Goal: Task Accomplishment & Management: Use online tool/utility

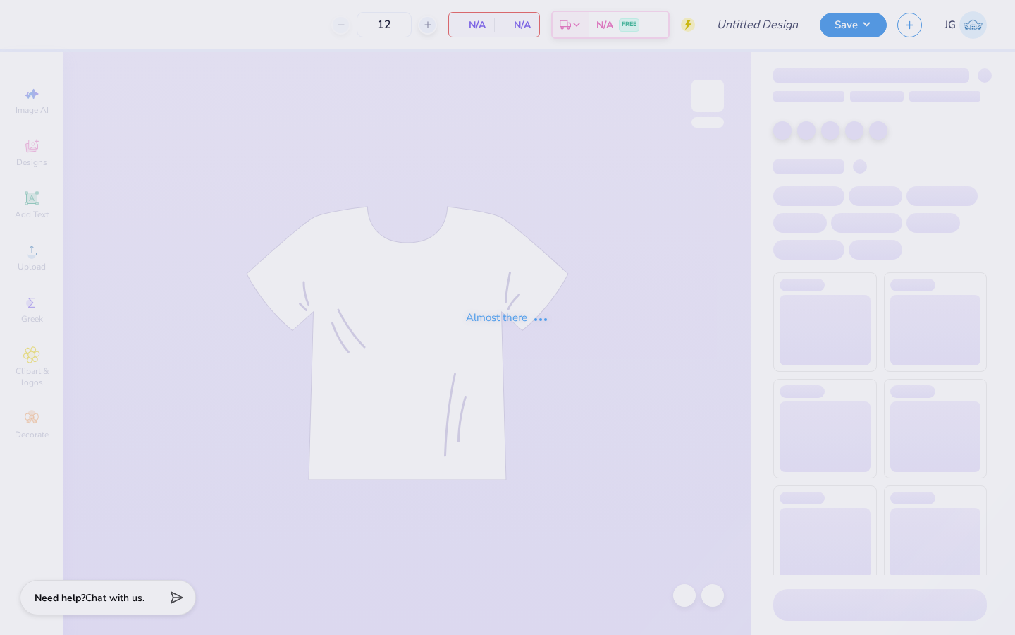
type input "alpha o minimalist"
type input "40"
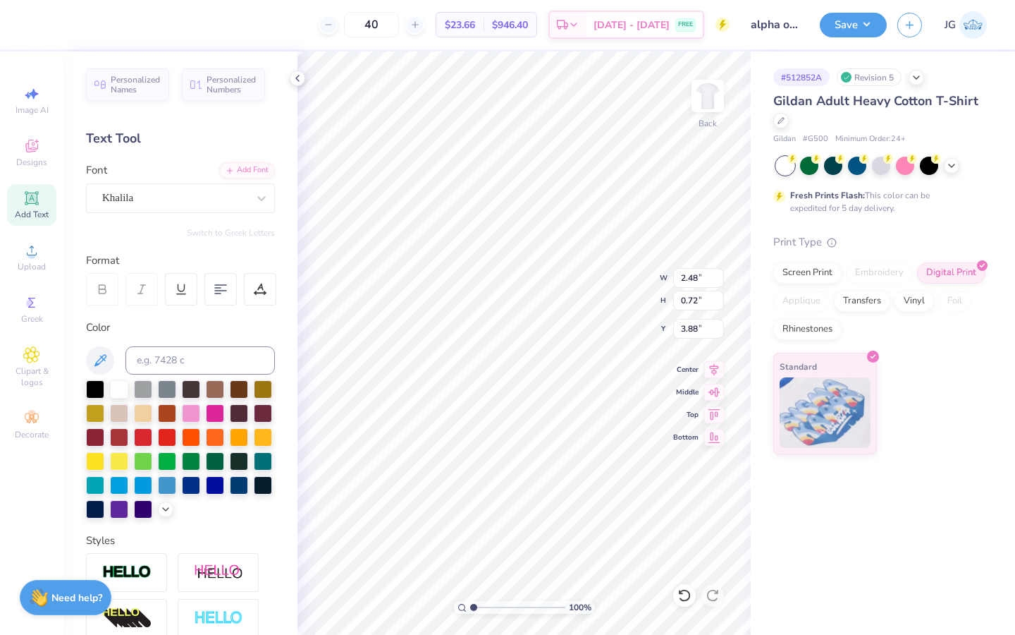
type input "3.44"
type input "1.00"
type input "3.60"
click at [190, 196] on div "Khalila" at bounding box center [175, 198] width 148 height 22
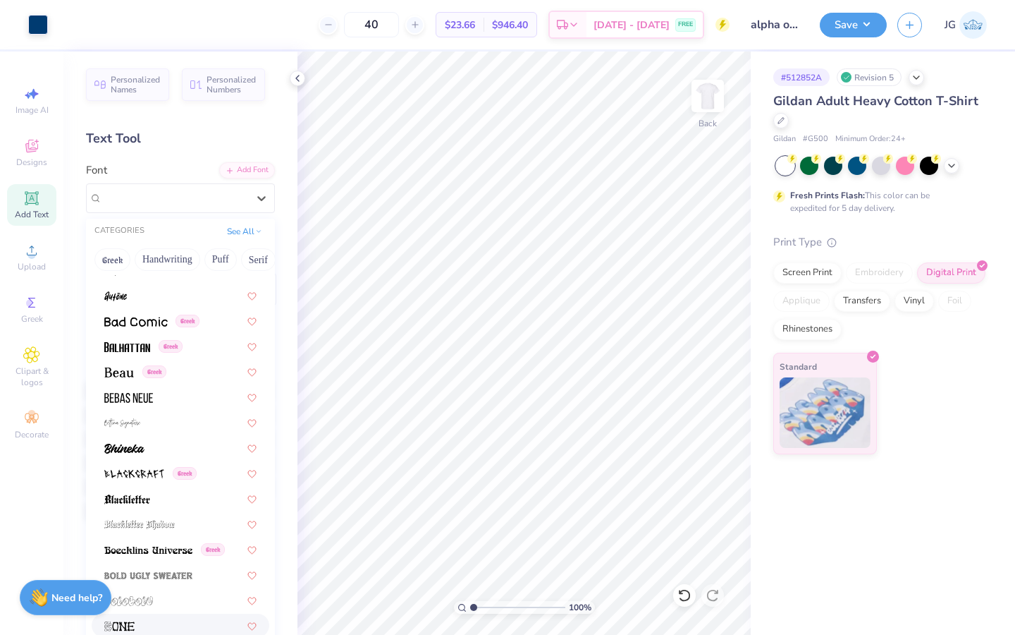
scroll to position [772, 0]
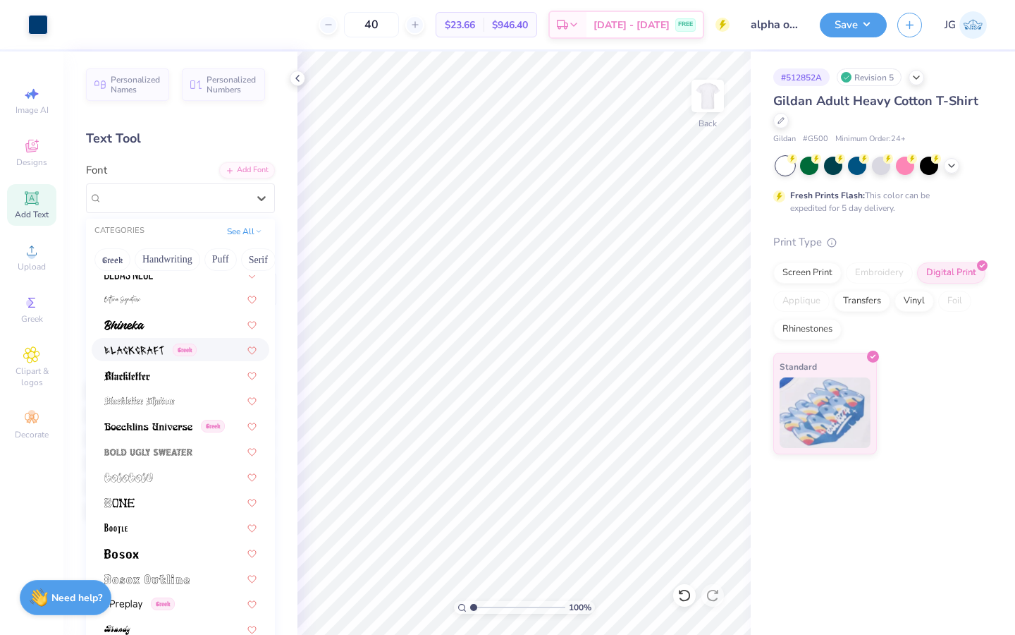
click at [156, 348] on img at bounding box center [134, 351] width 60 height 10
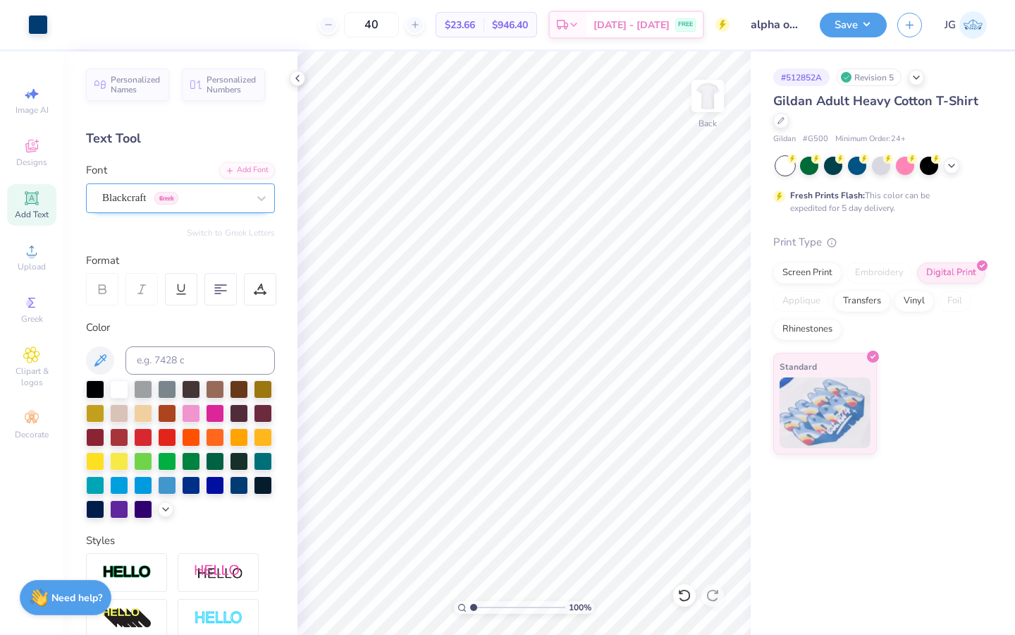
click at [195, 211] on div "Blackcraft Greek" at bounding box center [180, 198] width 189 height 30
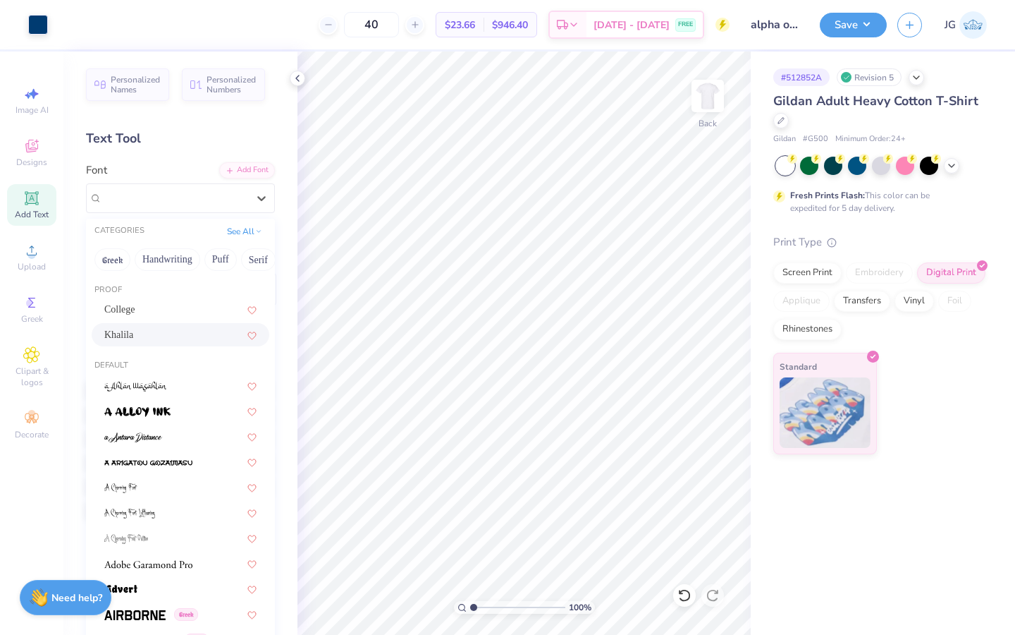
click at [163, 326] on div "Khalila" at bounding box center [181, 334] width 178 height 23
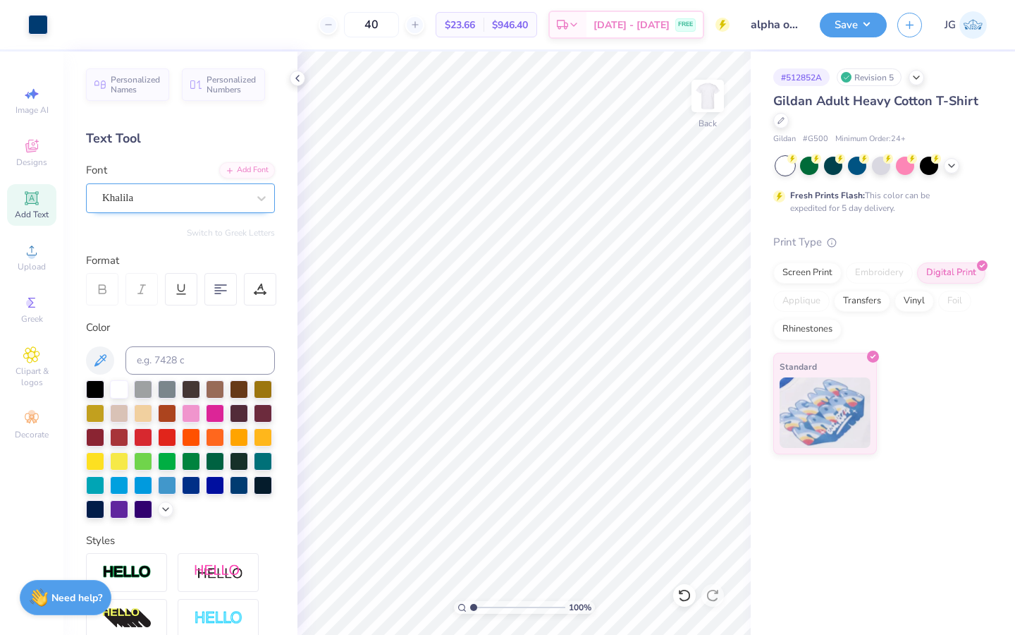
click at [217, 200] on div "Khalila" at bounding box center [175, 198] width 148 height 22
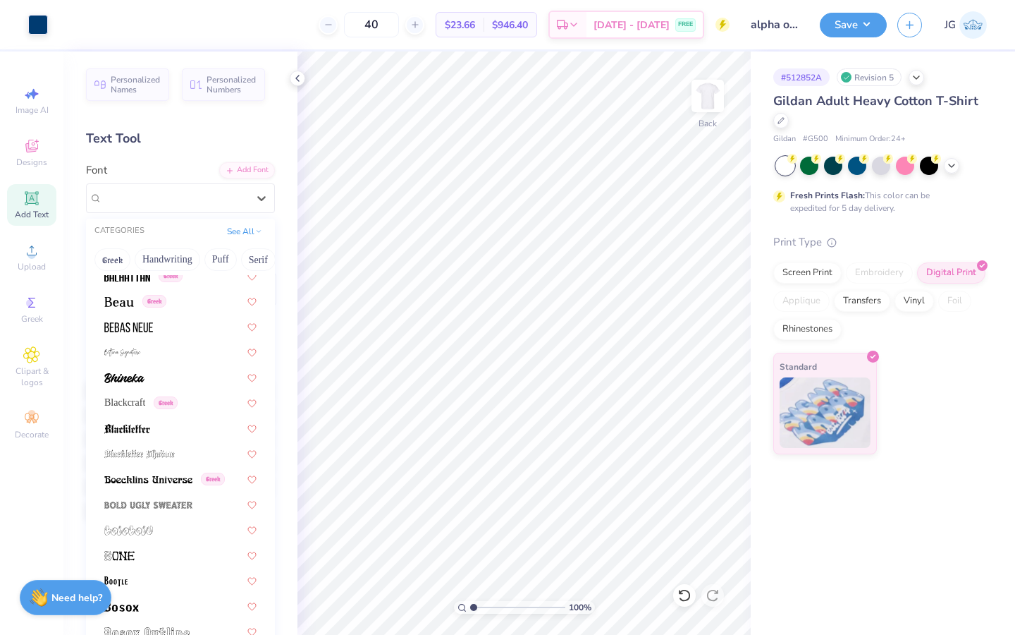
scroll to position [763, 0]
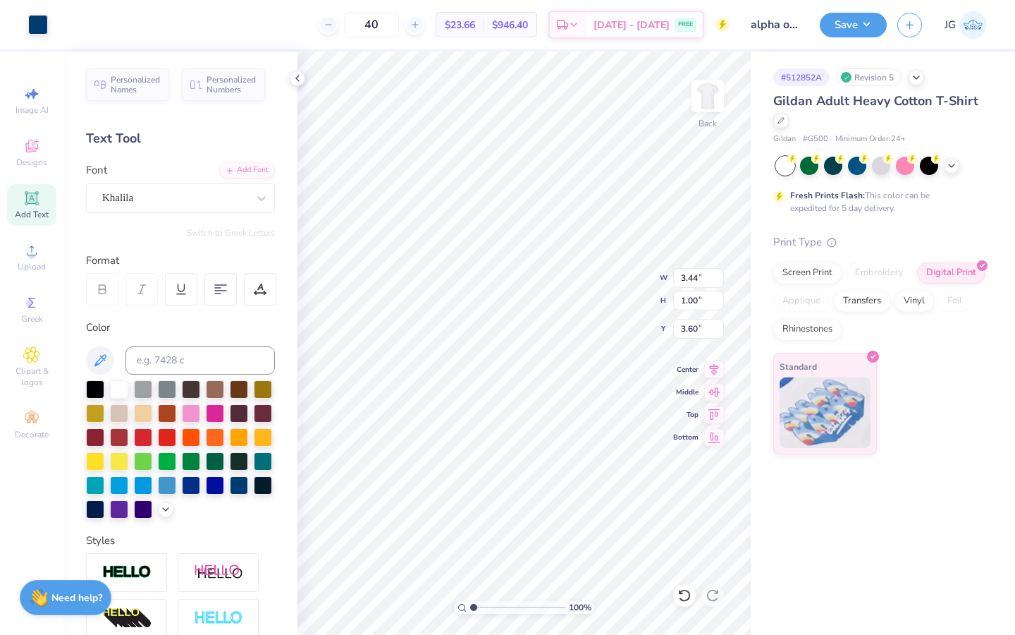
type input "3.39"
click at [529, 601] on input "range" at bounding box center [517, 607] width 95 height 13
click at [518, 609] on input "range" at bounding box center [517, 607] width 95 height 13
drag, startPoint x: 518, startPoint y: 609, endPoint x: 480, endPoint y: 605, distance: 38.3
type input "1.77"
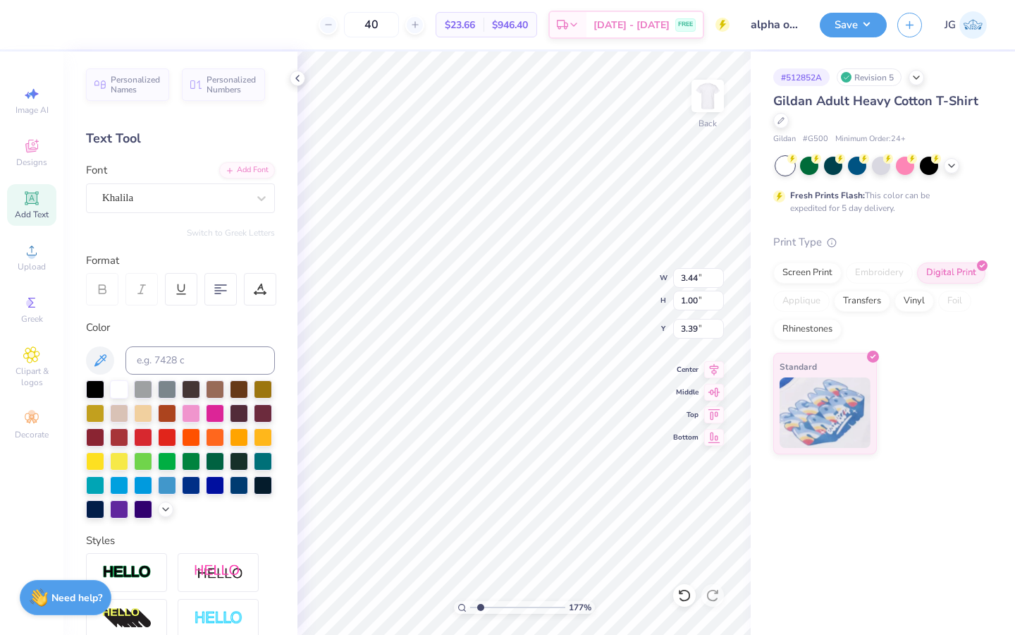
click at [480, 605] on input "range" at bounding box center [517, 607] width 95 height 13
type input "3.92"
type input "1.14"
type input "3.66"
type input "1.06"
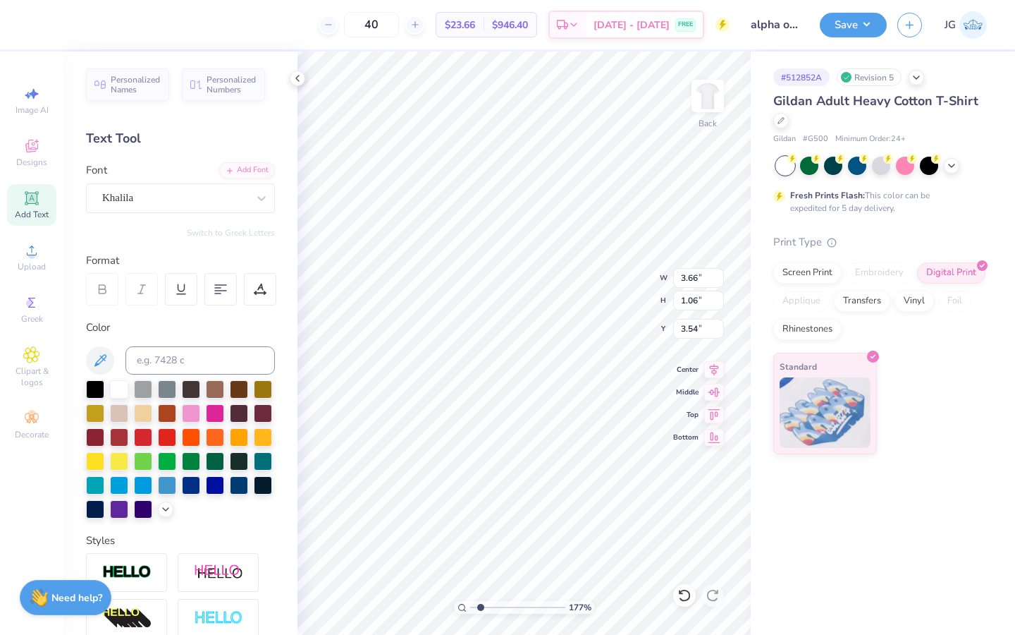
type input "3.43"
click at [950, 170] on div at bounding box center [952, 165] width 16 height 16
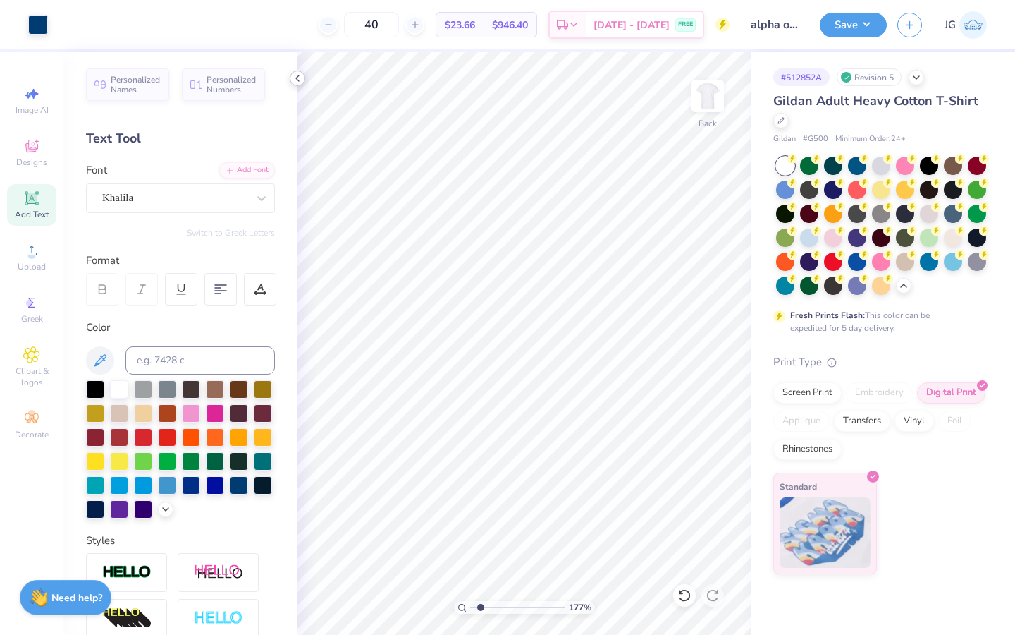
click at [298, 76] on polyline at bounding box center [297, 78] width 3 height 6
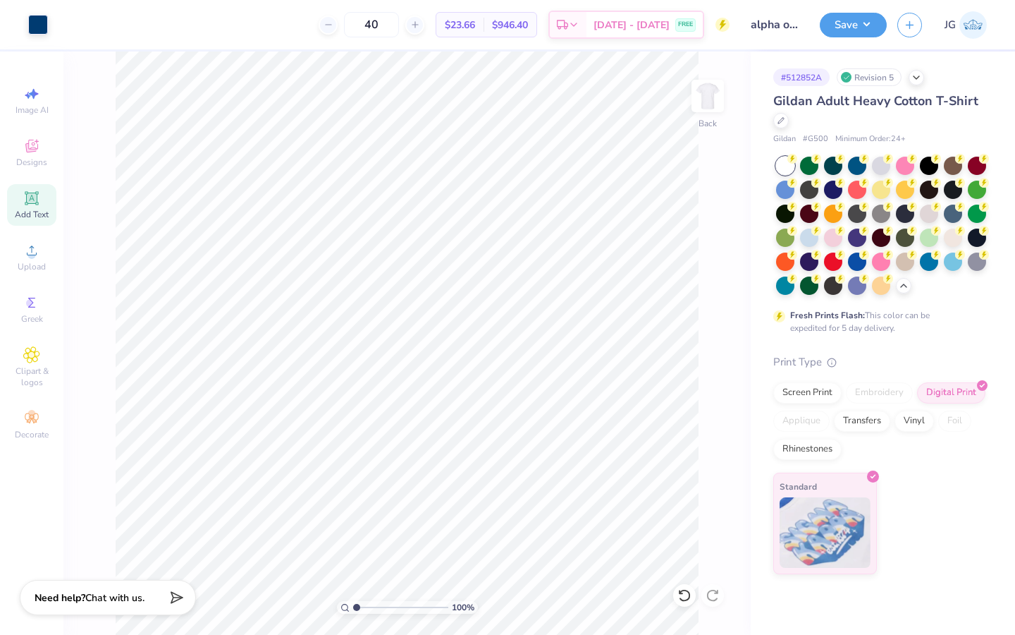
type input "1"
click at [326, 609] on div "100 %" at bounding box center [407, 342] width 583 height 583
type input "11.97"
type input "9.99"
type input "3.00"
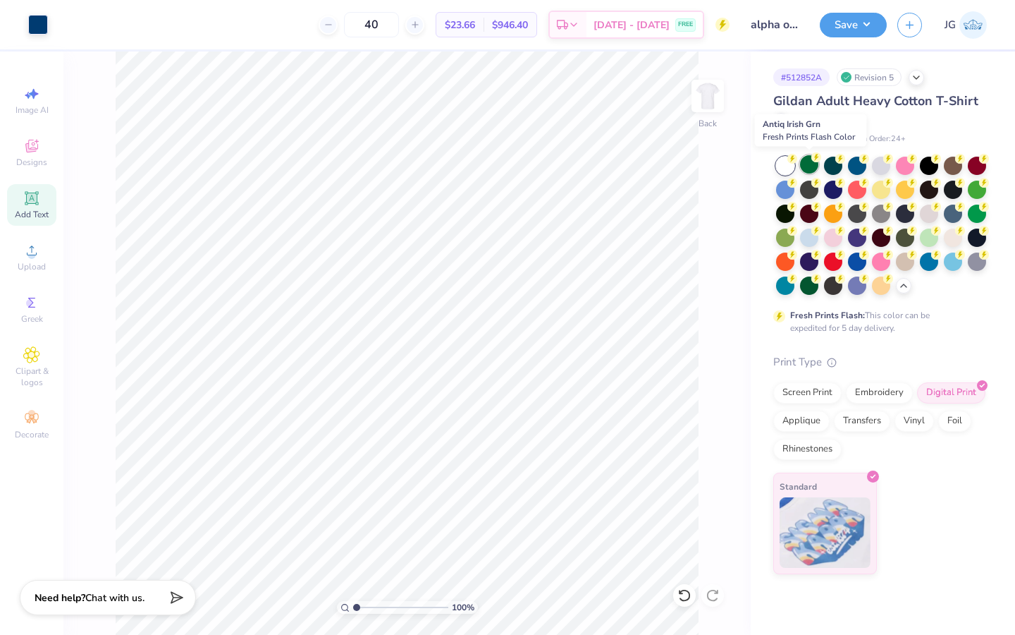
click at [812, 156] on circle at bounding box center [817, 157] width 10 height 10
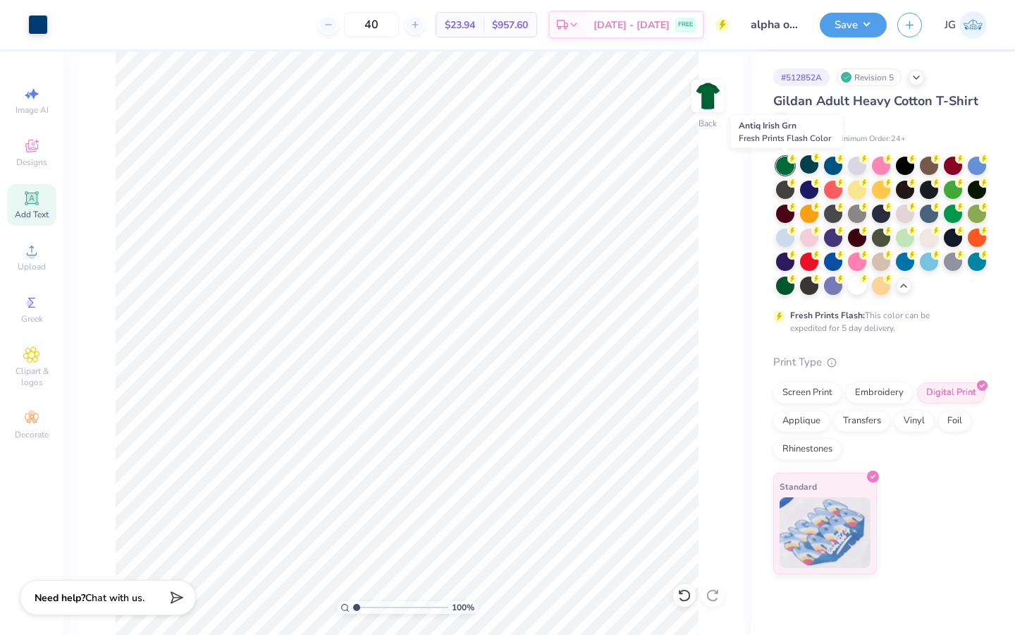
click at [778, 159] on div at bounding box center [785, 166] width 18 height 18
click at [802, 281] on div at bounding box center [809, 284] width 18 height 18
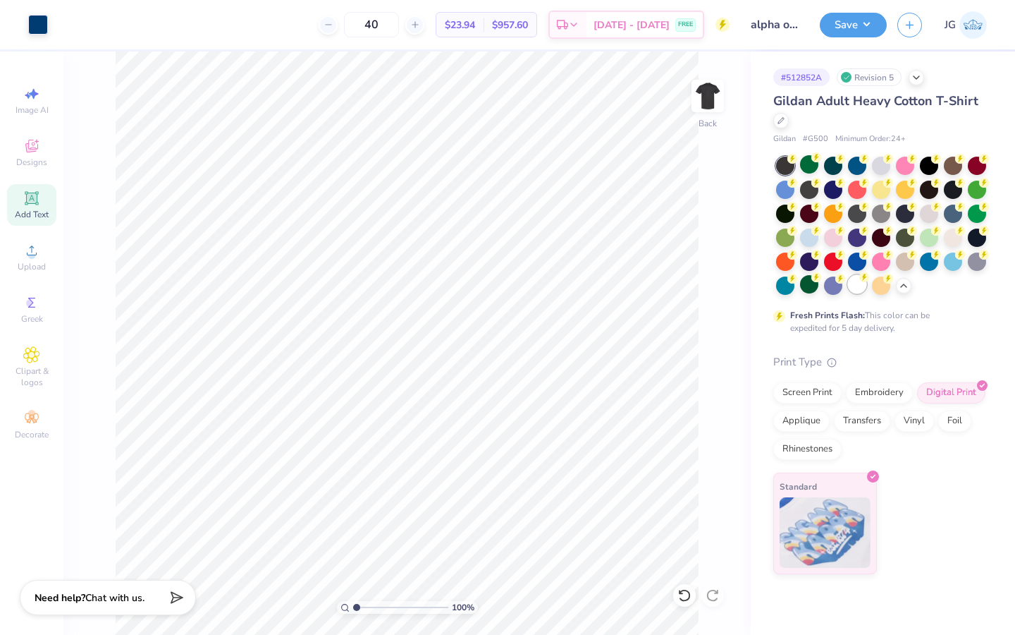
click at [855, 284] on div at bounding box center [857, 284] width 18 height 18
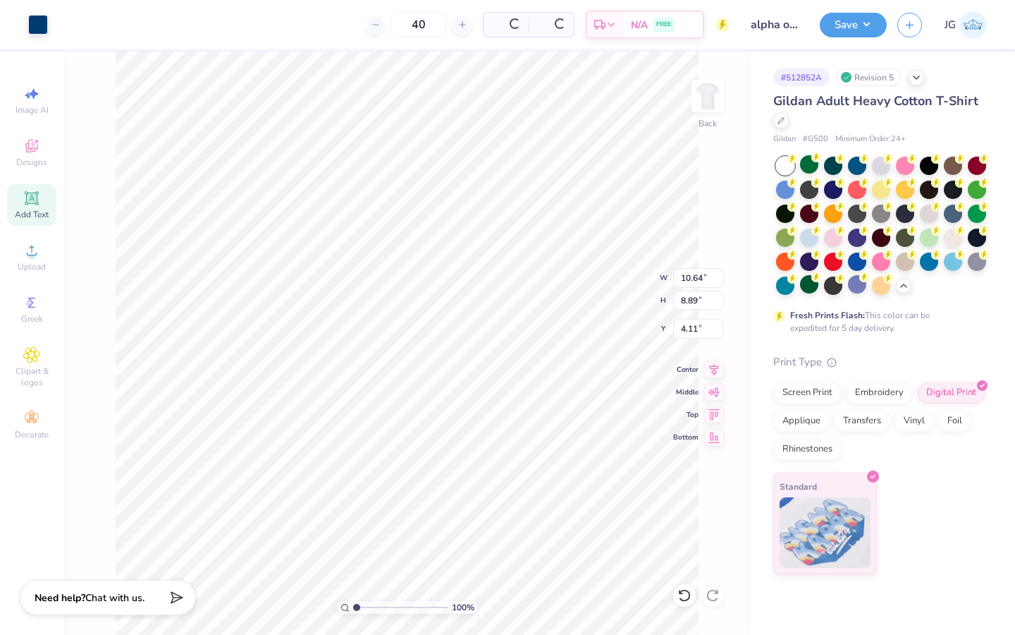
type input "10.64"
type input "8.89"
type input "3.00"
click at [701, 111] on img at bounding box center [708, 96] width 56 height 56
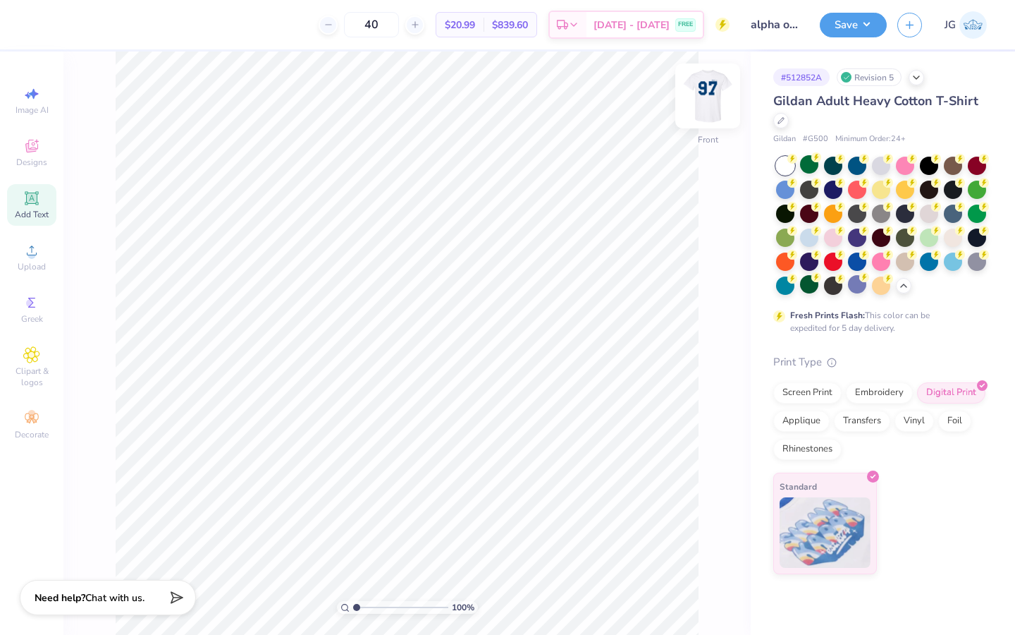
click at [703, 111] on img at bounding box center [708, 96] width 56 height 56
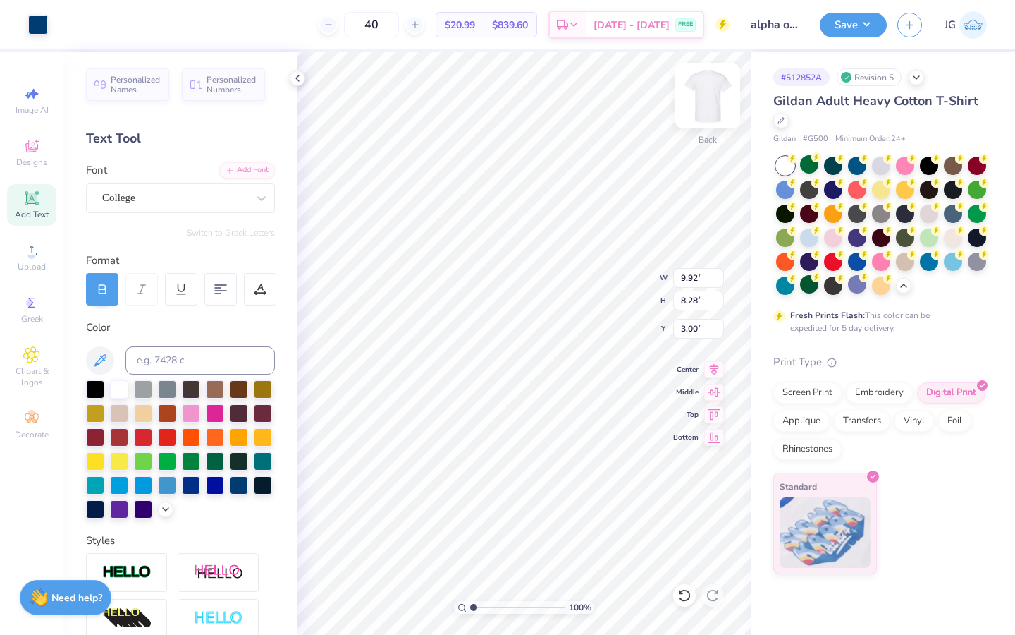
type input "9.92"
type input "8.28"
type input "8.17"
type input "6.82"
type input "4.37"
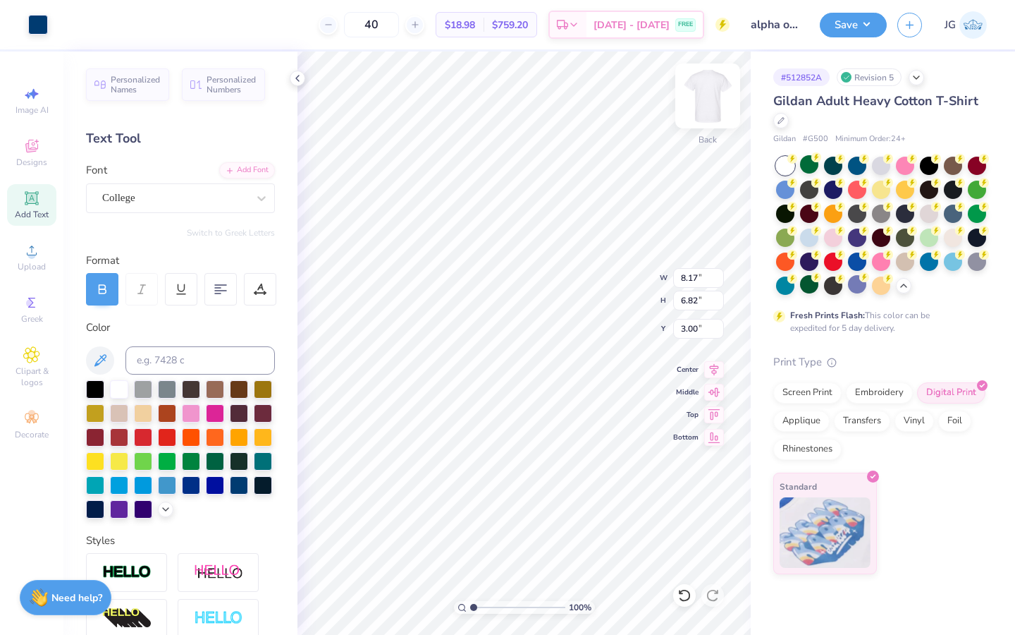
type input "3.65"
type input "11.51"
type input "9.62"
click at [819, 386] on div "Screen Print" at bounding box center [808, 390] width 68 height 21
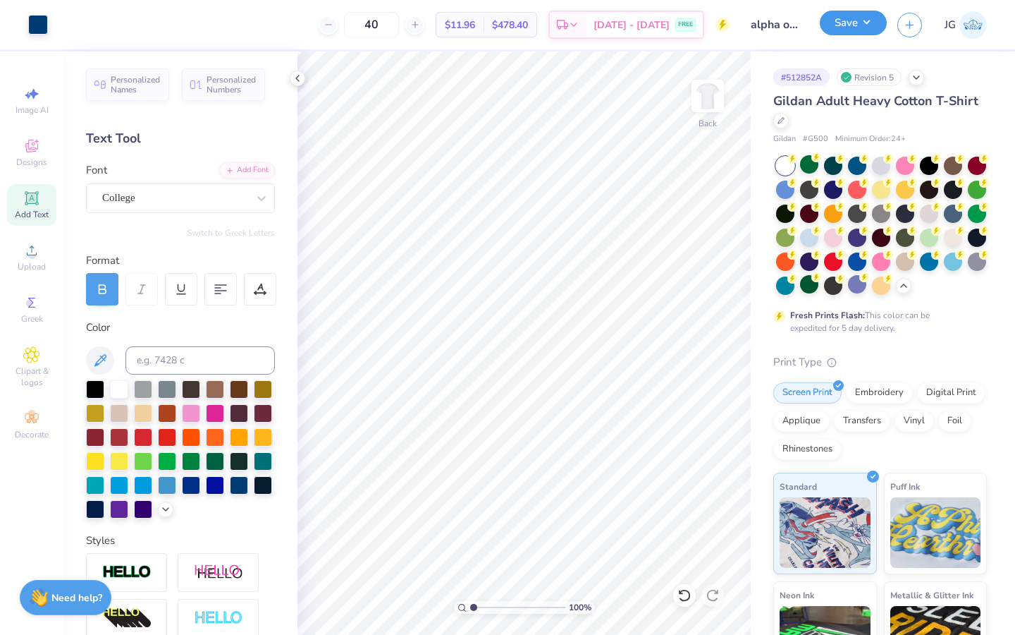
click at [830, 21] on button "Save" at bounding box center [853, 23] width 67 height 25
type input "2.37"
type input "2.42"
click at [845, 32] on button "Save" at bounding box center [853, 23] width 67 height 25
click at [855, 25] on button "Save" at bounding box center [853, 23] width 67 height 25
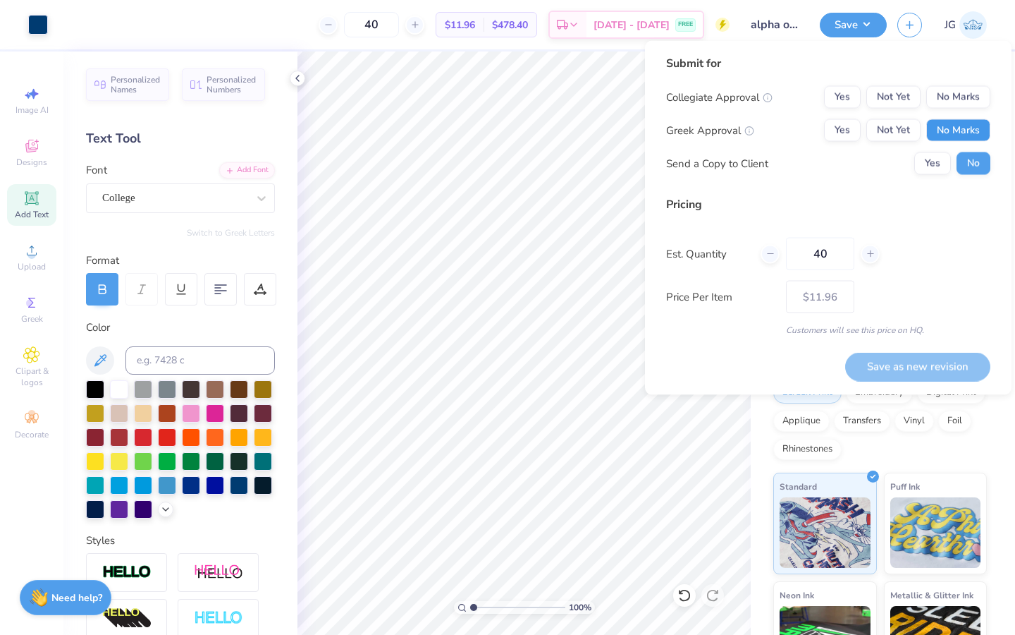
click at [955, 131] on button "No Marks" at bounding box center [959, 130] width 64 height 23
click at [955, 90] on button "No Marks" at bounding box center [959, 97] width 64 height 23
click at [925, 359] on button "Save as new revision" at bounding box center [917, 366] width 145 height 29
type input "$11.96"
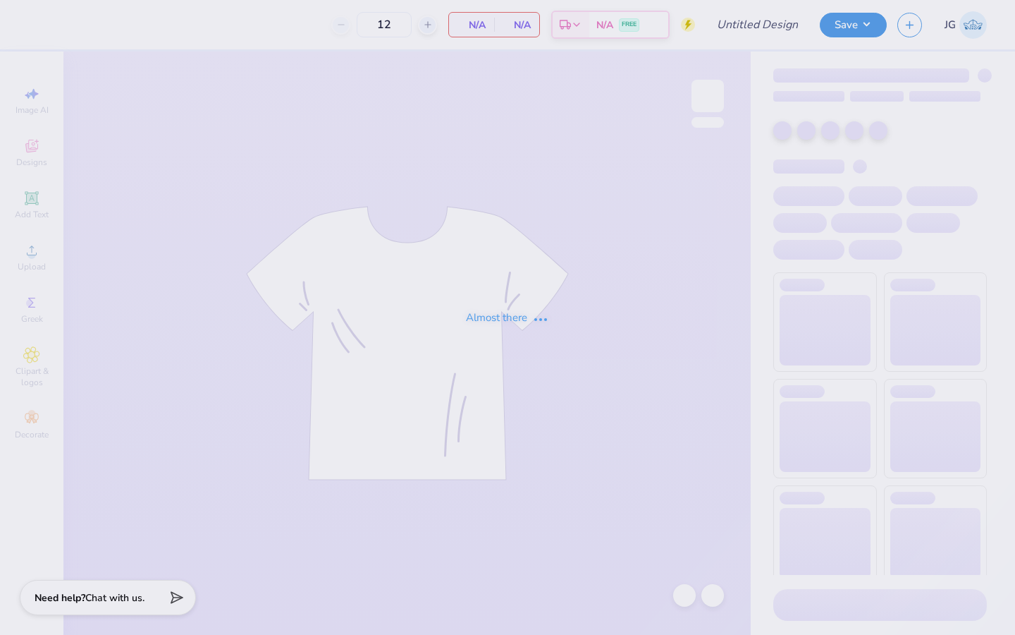
type input "alpha o minimalist"
type input "40"
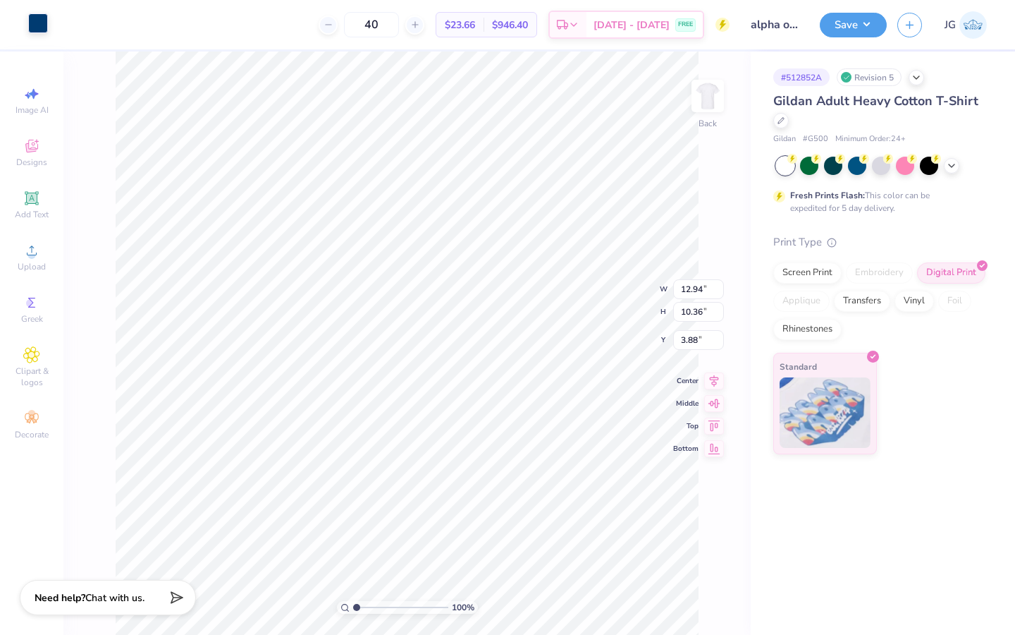
click at [40, 19] on div at bounding box center [38, 23] width 20 height 20
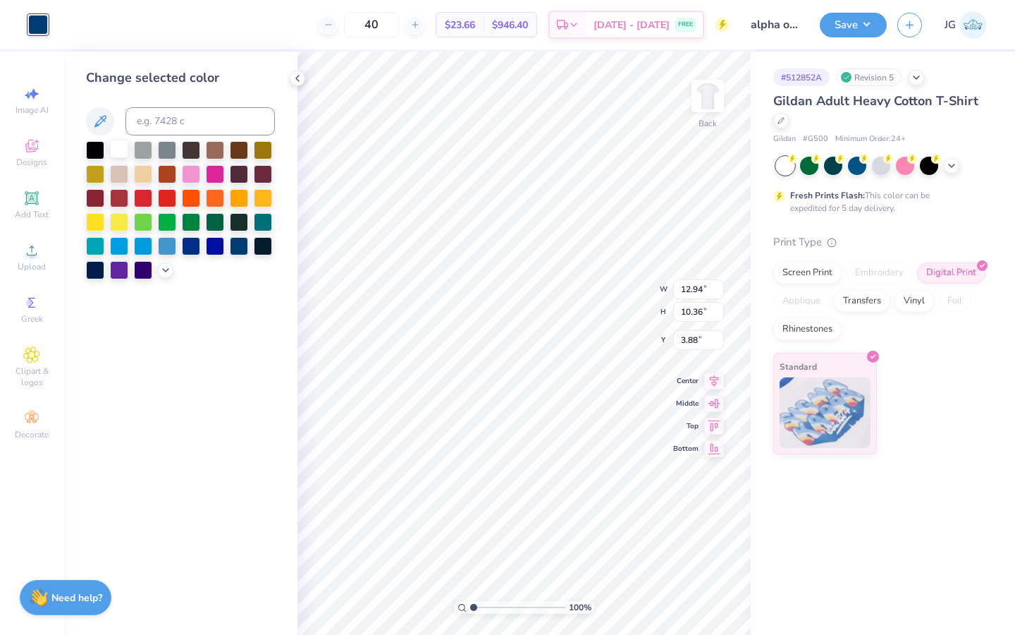
click at [118, 147] on div at bounding box center [119, 149] width 18 height 18
click at [951, 166] on icon at bounding box center [951, 164] width 11 height 11
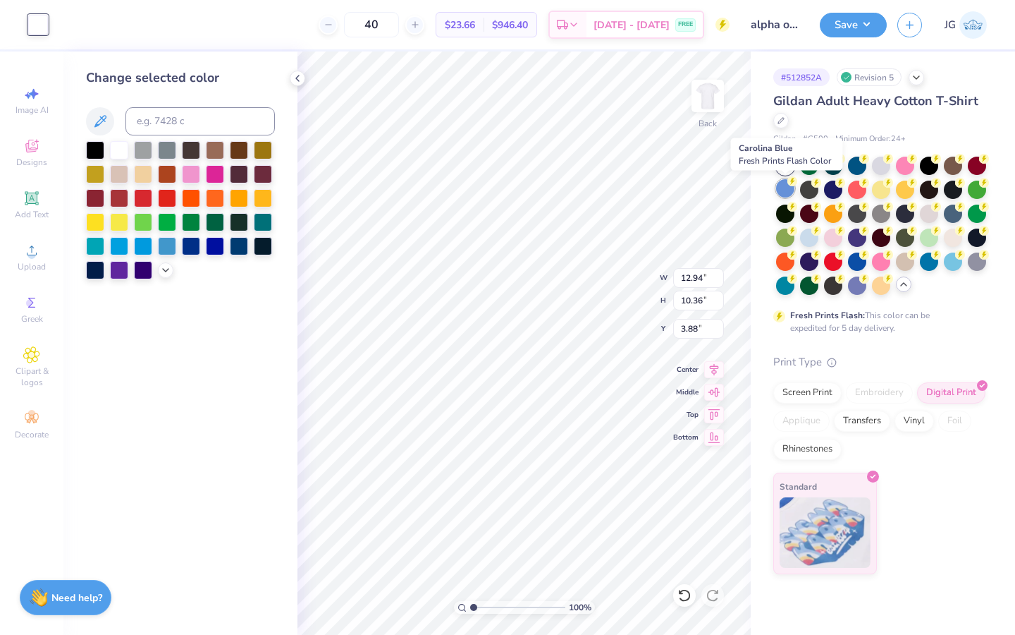
click at [787, 186] on div at bounding box center [785, 188] width 18 height 18
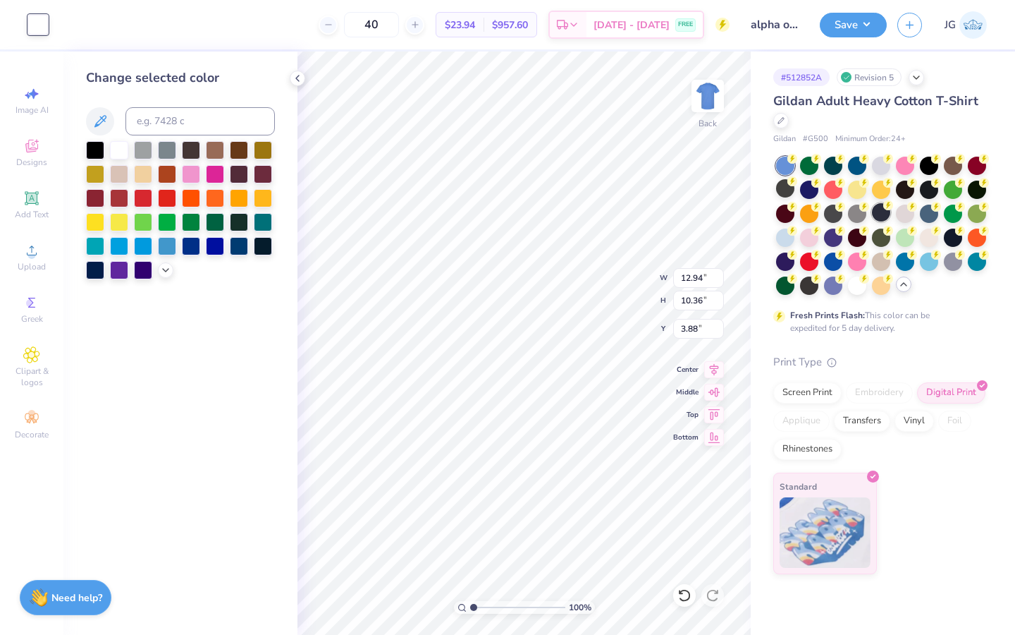
click at [881, 209] on div at bounding box center [881, 212] width 18 height 18
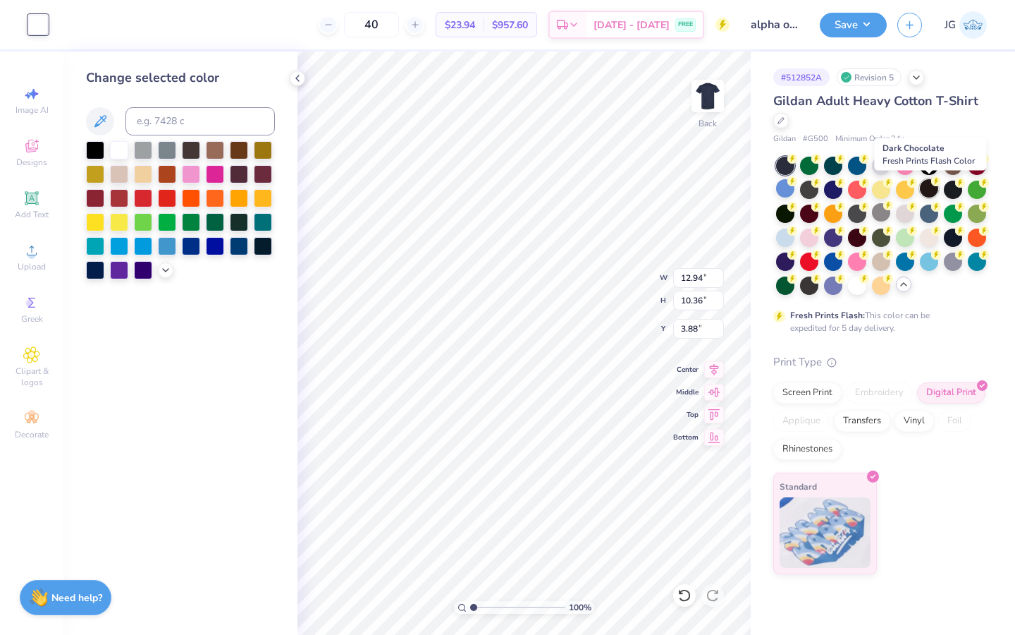
click at [922, 184] on div at bounding box center [929, 188] width 18 height 18
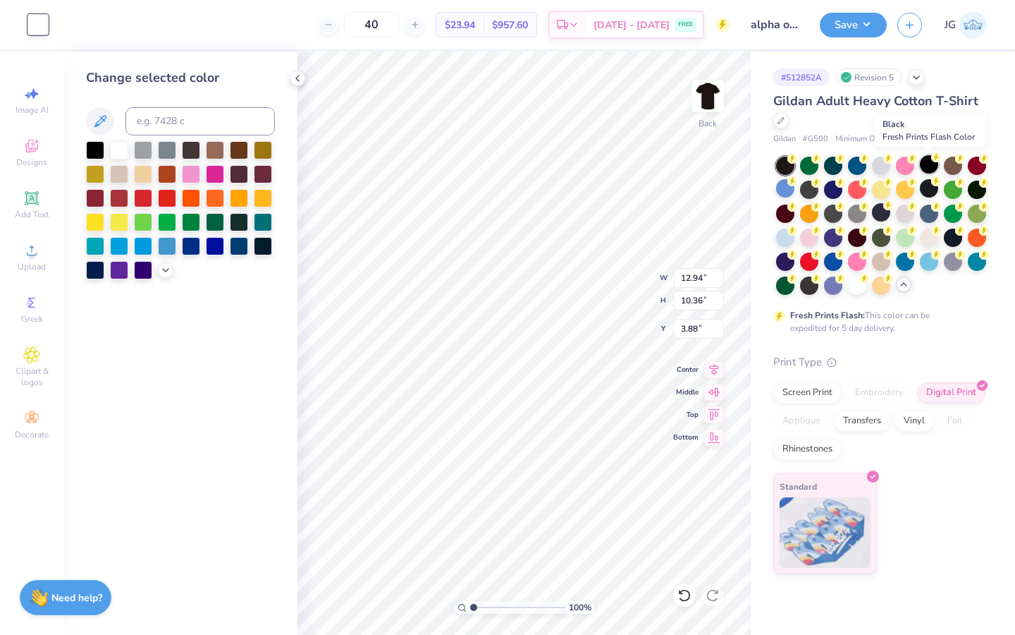
click at [931, 164] on div at bounding box center [929, 164] width 18 height 18
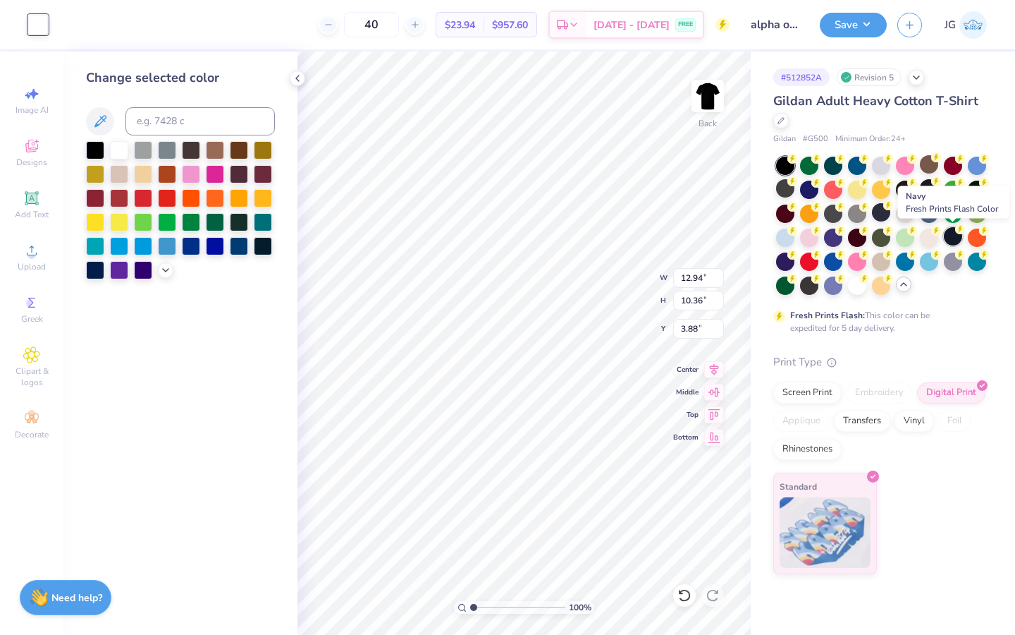
click at [959, 233] on div at bounding box center [953, 236] width 18 height 18
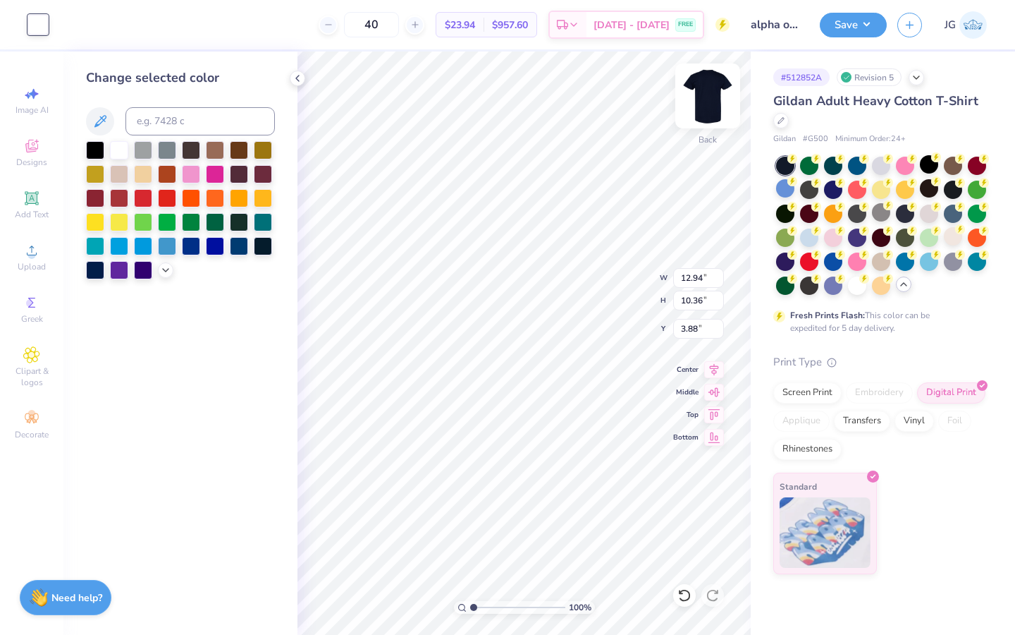
click at [703, 99] on img at bounding box center [708, 96] width 56 height 56
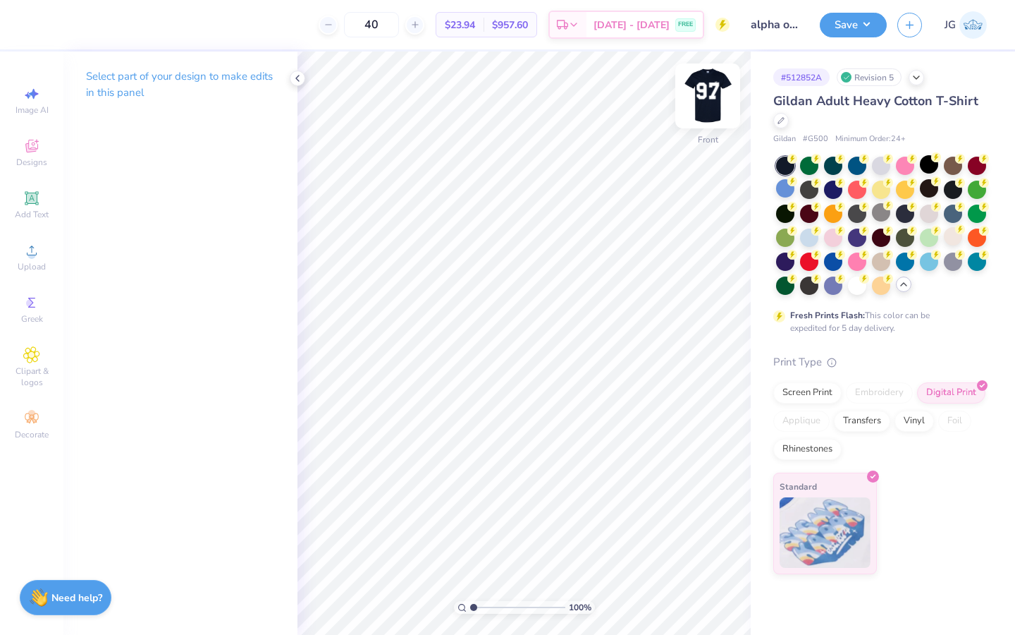
click at [694, 98] on img at bounding box center [708, 96] width 56 height 56
click at [759, 425] on div "Art colors 40 $23.94 Per Item $957.60 Total Est. Delivery Sep 8 - 11 FREE Desig…" at bounding box center [507, 317] width 1015 height 635
type input "12.16"
type input "9.73"
type input "3.00"
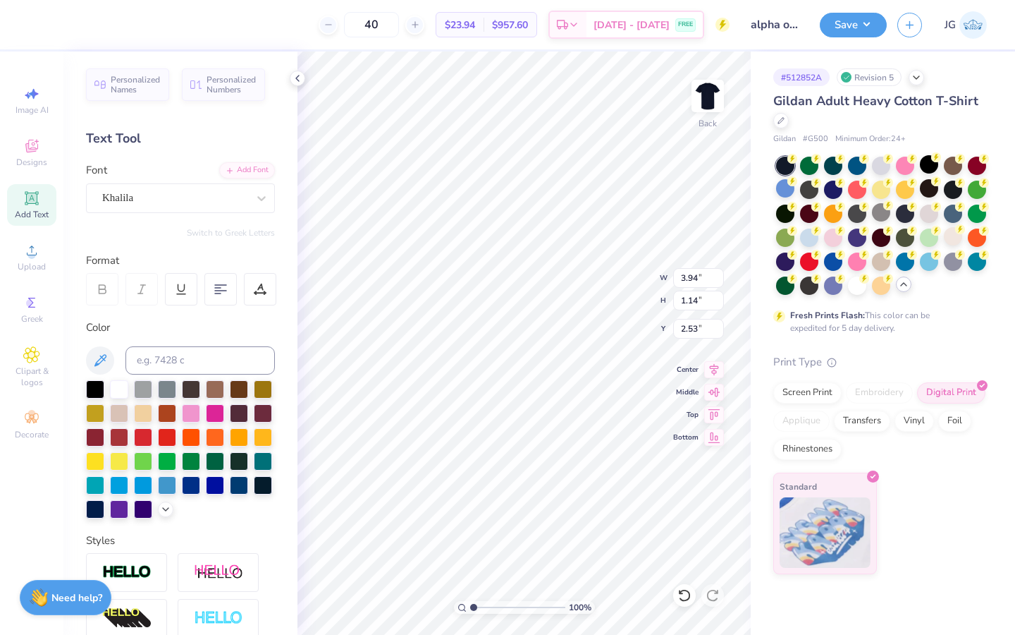
type input "3.94"
type input "1.14"
type input "2.53"
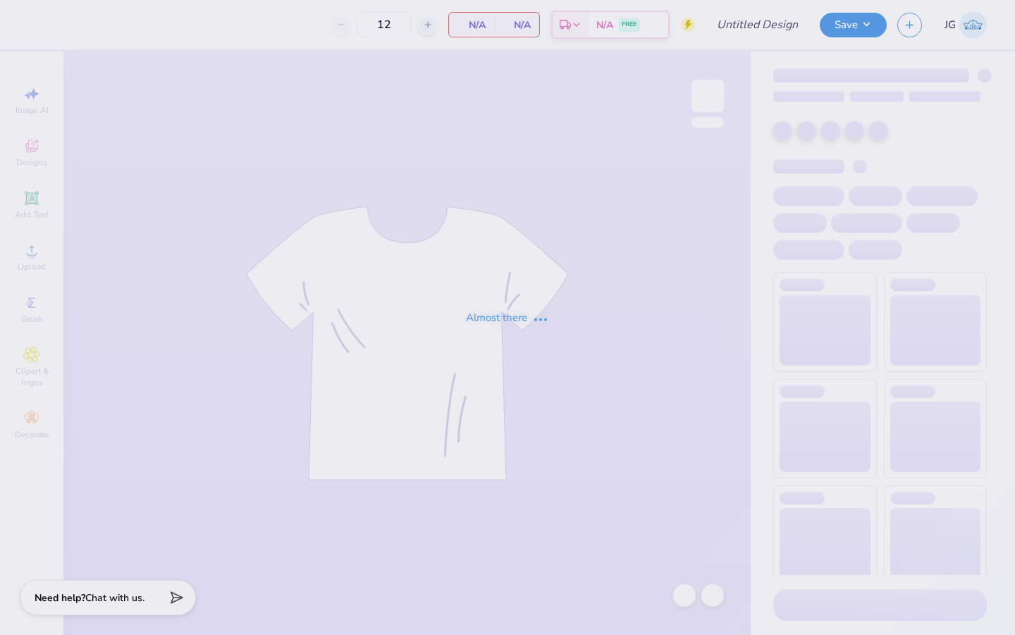
type input "alpha o minimalist"
type input "40"
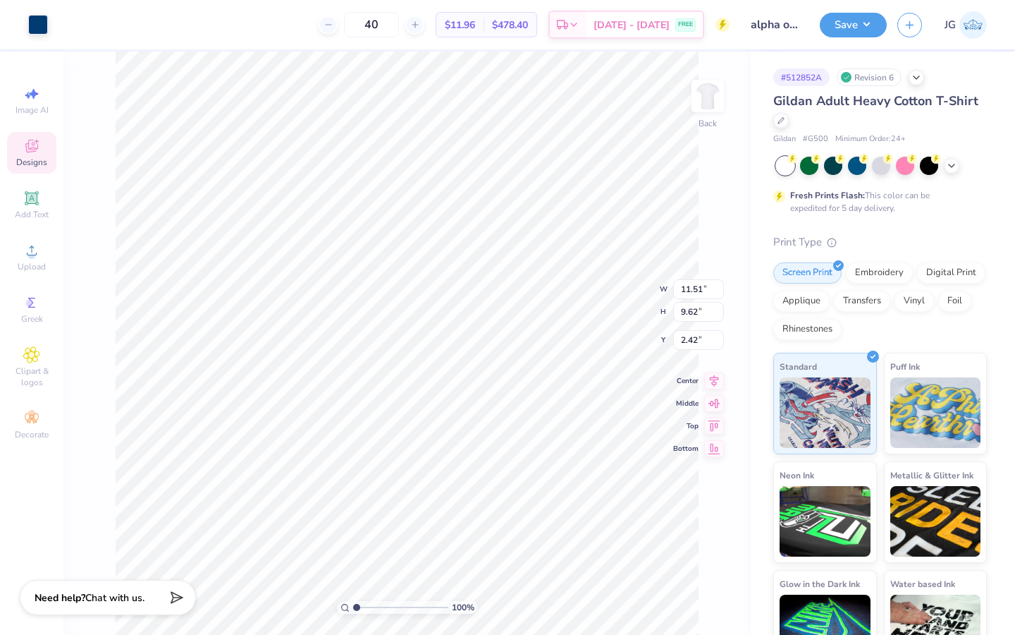
click at [20, 140] on div "Designs" at bounding box center [31, 153] width 49 height 42
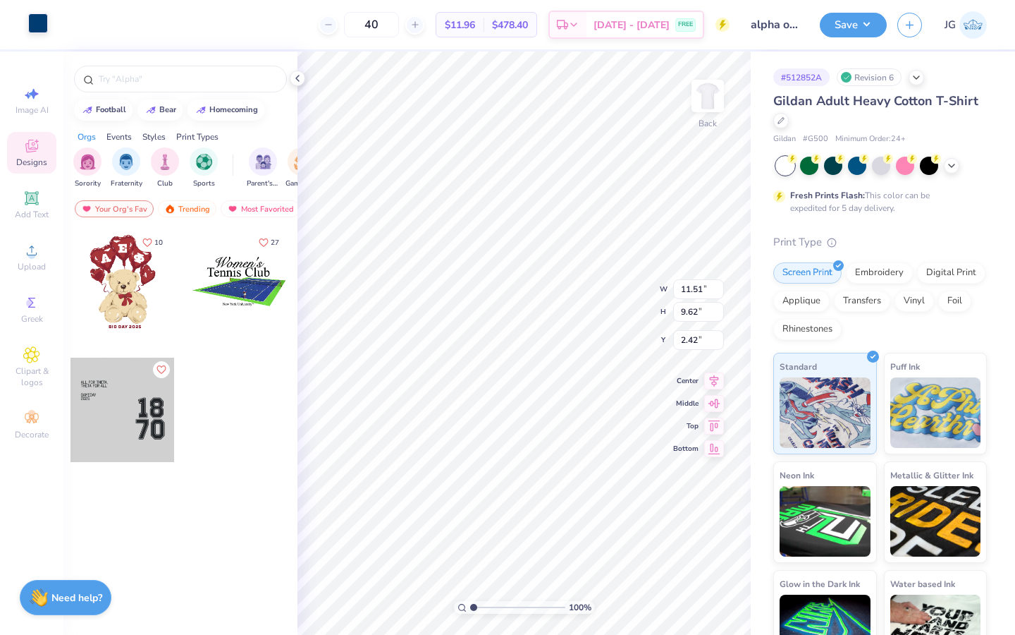
click at [35, 23] on div at bounding box center [38, 23] width 20 height 20
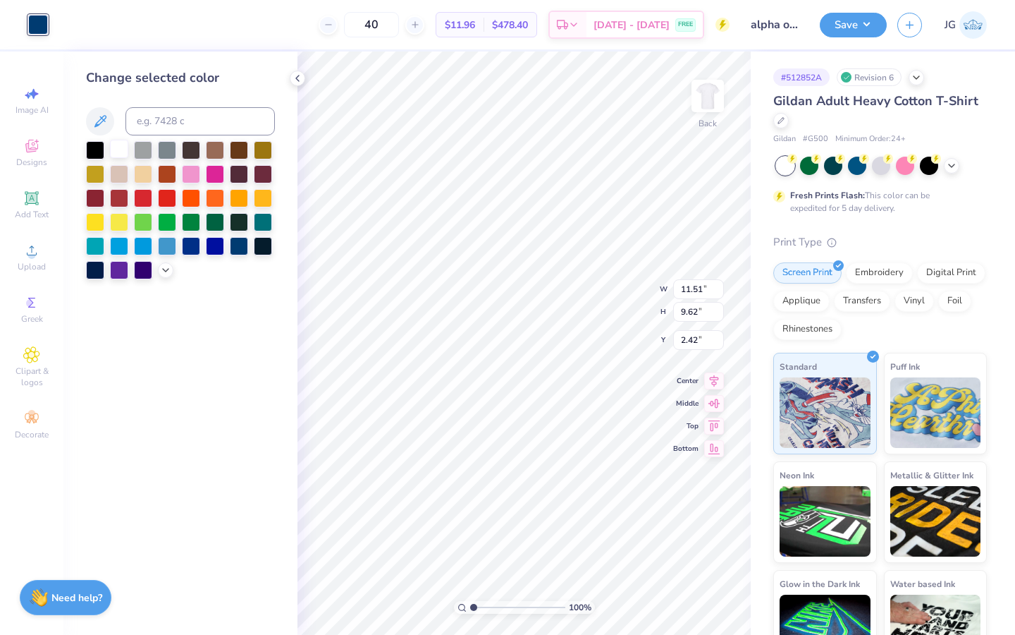
click at [120, 146] on div at bounding box center [119, 149] width 18 height 18
click at [951, 166] on icon at bounding box center [951, 164] width 11 height 11
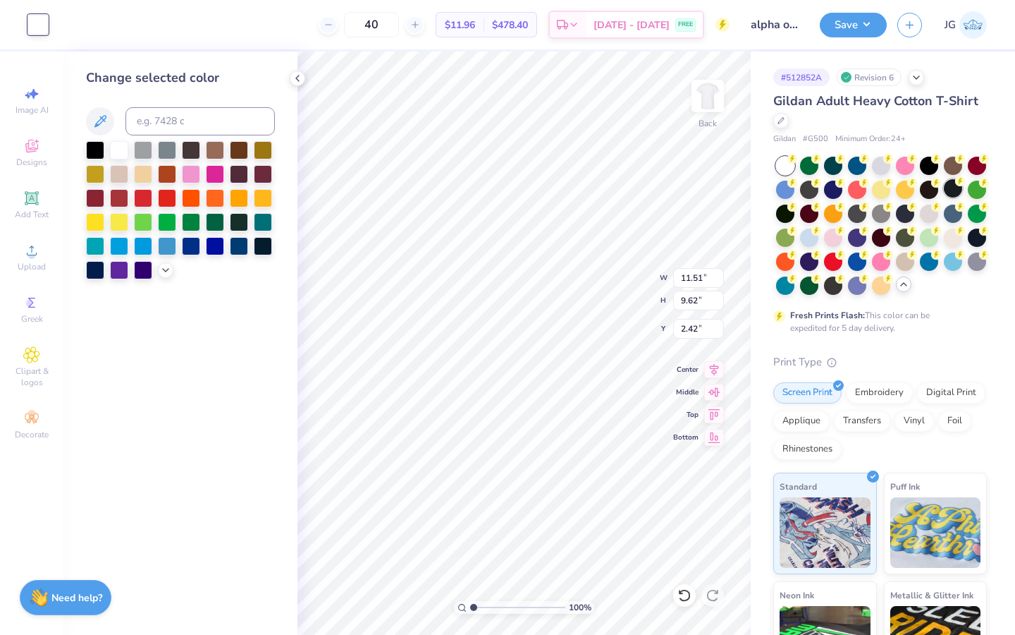
click at [954, 192] on div at bounding box center [953, 188] width 18 height 18
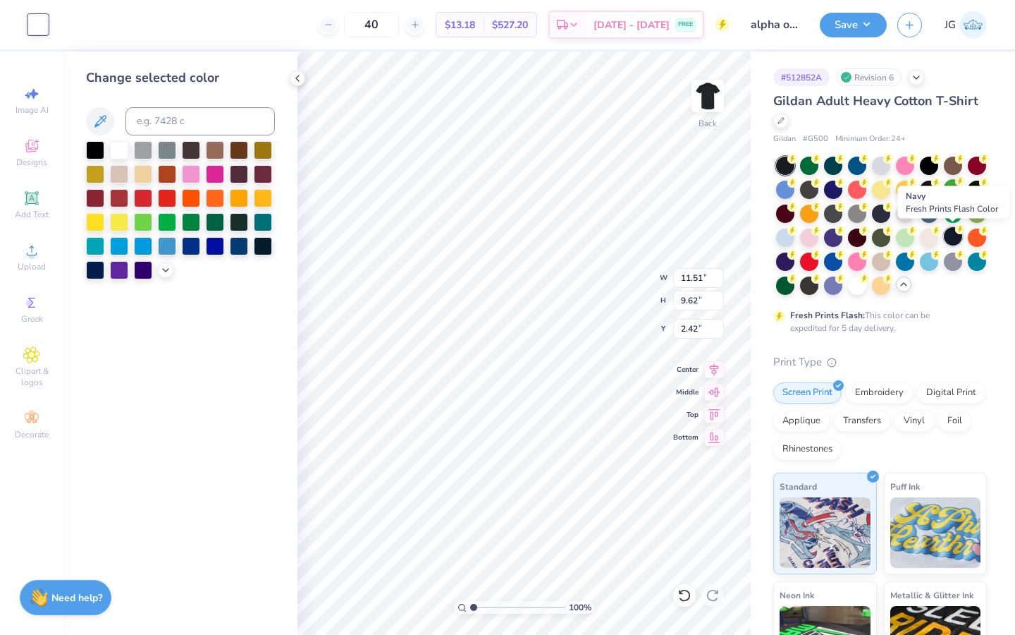
click at [953, 245] on div at bounding box center [953, 236] width 18 height 18
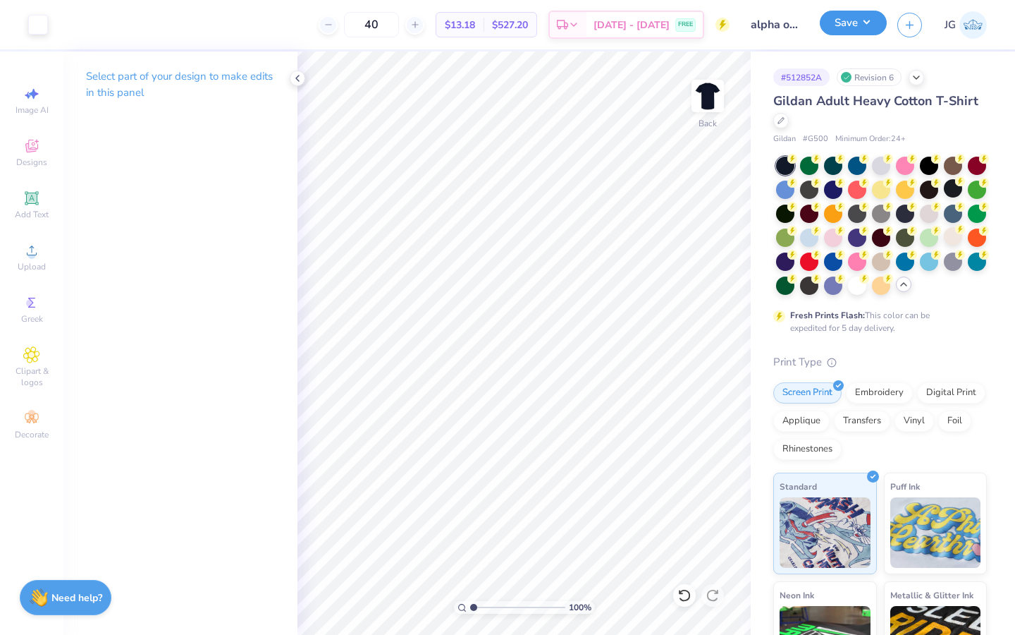
click at [841, 23] on button "Save" at bounding box center [853, 23] width 67 height 25
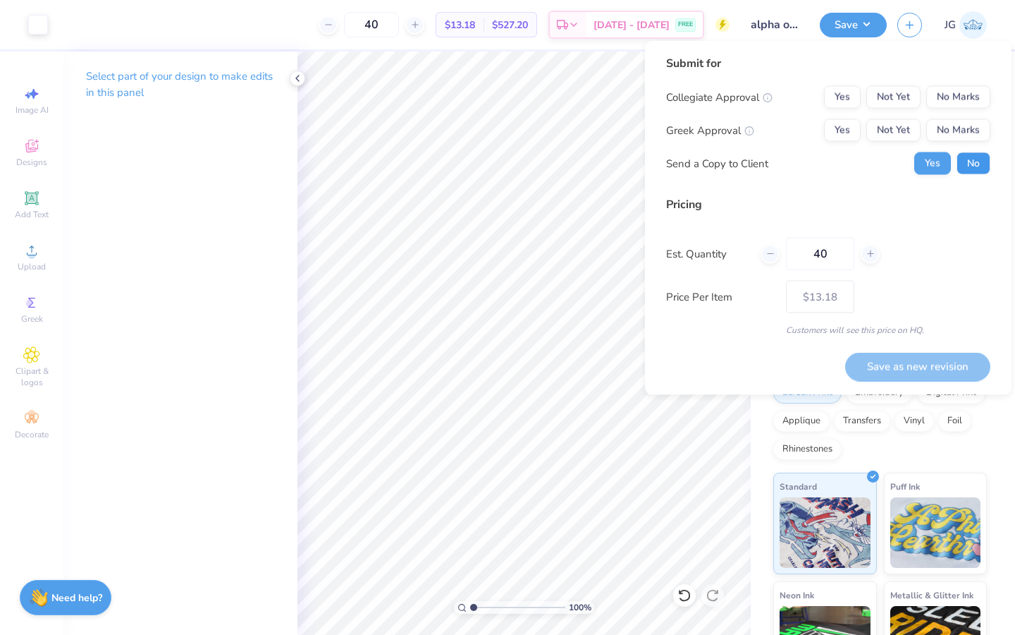
click at [973, 159] on button "No" at bounding box center [974, 163] width 34 height 23
click at [965, 126] on button "No Marks" at bounding box center [959, 130] width 64 height 23
click at [964, 99] on button "No Marks" at bounding box center [959, 97] width 64 height 23
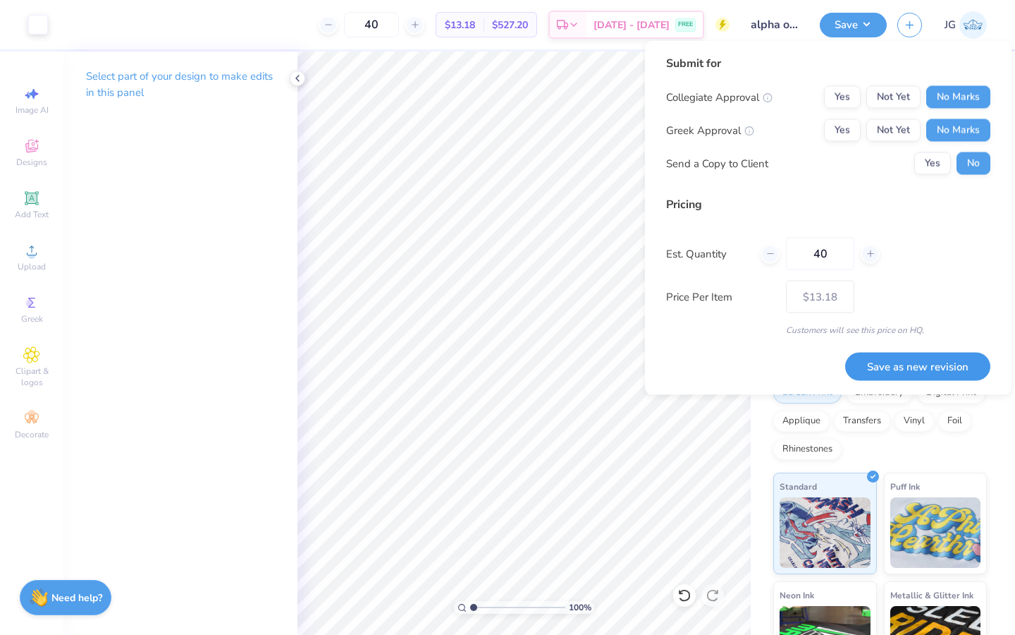
click at [905, 370] on button "Save as new revision" at bounding box center [917, 366] width 145 height 29
type input "$13.18"
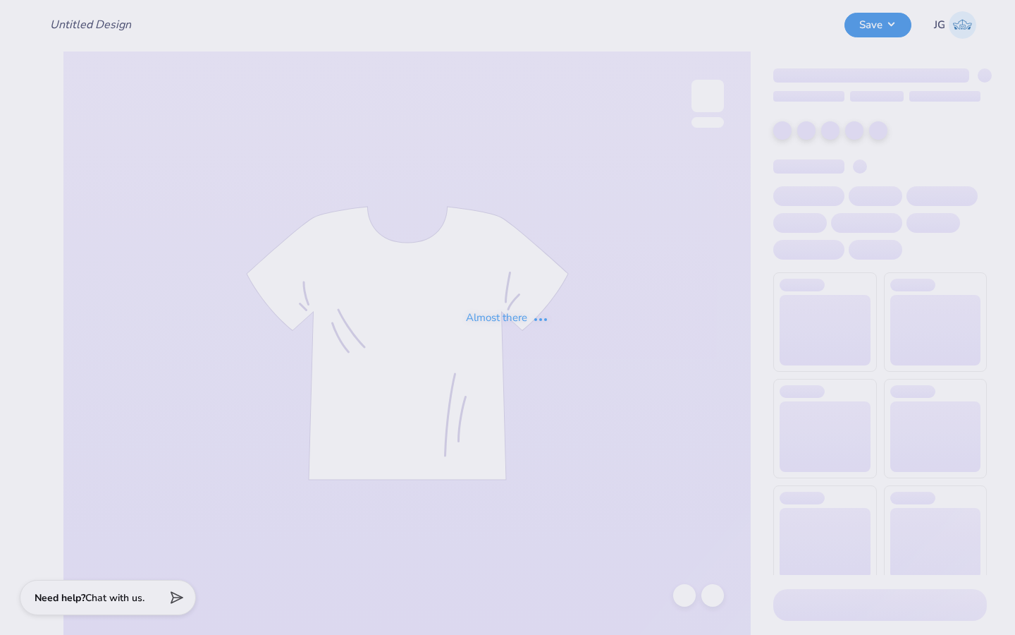
type input "alpha o minimalist"
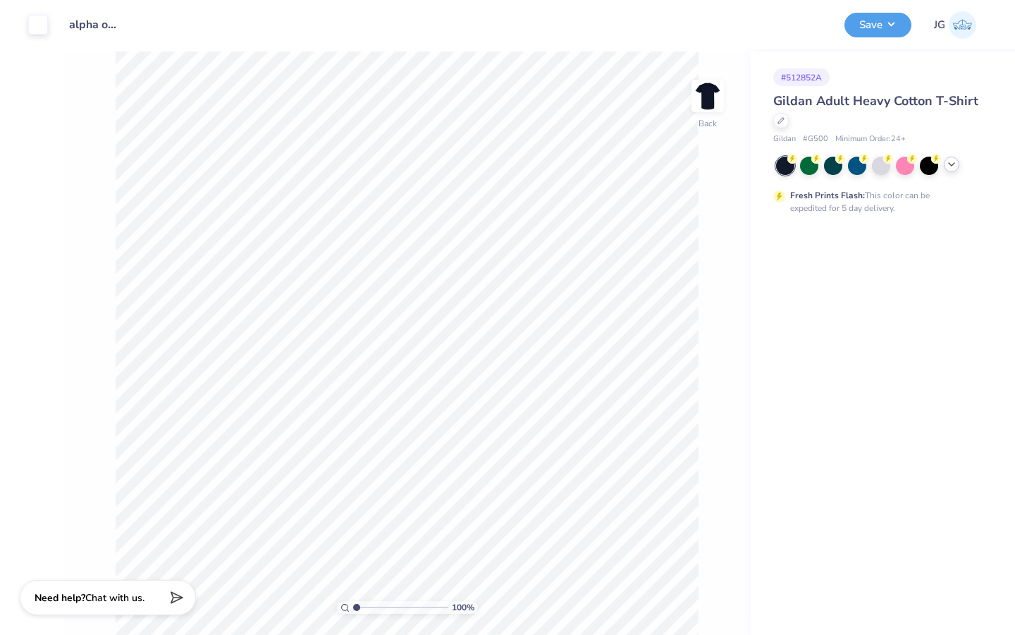
click at [948, 166] on icon at bounding box center [951, 164] width 11 height 11
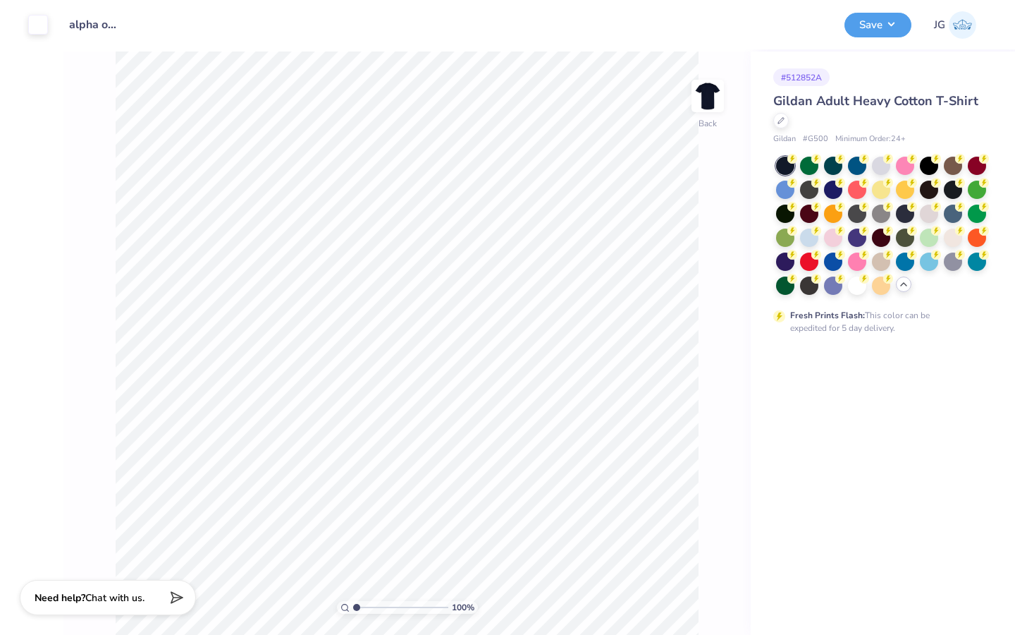
click at [23, 26] on div "Art colors" at bounding box center [24, 24] width 48 height 49
click at [30, 26] on div at bounding box center [38, 23] width 20 height 20
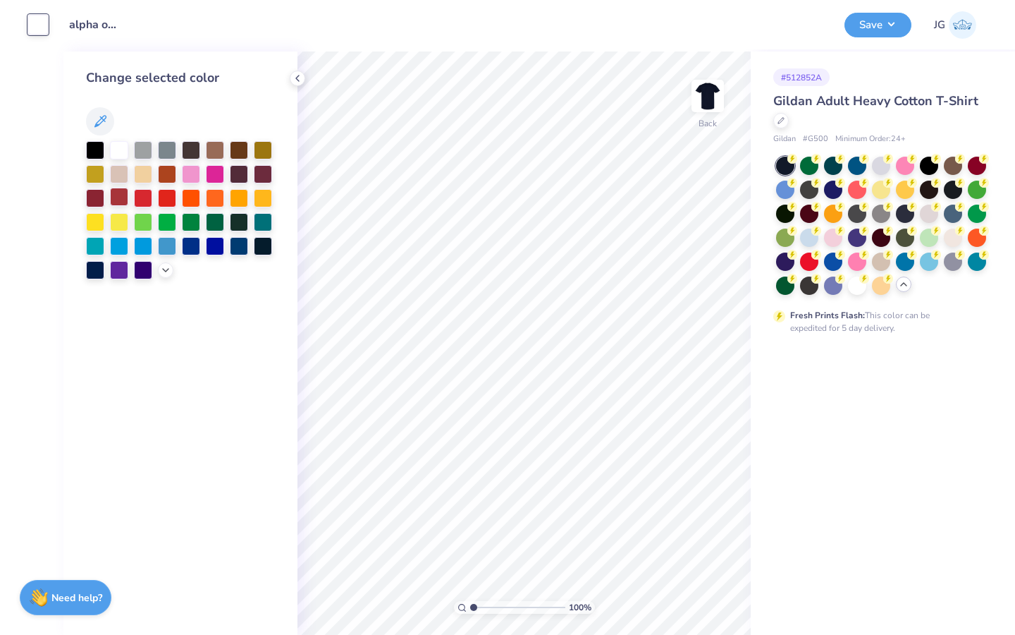
click at [111, 194] on div at bounding box center [119, 197] width 18 height 18
click at [858, 288] on div at bounding box center [857, 284] width 18 height 18
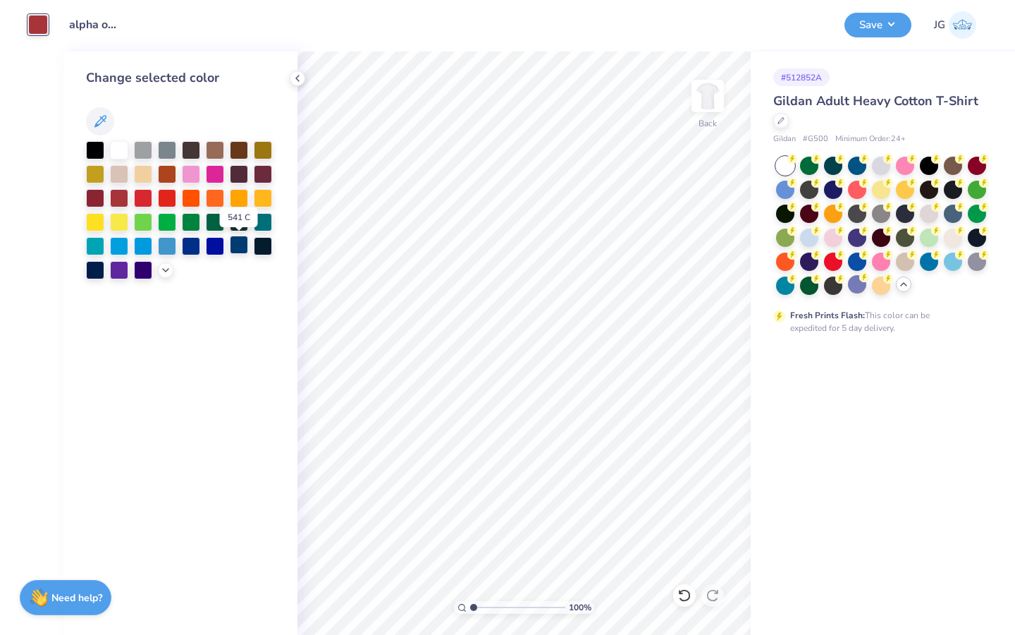
click at [239, 242] on div at bounding box center [239, 245] width 18 height 18
click at [879, 22] on button "Save" at bounding box center [878, 23] width 67 height 25
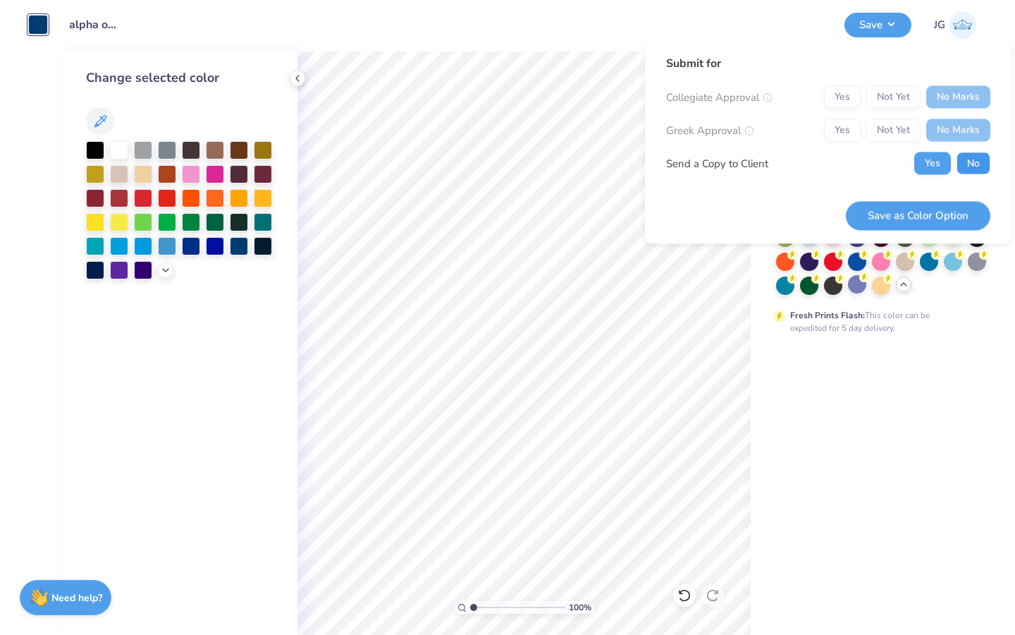
click at [972, 164] on button "No" at bounding box center [974, 163] width 34 height 23
click at [930, 231] on div "Submit for Collegiate Approval Yes Not Yet No Marks Greek Approval Yes Not Yet …" at bounding box center [828, 142] width 367 height 203
click at [928, 221] on button "Save as Color Option" at bounding box center [918, 215] width 145 height 29
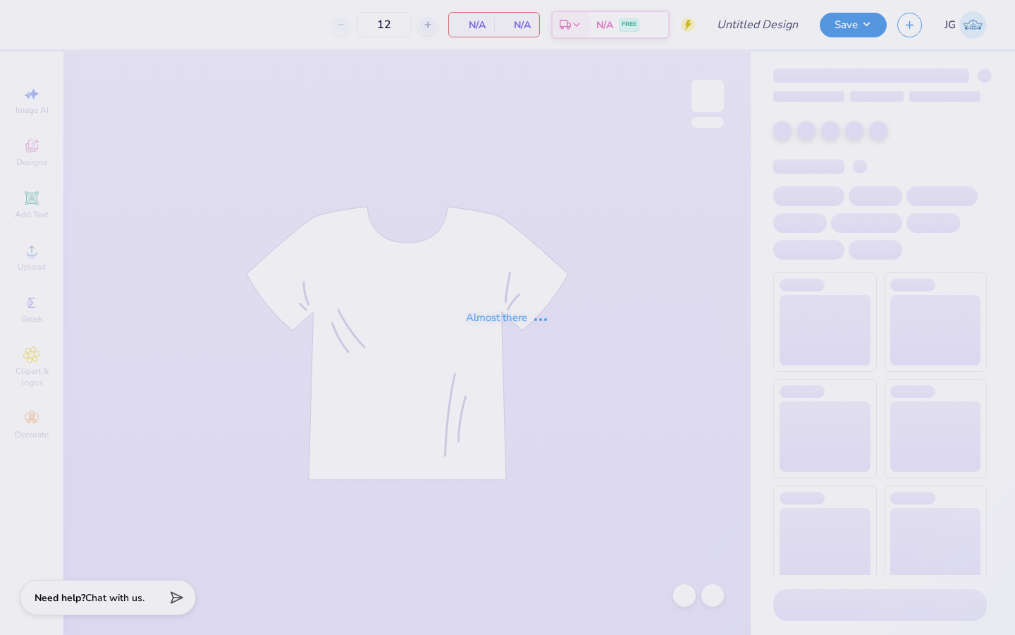
type input "alpha o minimalist"
type input "40"
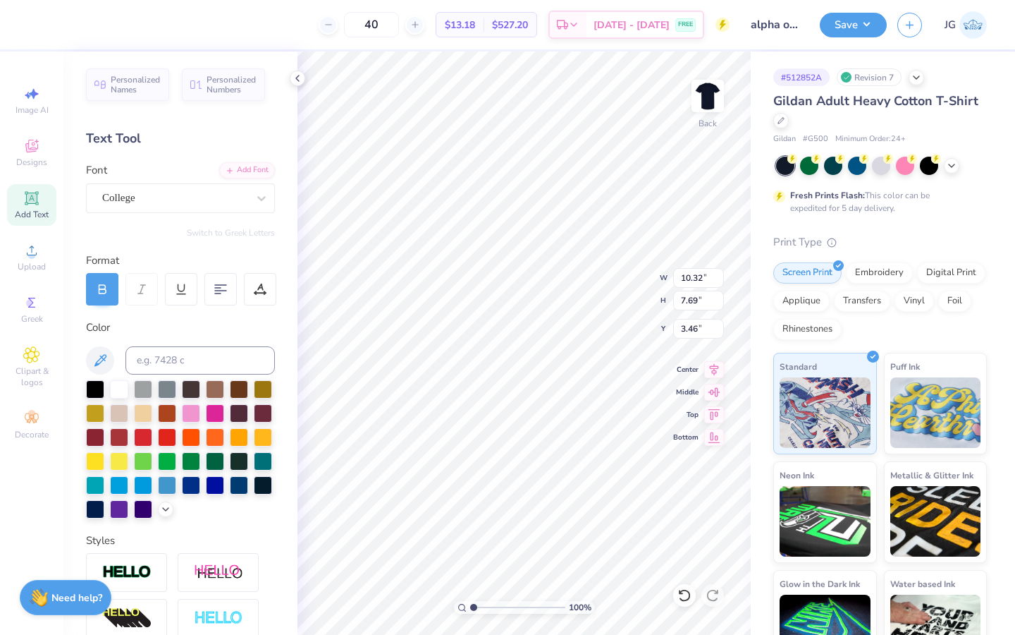
type input "10.32"
type input "7.69"
type input "3.87"
type input "4.18"
type input "1.21"
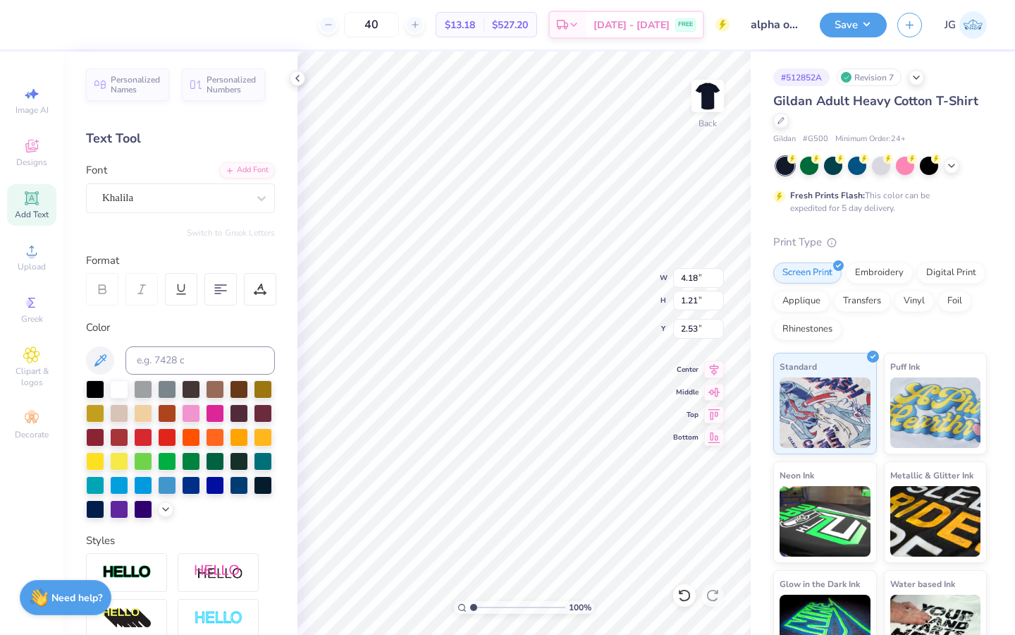
type input "2.65"
type input "2.66"
type input "3.00"
type input "4.71"
click at [508, 611] on input "range" at bounding box center [517, 607] width 95 height 13
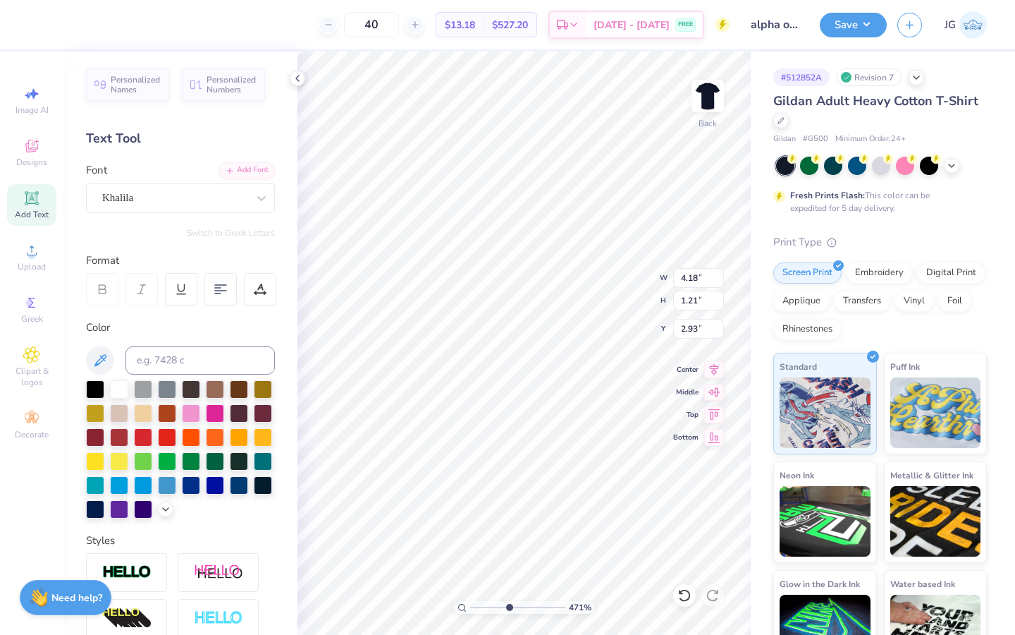
type input "2.93"
type input "4.57"
type input "1.33"
type input "2.83"
drag, startPoint x: 508, startPoint y: 606, endPoint x: 413, endPoint y: 606, distance: 94.5
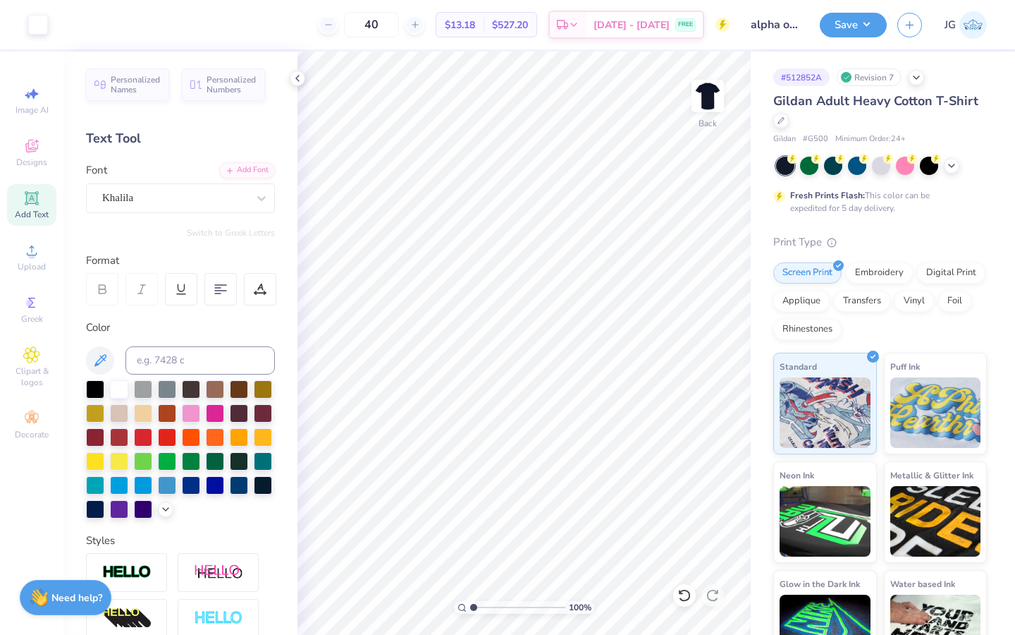
type input "1"
click at [470, 606] on input "range" at bounding box center [517, 607] width 95 height 13
click at [189, 197] on div "Khalila" at bounding box center [175, 198] width 148 height 22
type input "3.00"
click at [180, 202] on div "Khalila" at bounding box center [175, 198] width 148 height 22
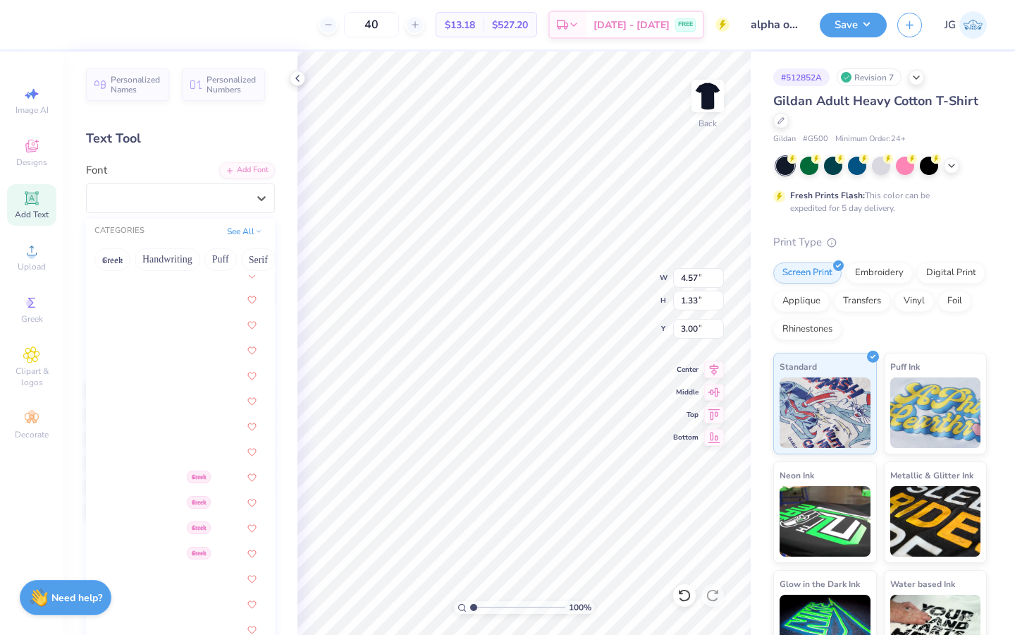
scroll to position [329, 0]
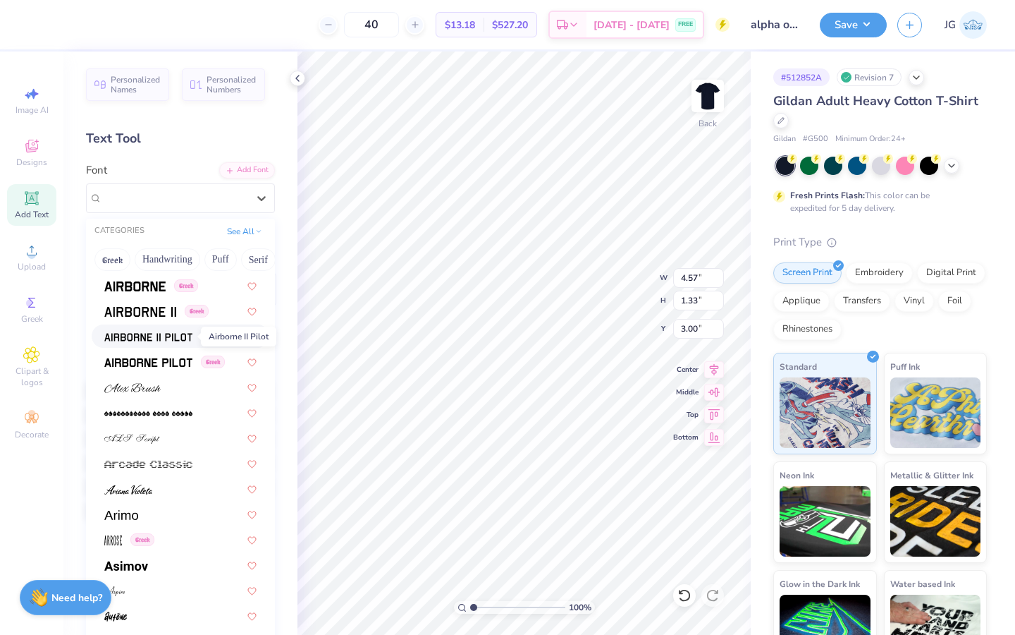
click at [150, 340] on img at bounding box center [148, 337] width 88 height 10
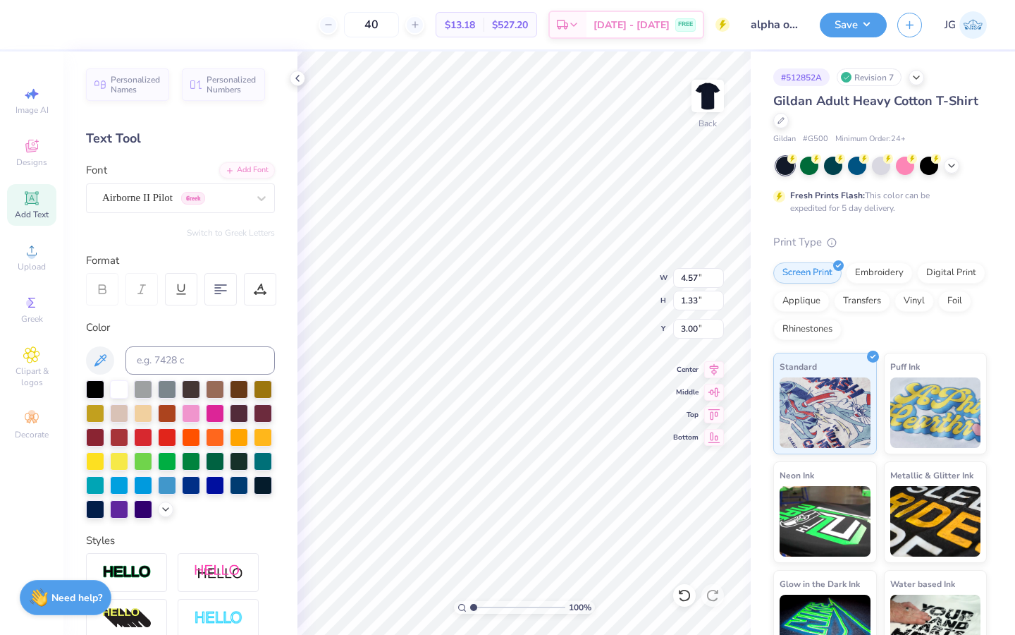
type input "5.27"
type input "0.98"
type input "3.18"
click at [207, 199] on div "Airborne II Pilot Greek" at bounding box center [175, 198] width 148 height 22
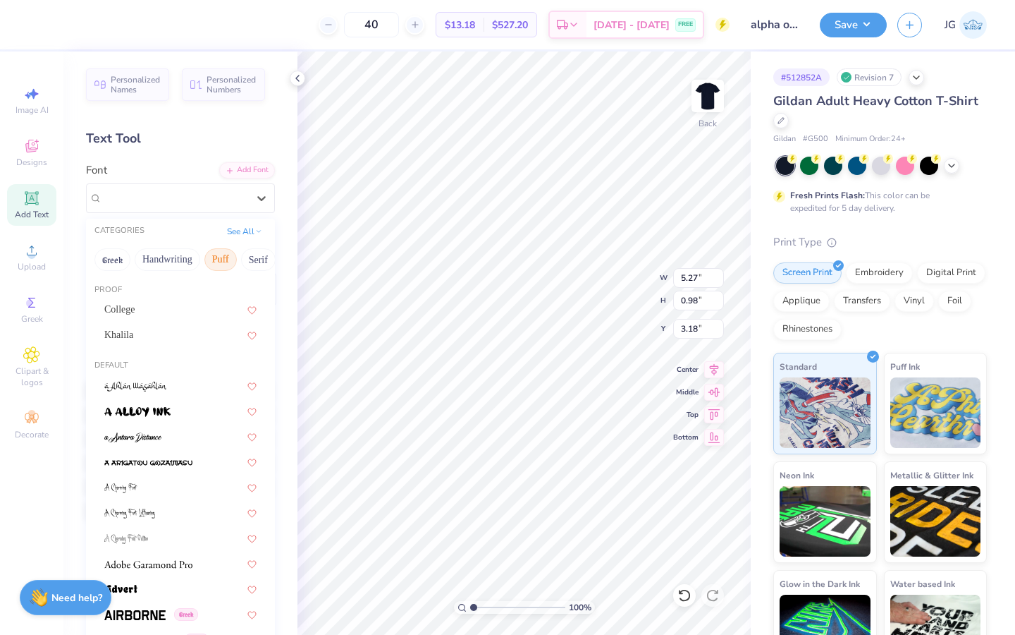
click at [208, 259] on button "Puff" at bounding box center [220, 259] width 32 height 23
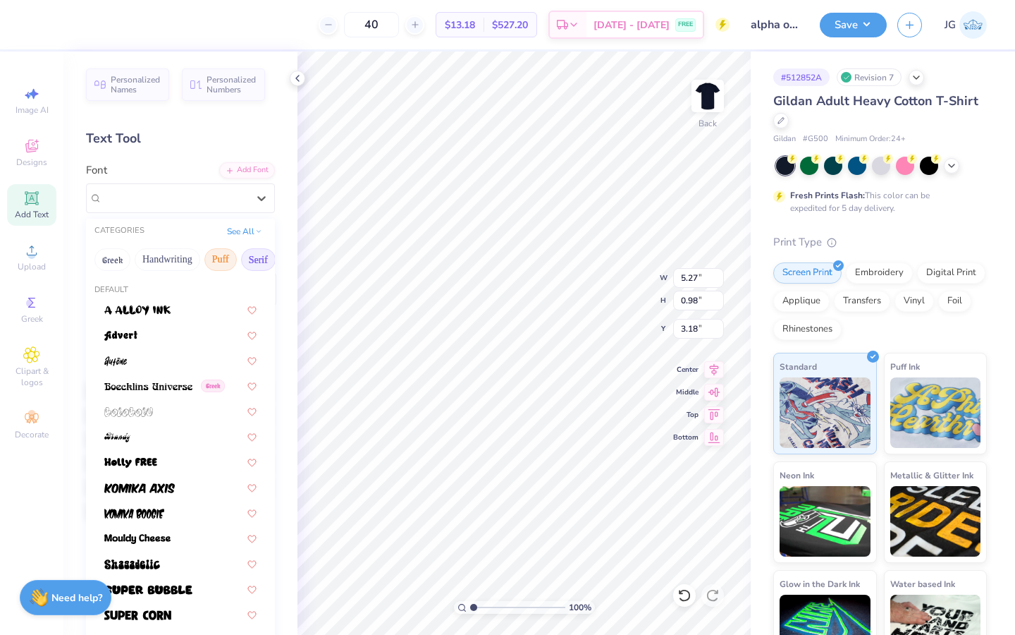
click at [257, 262] on button "Serif" at bounding box center [258, 259] width 35 height 23
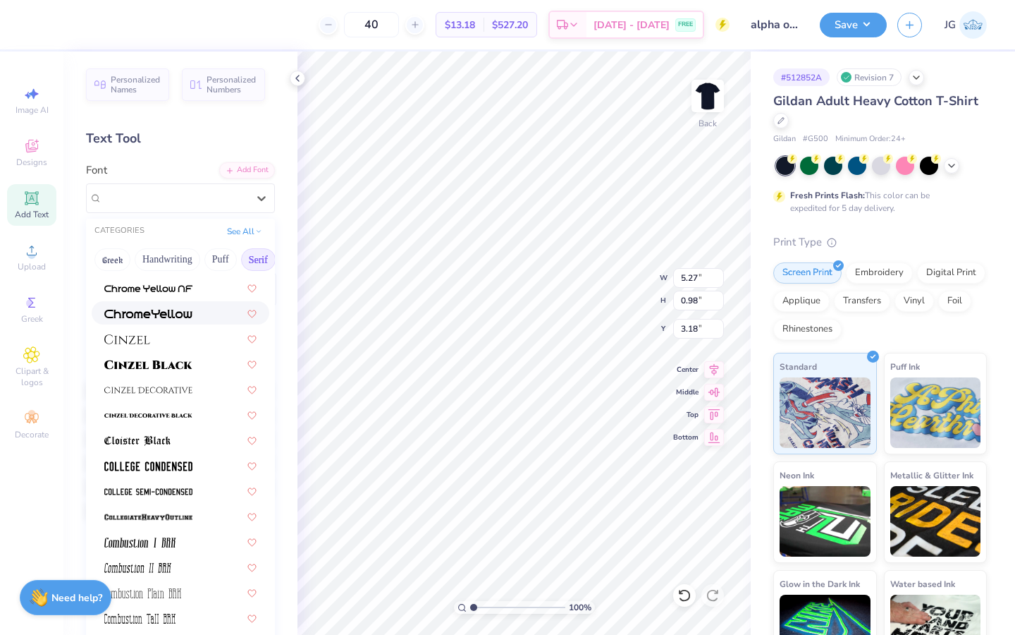
scroll to position [374, 0]
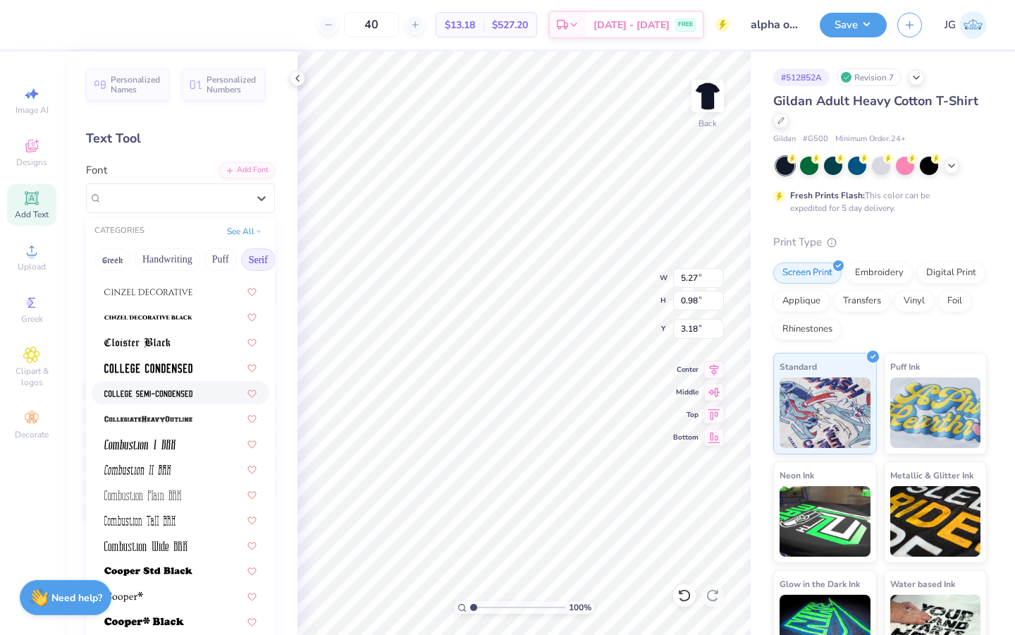
click at [159, 402] on div at bounding box center [181, 392] width 178 height 23
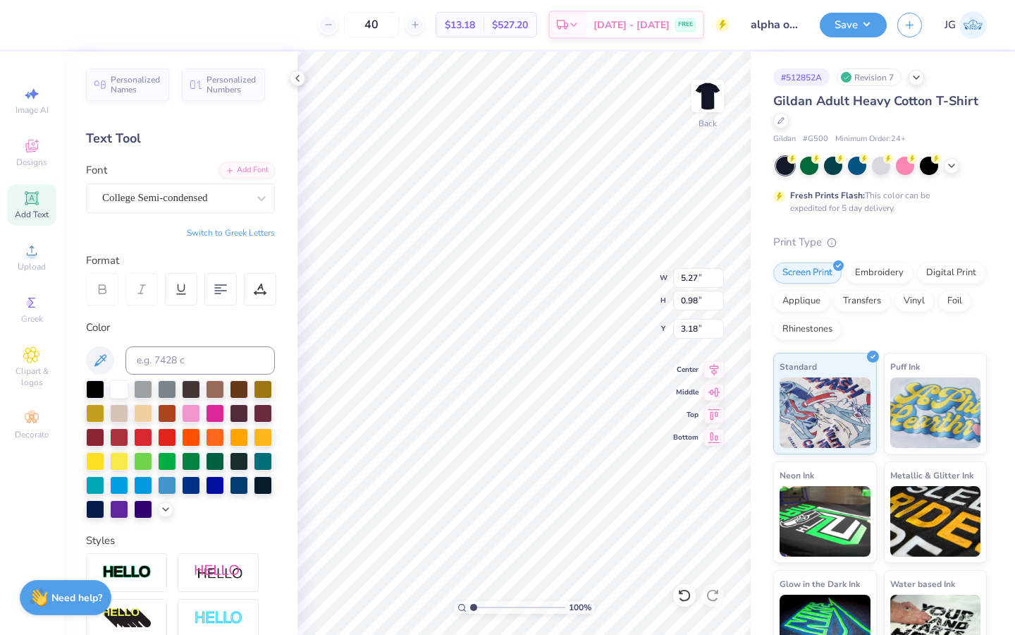
type input "3.97"
type input "0.91"
type input "3.21"
type input "4.45"
type input "1.02"
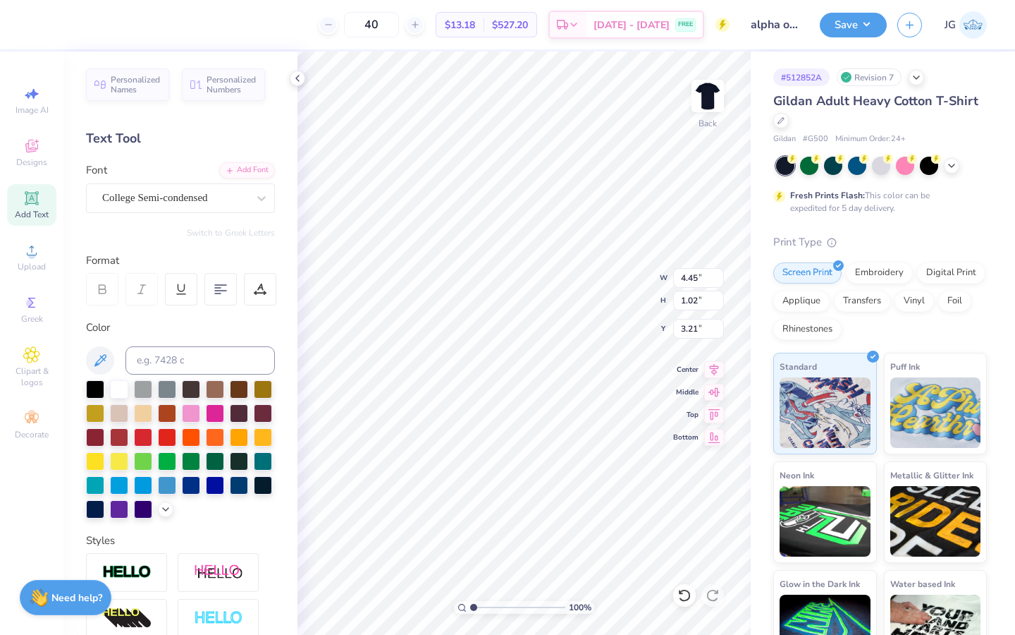
type input "3.00"
type input "4.46"
type input "5.06"
click at [512, 608] on input "range" at bounding box center [517, 607] width 95 height 13
type input "4.58"
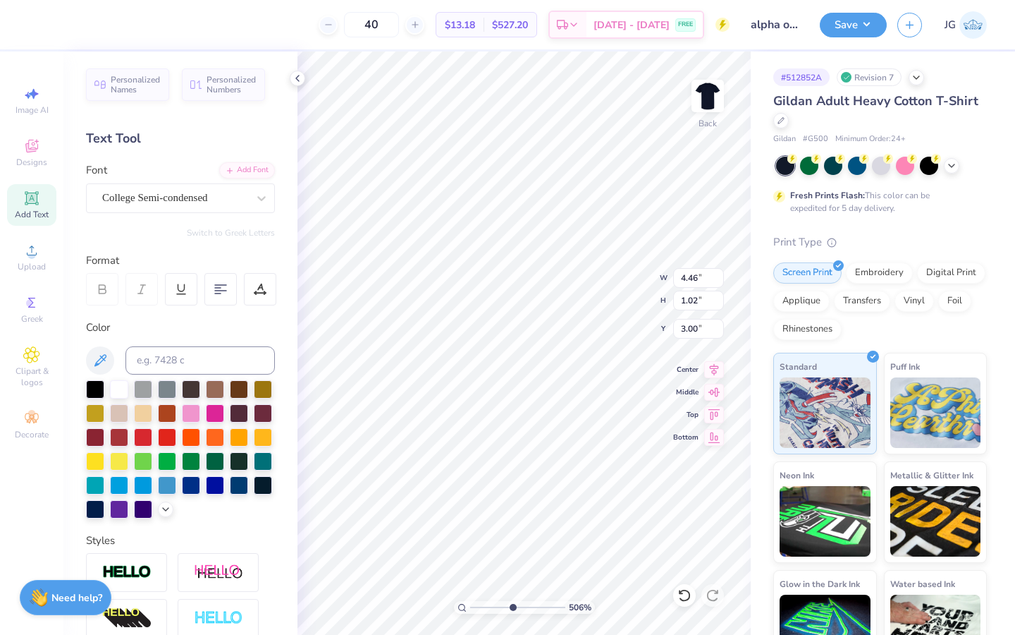
type input "1.05"
drag, startPoint x: 511, startPoint y: 606, endPoint x: 460, endPoint y: 606, distance: 50.8
type input "1"
click at [470, 606] on input "range" at bounding box center [517, 607] width 95 height 13
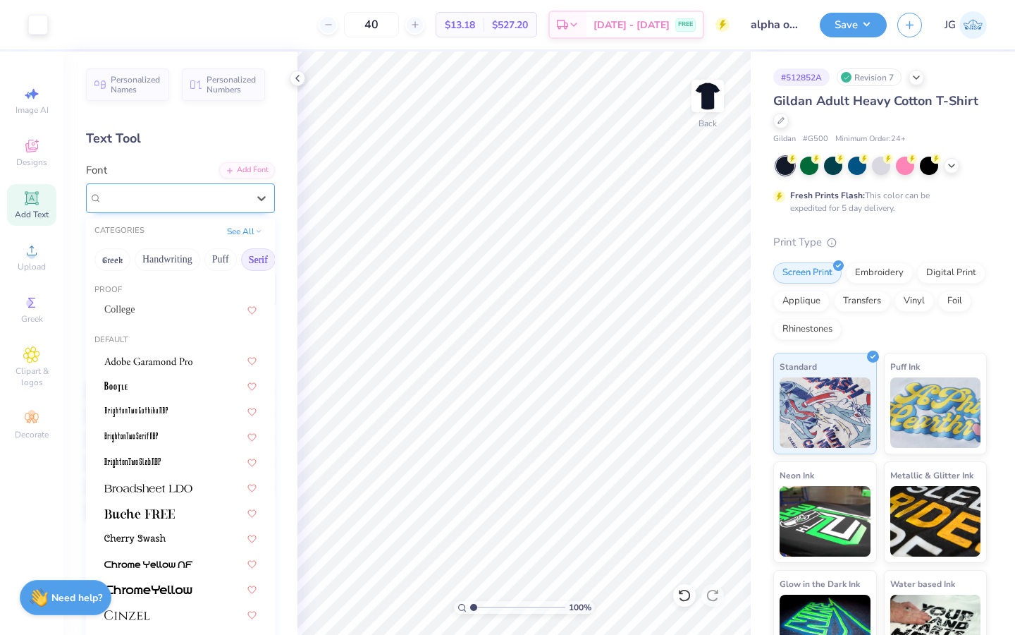
click at [225, 203] on div "College Semi-condensed" at bounding box center [175, 198] width 148 height 22
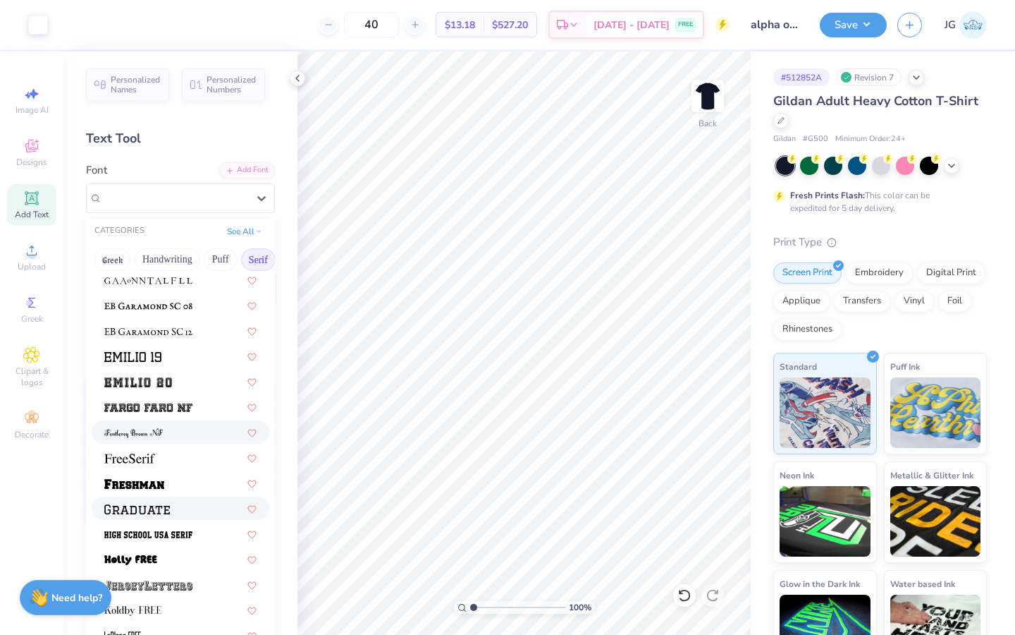
scroll to position [1091, 0]
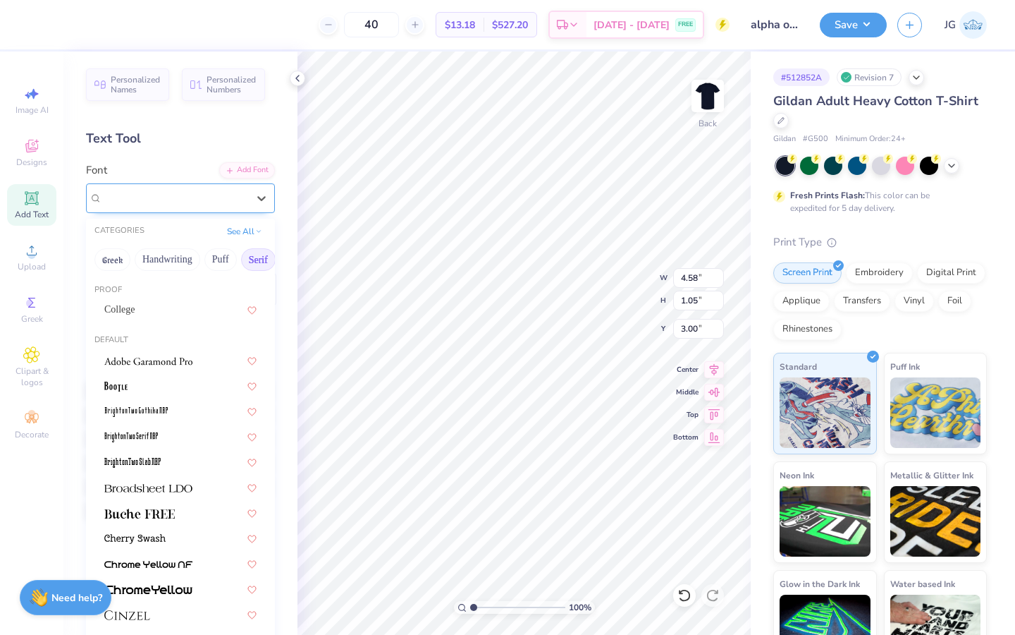
click at [237, 200] on div "College Semi-condensed" at bounding box center [175, 198] width 148 height 22
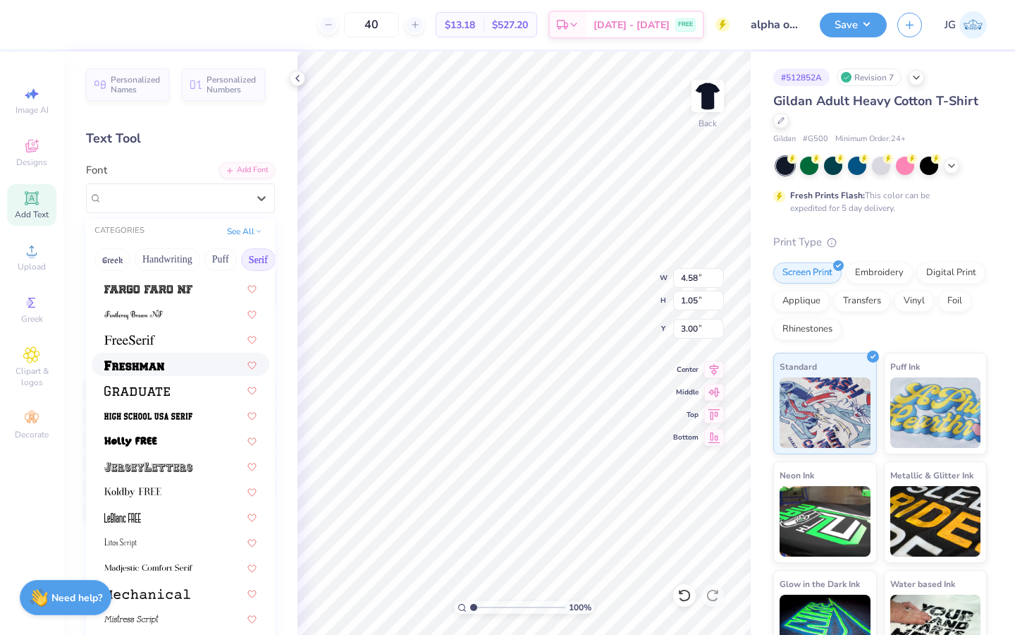
scroll to position [1202, 0]
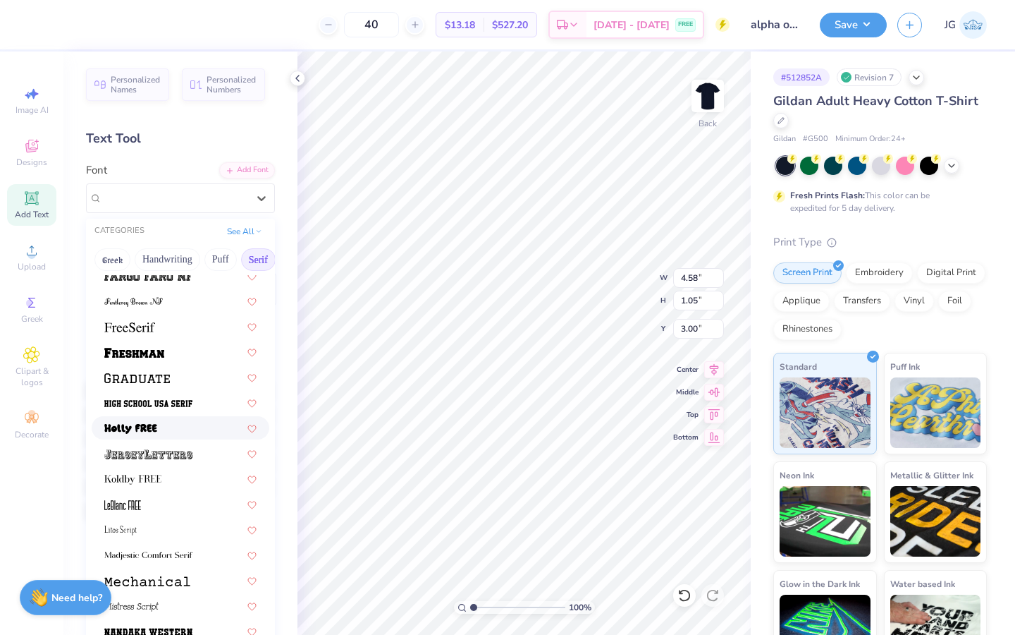
type input "10.32"
type input "7.69"
type input "4.21"
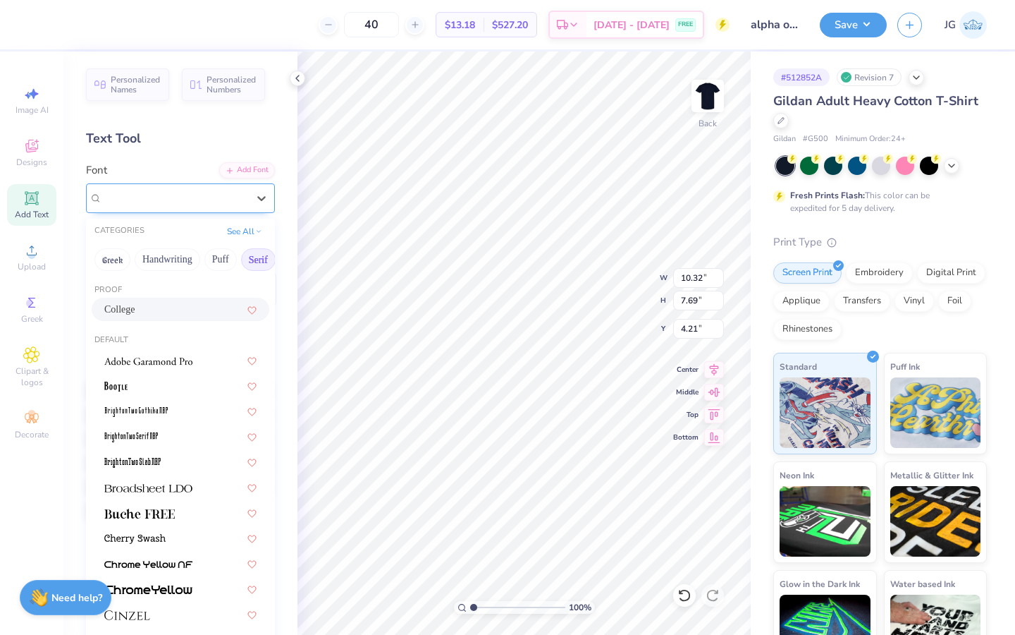
click at [158, 189] on div at bounding box center [174, 197] width 145 height 19
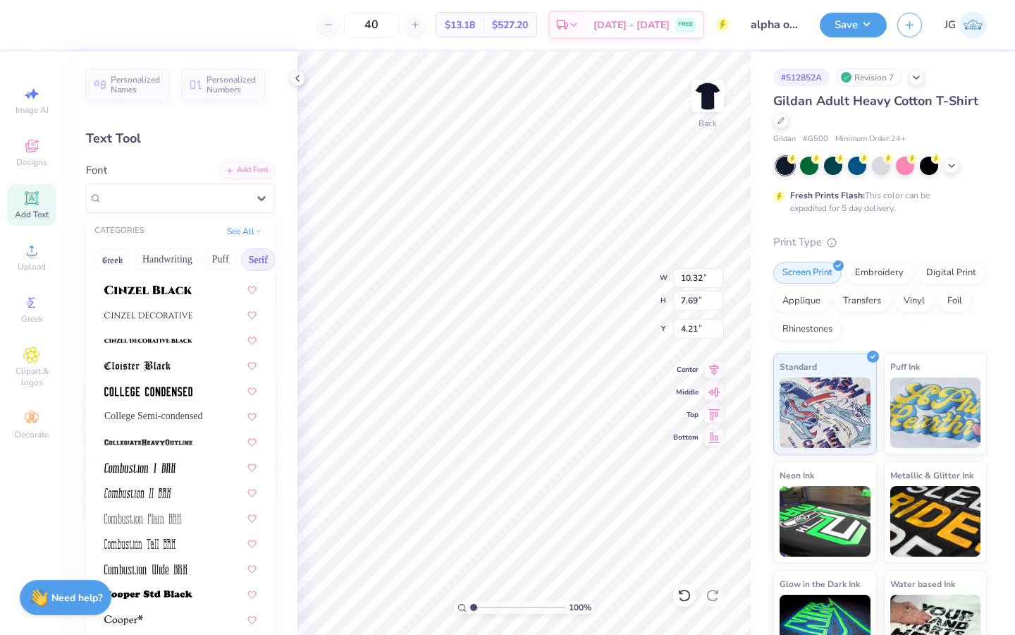
scroll to position [636, 0]
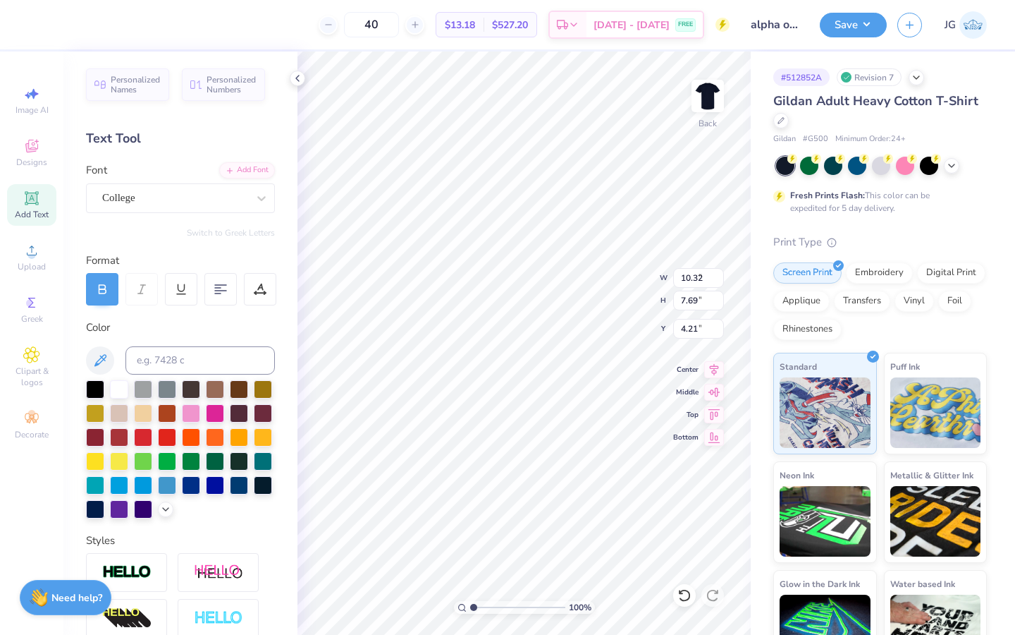
type input "9.49"
type input "7.07"
type input "4.25"
type input "4.58"
type input "1.05"
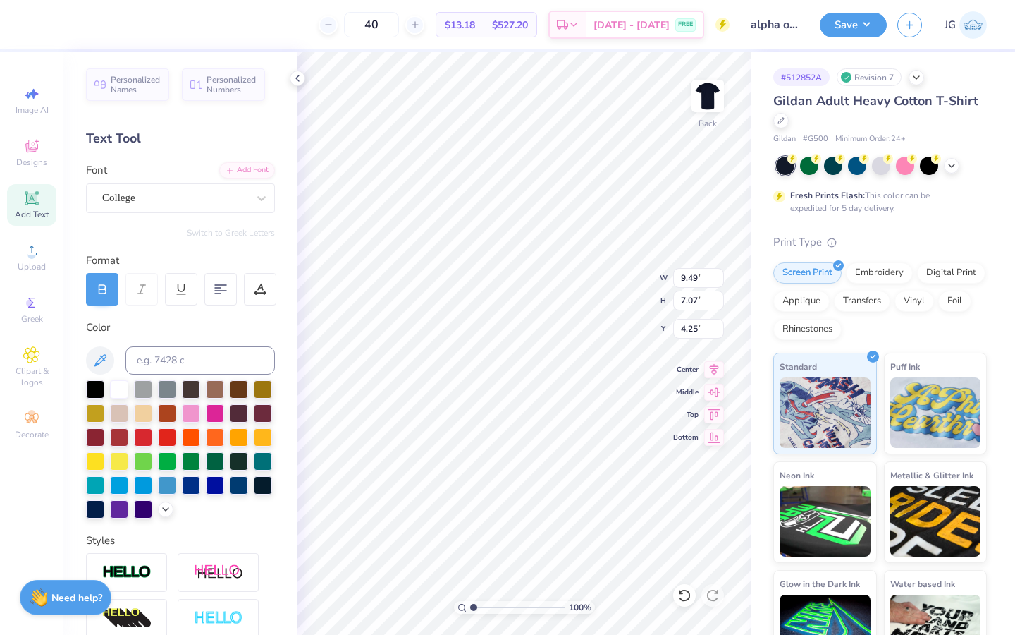
type input "3.00"
click at [221, 197] on div "College Semi-condensed" at bounding box center [175, 198] width 148 height 22
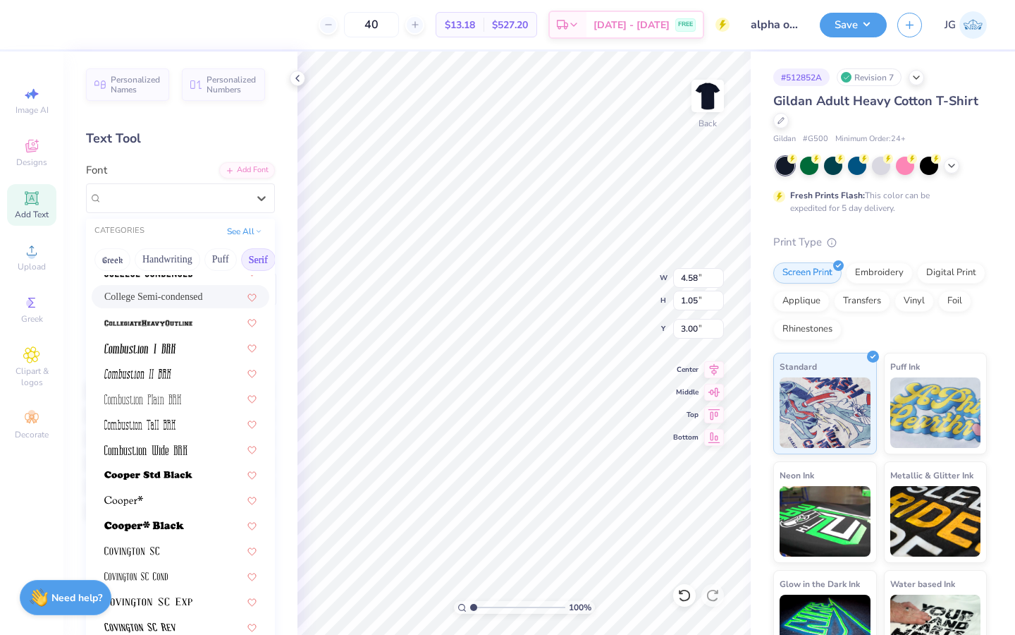
scroll to position [483, 0]
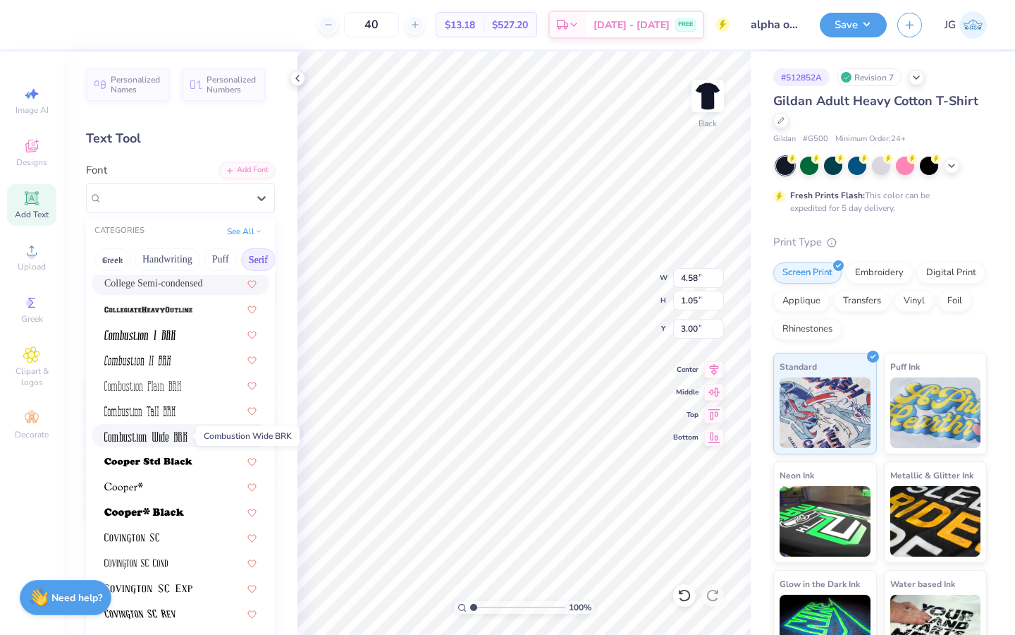
click at [159, 438] on img at bounding box center [145, 437] width 83 height 10
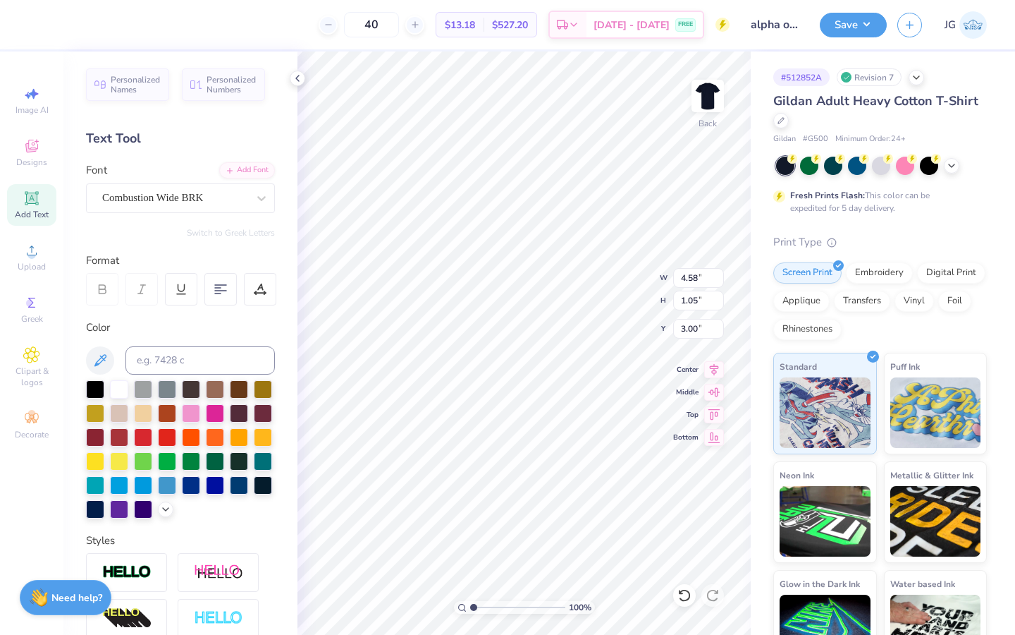
type input "3.17"
type input "1.38"
type input "2.83"
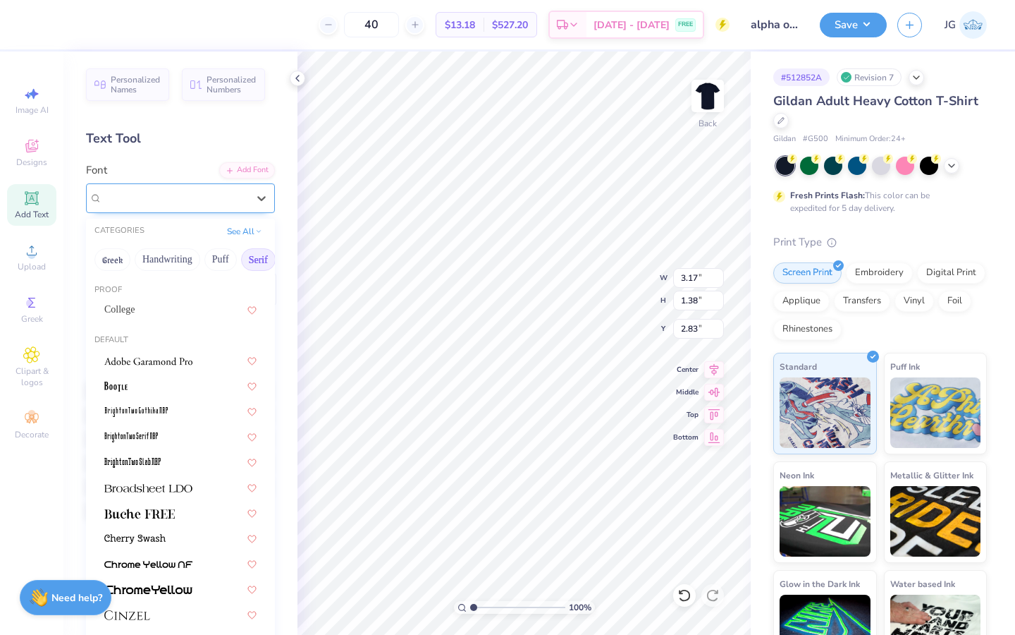
click at [173, 190] on div "Combustion Wide BRK" at bounding box center [175, 198] width 148 height 22
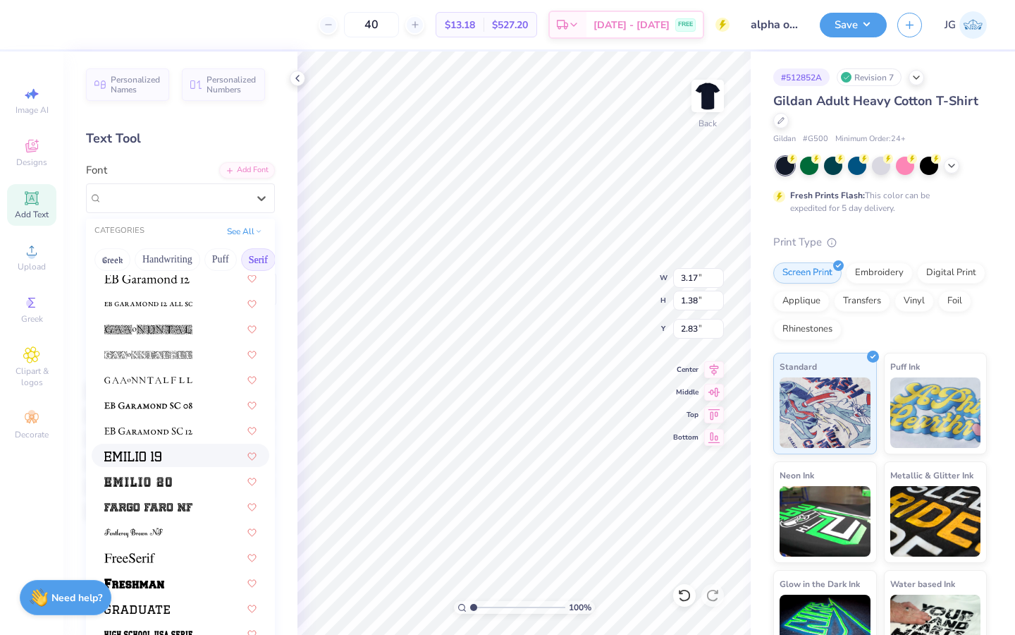
scroll to position [972, 0]
click at [142, 458] on img at bounding box center [132, 455] width 57 height 10
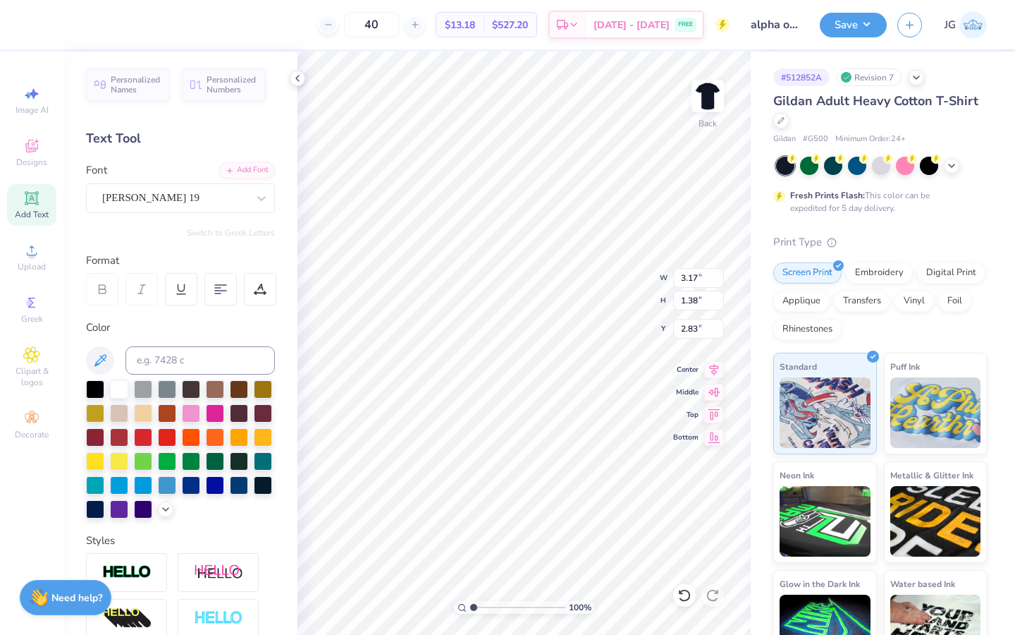
type input "7.93"
type input "1.41"
type input "2.82"
type input "3.52"
type input "0.63"
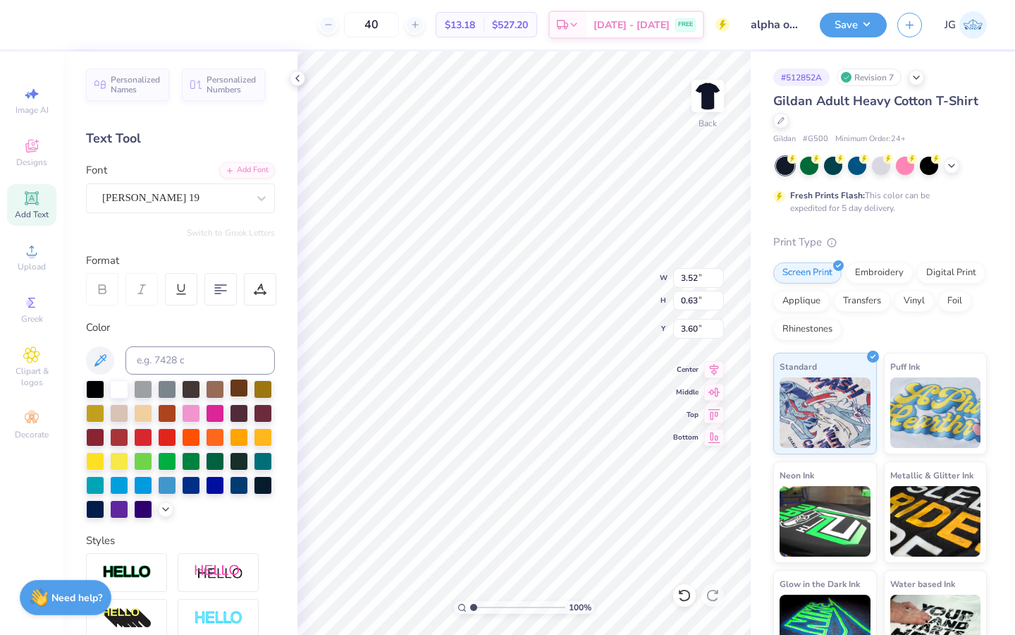
type input "3.42"
type input "4.05"
type input "0.72"
click at [187, 200] on div "Emilio 19" at bounding box center [175, 198] width 148 height 22
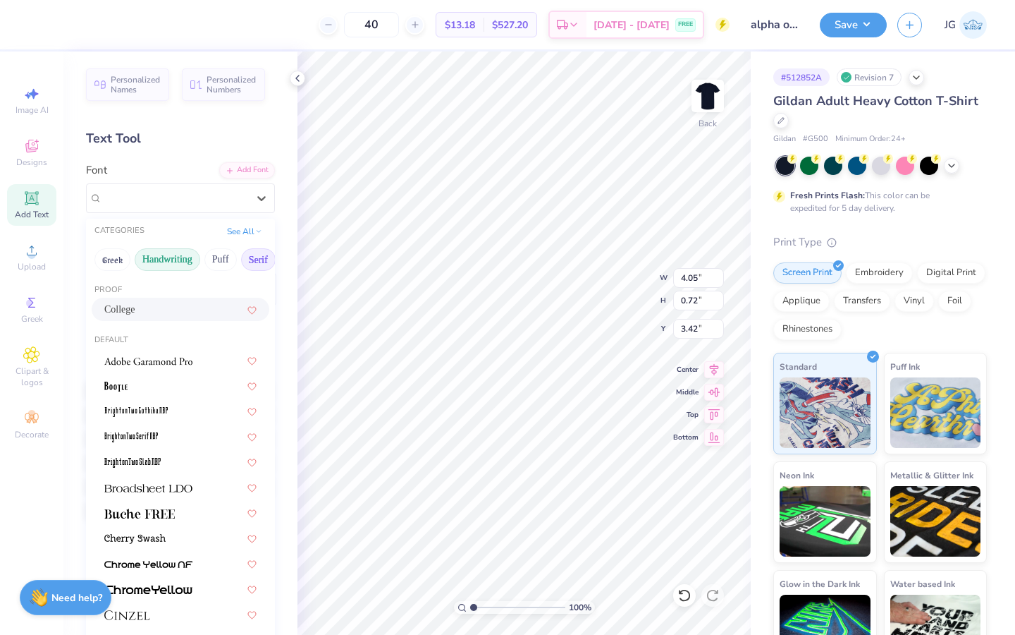
click at [161, 256] on button "Handwriting" at bounding box center [168, 259] width 66 height 23
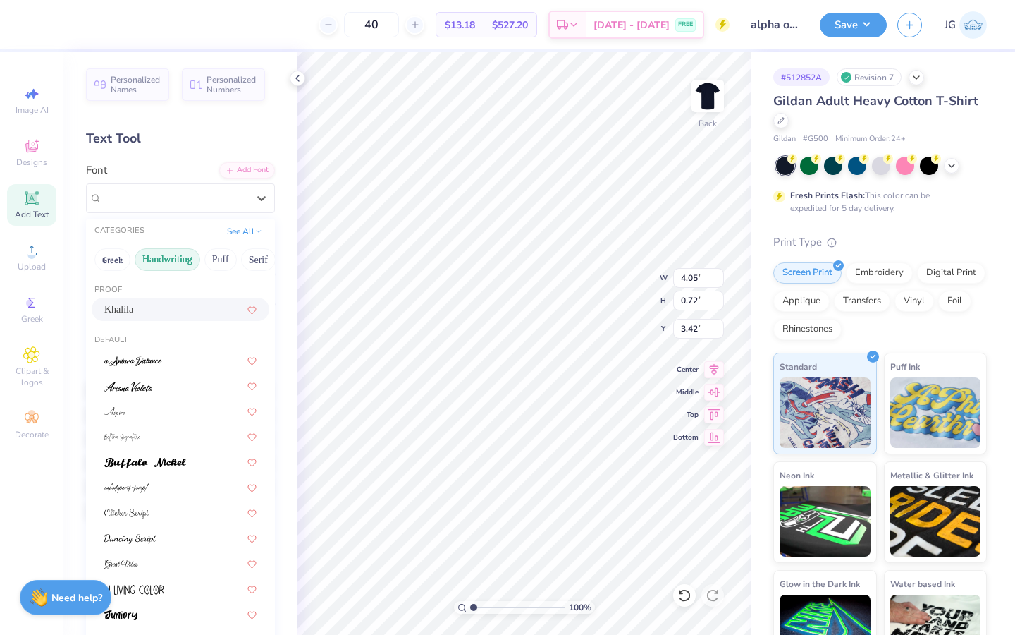
click at [154, 306] on div "Khalila" at bounding box center [180, 309] width 152 height 15
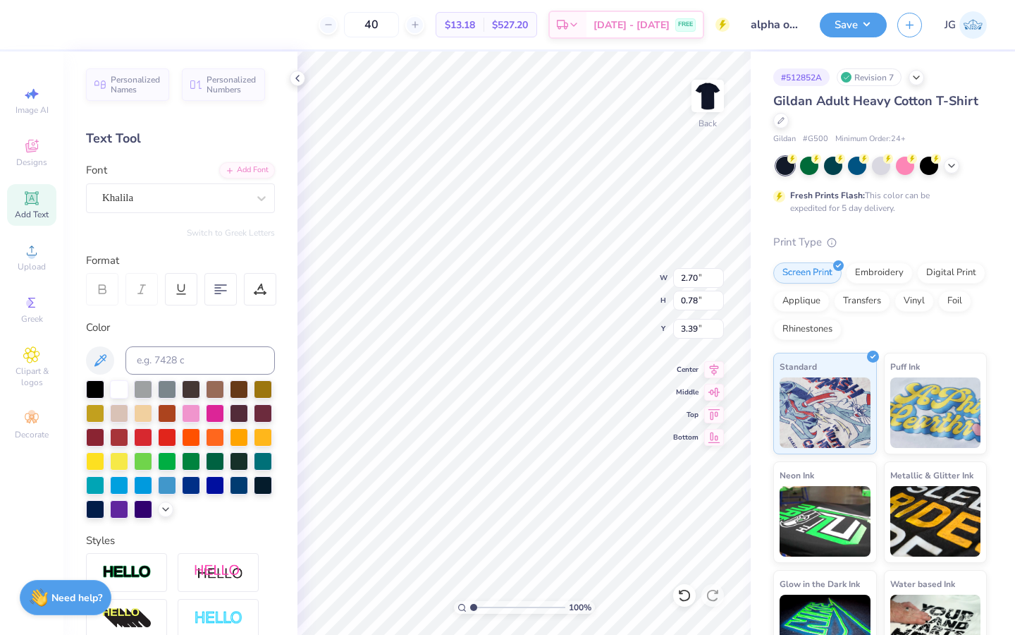
type input "2.70"
type input "0.78"
type input "3.39"
type input "4.02"
type input "1.17"
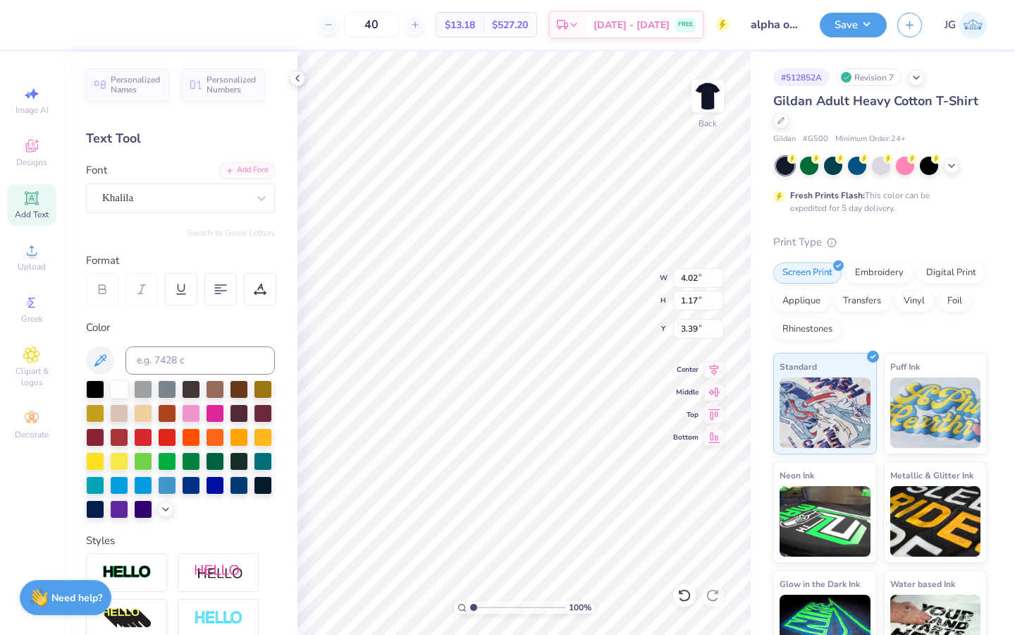
type input "3.00"
click at [852, 23] on button "Save" at bounding box center [853, 23] width 67 height 25
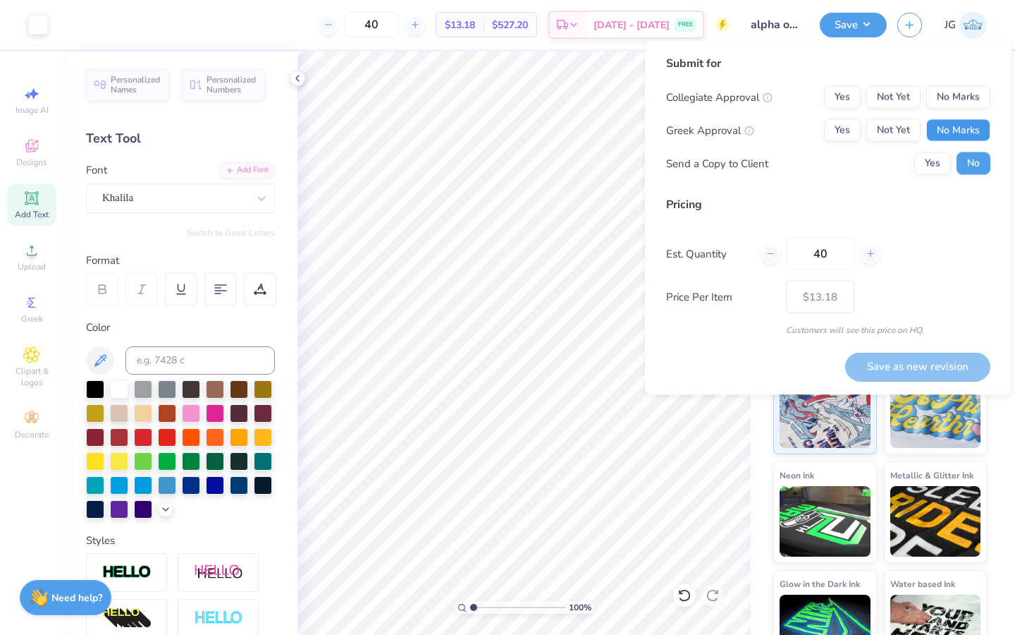
click at [948, 119] on button "No Marks" at bounding box center [959, 130] width 64 height 23
click at [948, 105] on button "No Marks" at bounding box center [959, 97] width 64 height 23
click at [924, 353] on button "Save as new revision" at bounding box center [917, 366] width 145 height 29
type input "$13.18"
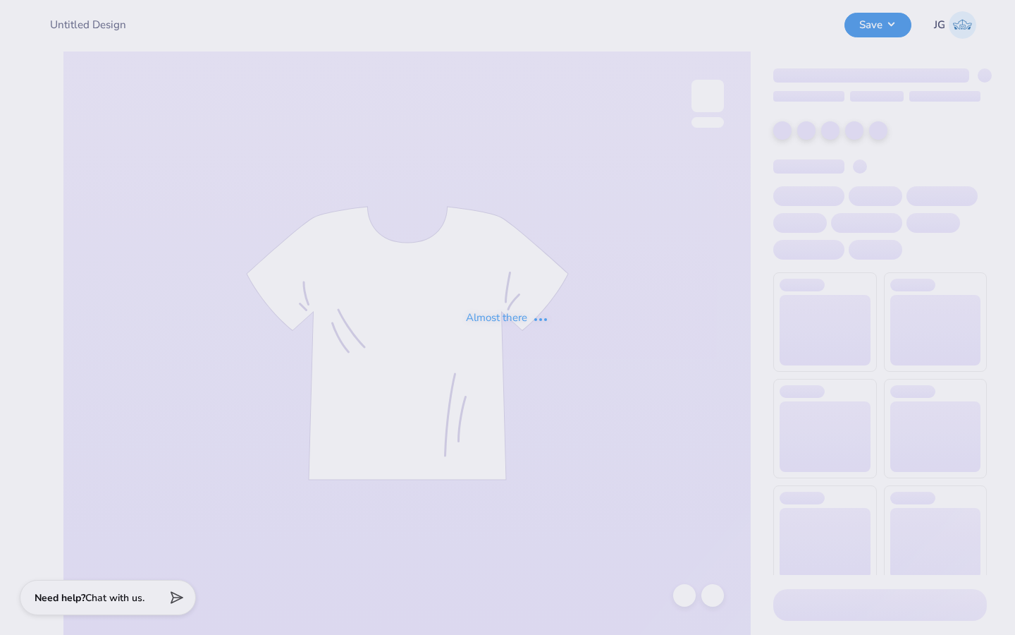
type input "alpha o minimalist"
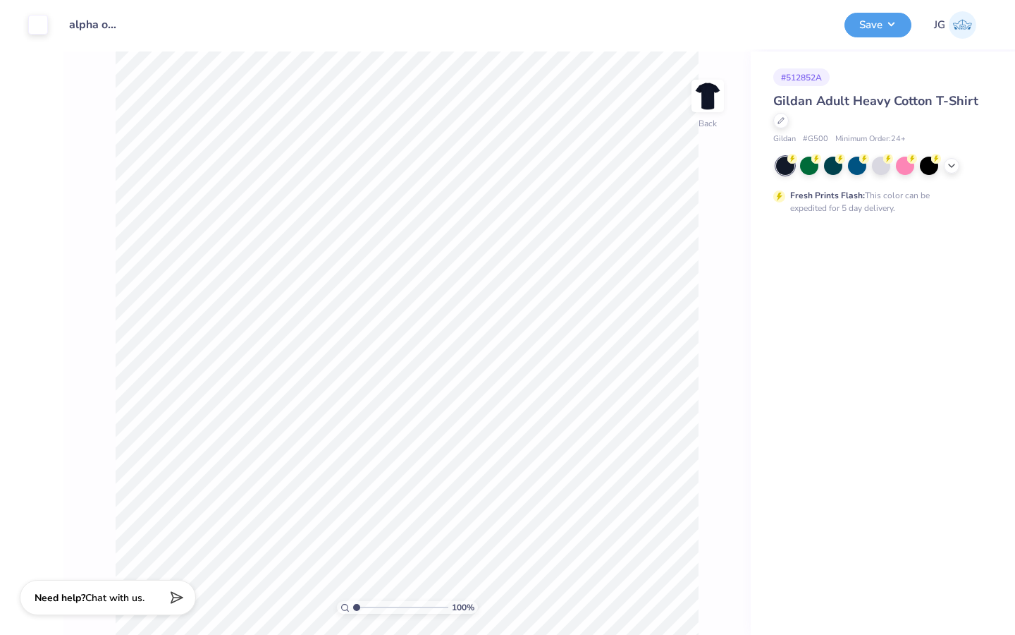
click at [942, 163] on div at bounding box center [881, 166] width 211 height 18
click at [943, 164] on div at bounding box center [881, 166] width 211 height 18
click at [948, 164] on icon at bounding box center [951, 164] width 11 height 11
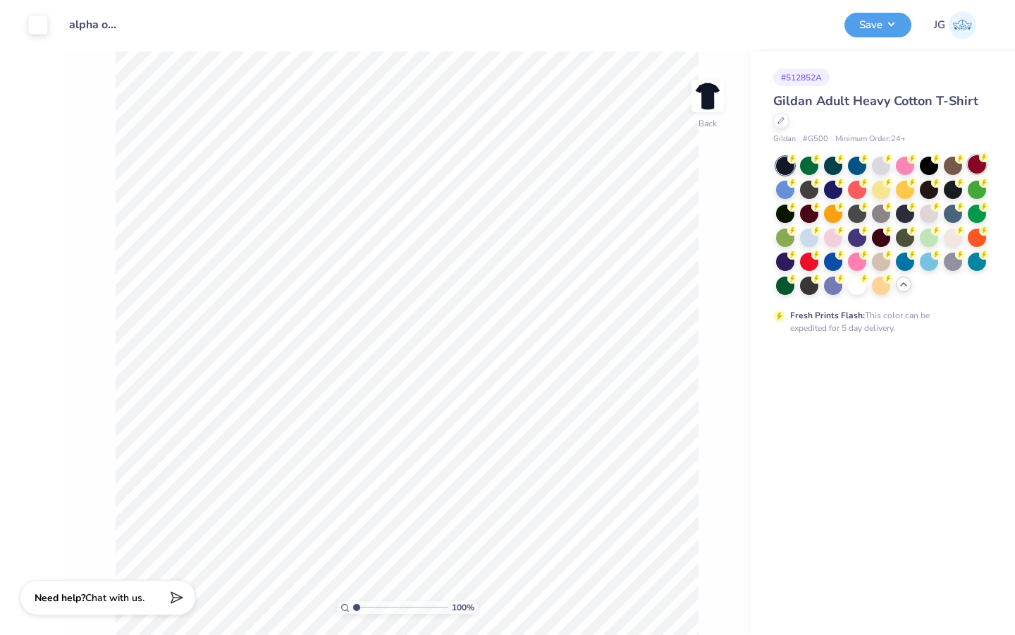
click at [974, 165] on div at bounding box center [977, 164] width 18 height 18
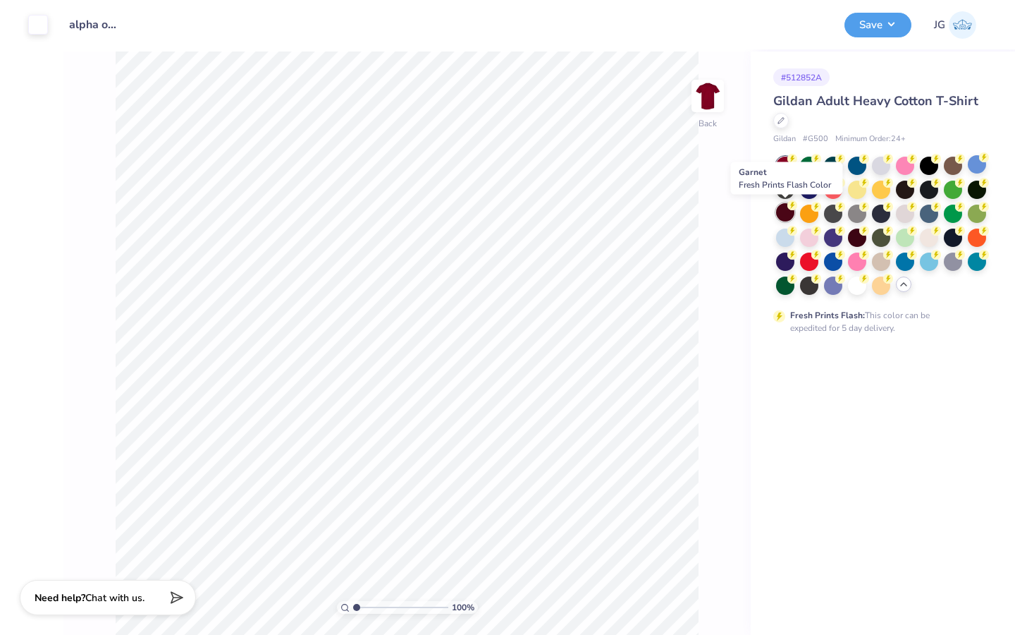
click at [785, 212] on div at bounding box center [785, 212] width 18 height 18
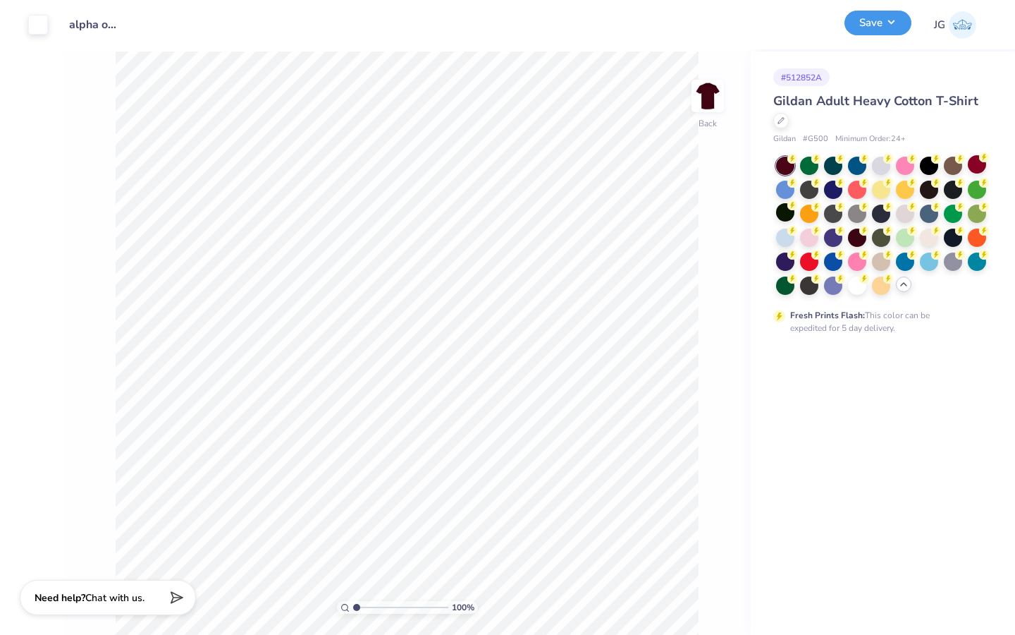
click at [871, 27] on button "Save" at bounding box center [878, 23] width 67 height 25
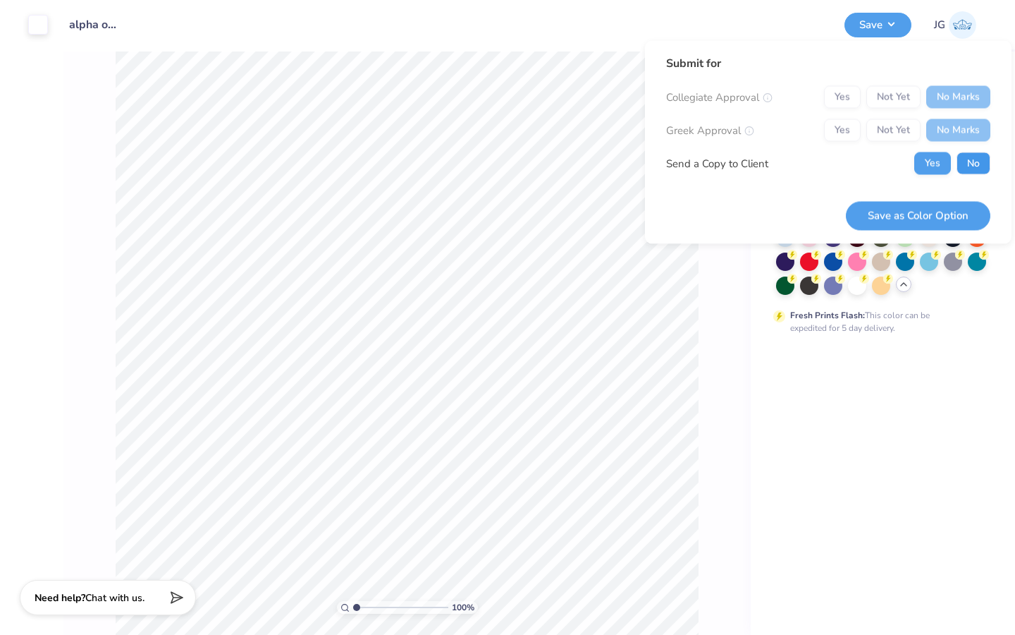
click at [965, 162] on button "No" at bounding box center [974, 163] width 34 height 23
click at [932, 212] on button "Save as Color Option" at bounding box center [918, 215] width 145 height 29
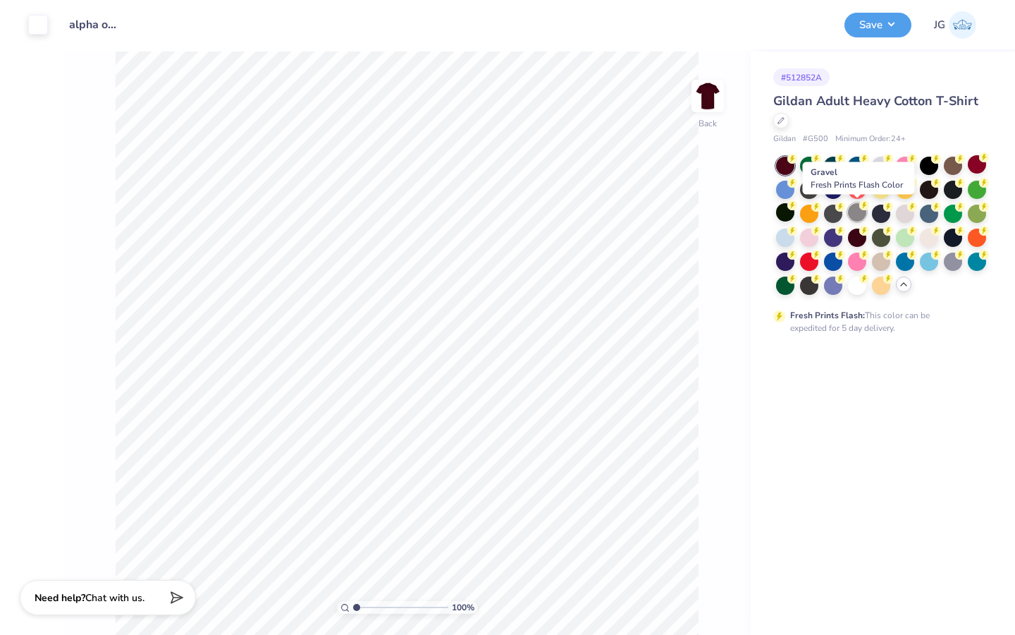
click at [859, 214] on div at bounding box center [857, 212] width 18 height 18
click at [803, 237] on div at bounding box center [809, 236] width 18 height 18
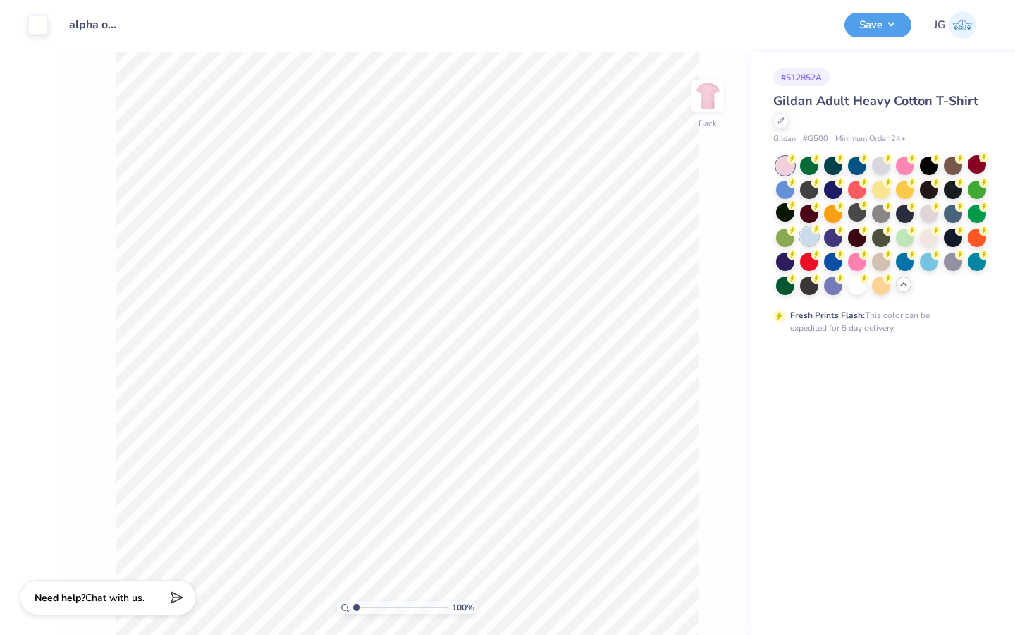
click at [801, 236] on div at bounding box center [809, 236] width 18 height 18
click at [39, 21] on div at bounding box center [38, 23] width 20 height 20
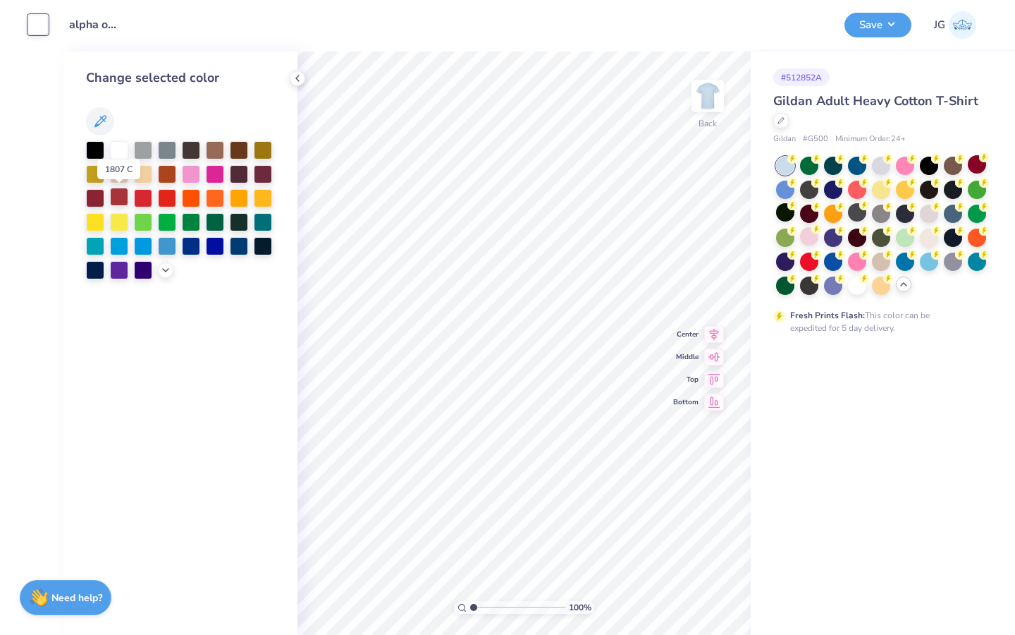
click at [123, 193] on div at bounding box center [119, 197] width 18 height 18
click at [833, 170] on div at bounding box center [833, 164] width 18 height 18
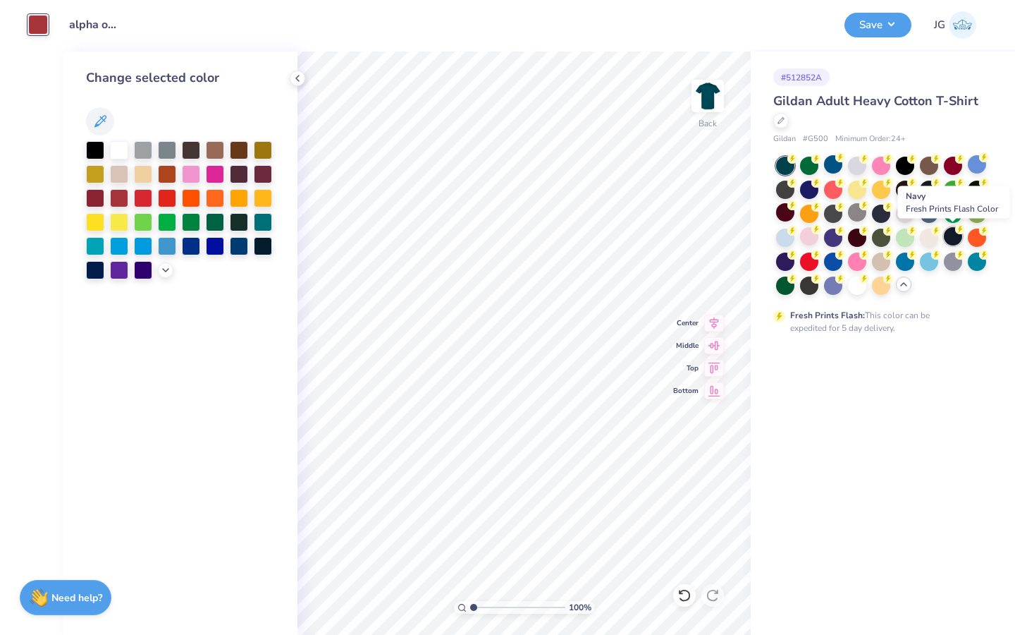
click at [958, 239] on div at bounding box center [953, 236] width 18 height 18
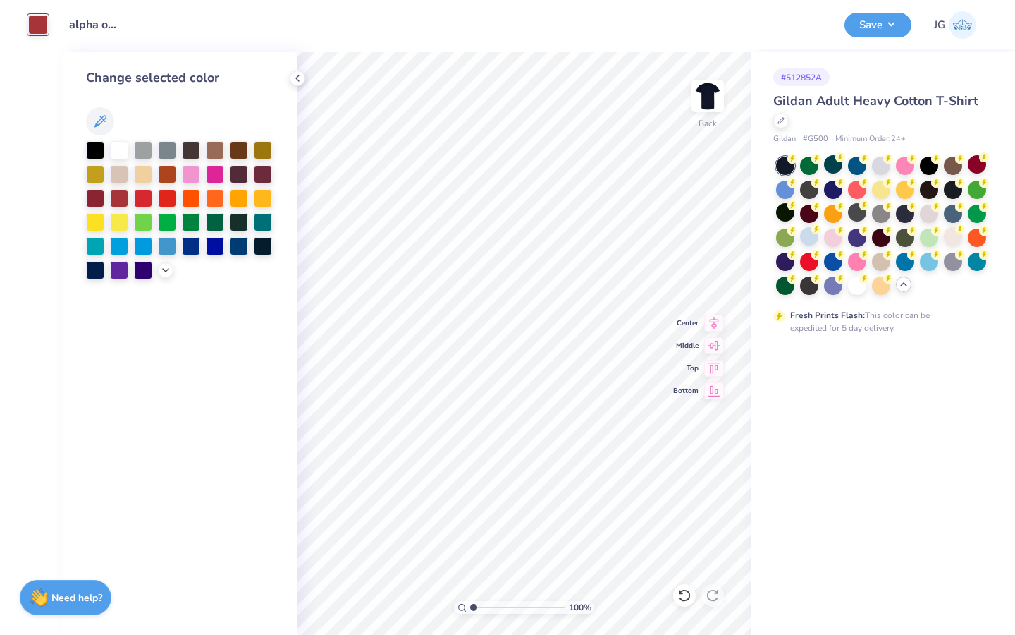
click at [861, 398] on div "# 512852A Gildan Adult Heavy Cotton T-Shirt Gildan # G500 Minimum Order: 24 + F…" at bounding box center [883, 342] width 264 height 583
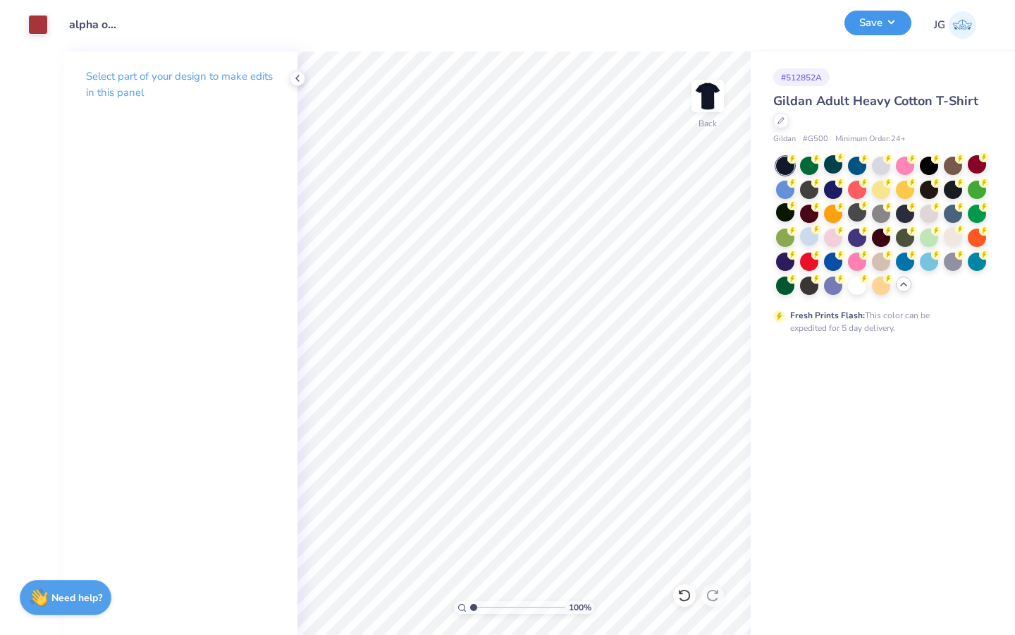
click at [886, 26] on button "Save" at bounding box center [878, 23] width 67 height 25
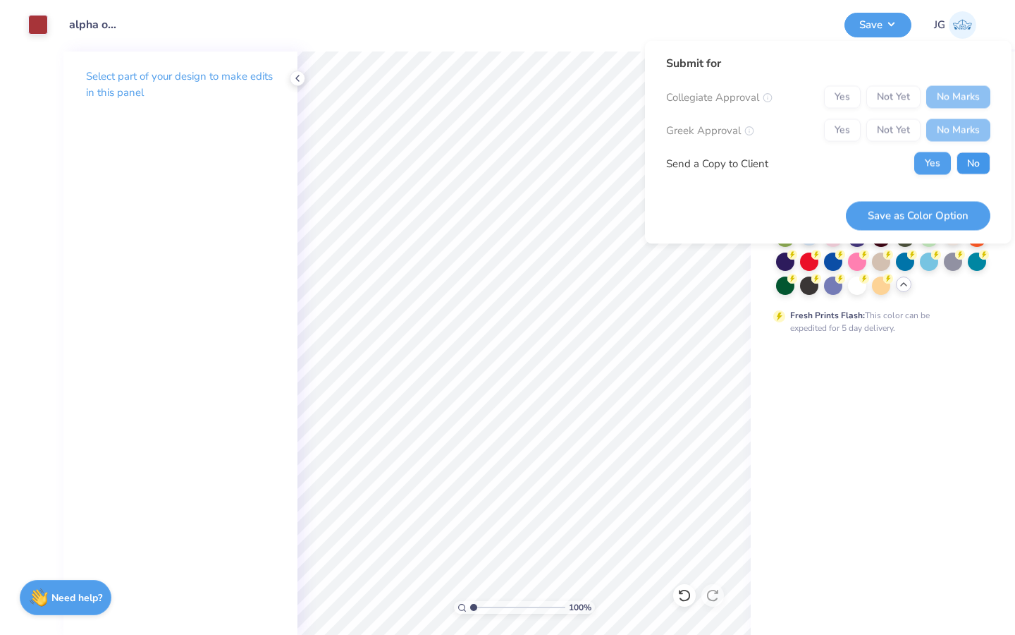
click at [960, 152] on button "No" at bounding box center [974, 163] width 34 height 23
click at [936, 211] on button "Save as Color Option" at bounding box center [918, 215] width 145 height 29
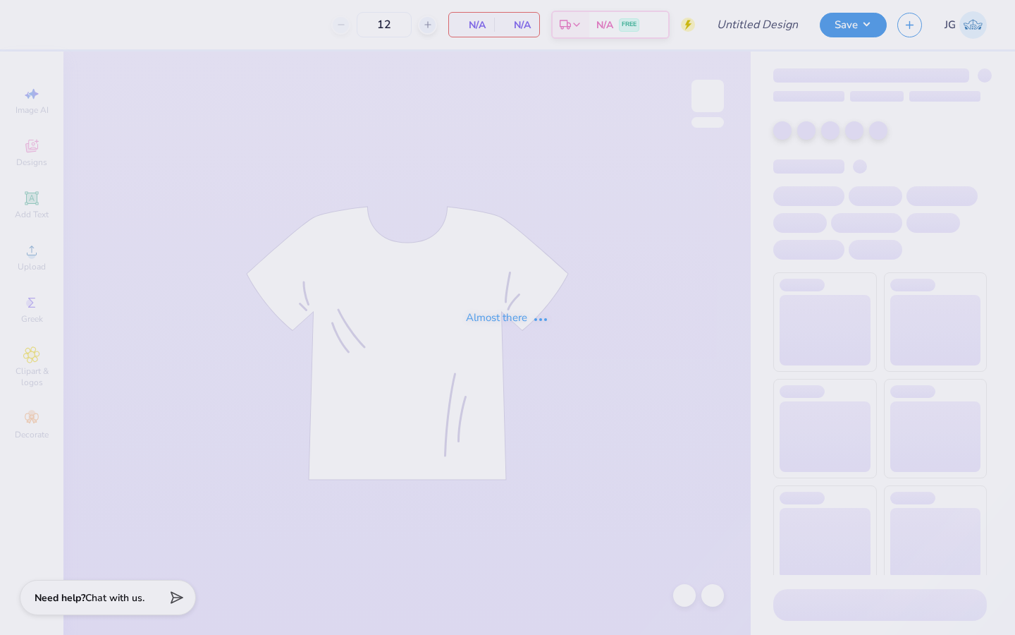
type input "alpha o minimalist"
type input "40"
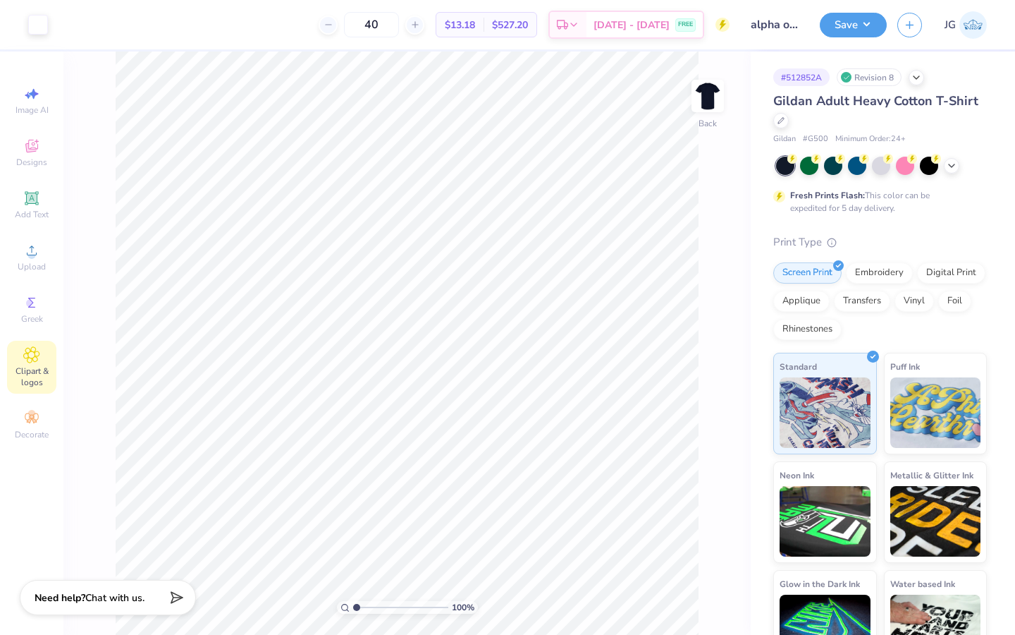
click at [37, 341] on div "Clipart & logos" at bounding box center [31, 367] width 49 height 53
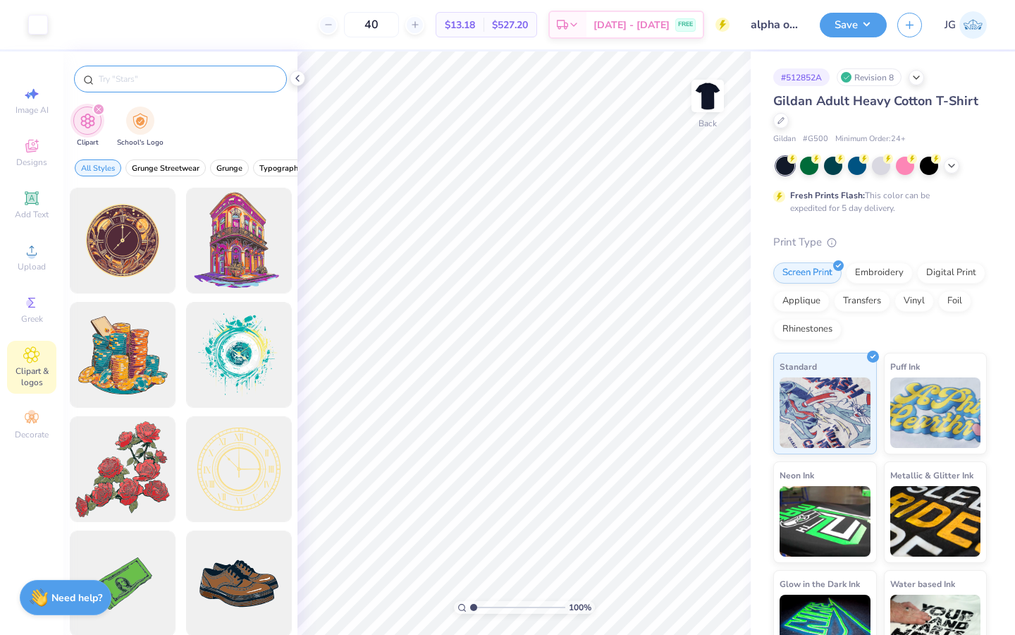
click at [156, 78] on input "text" at bounding box center [187, 79] width 181 height 14
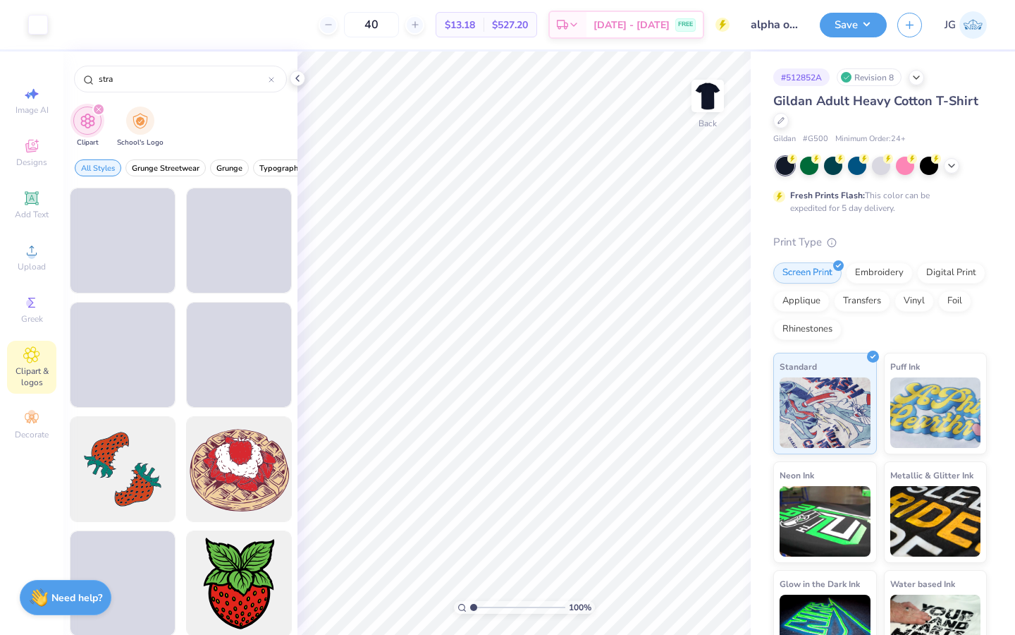
click at [148, 99] on div "stra" at bounding box center [180, 75] width 234 height 48
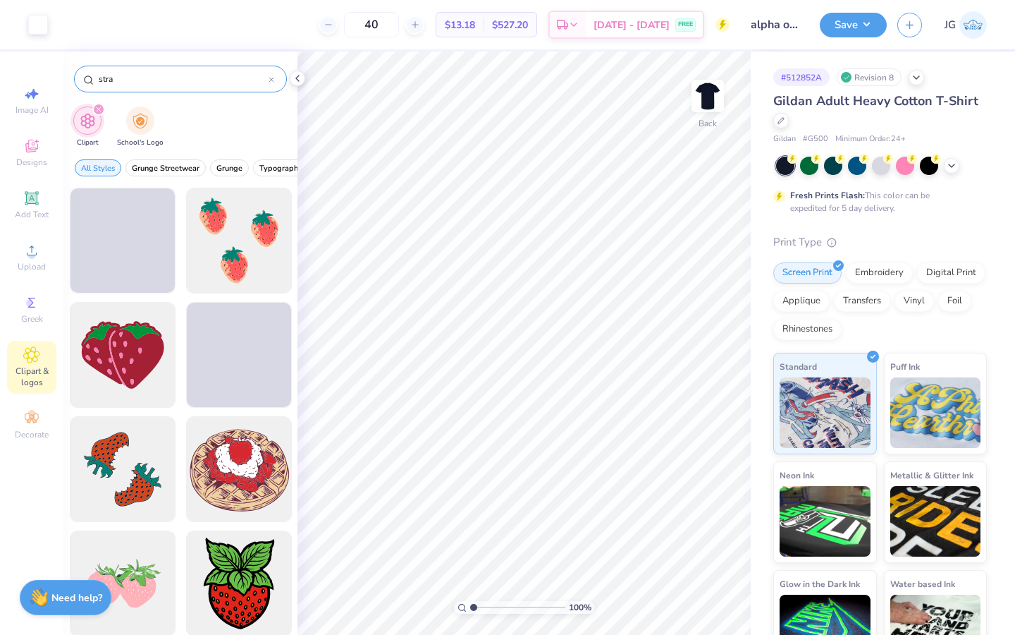
click at [141, 85] on input "stra" at bounding box center [182, 79] width 171 height 14
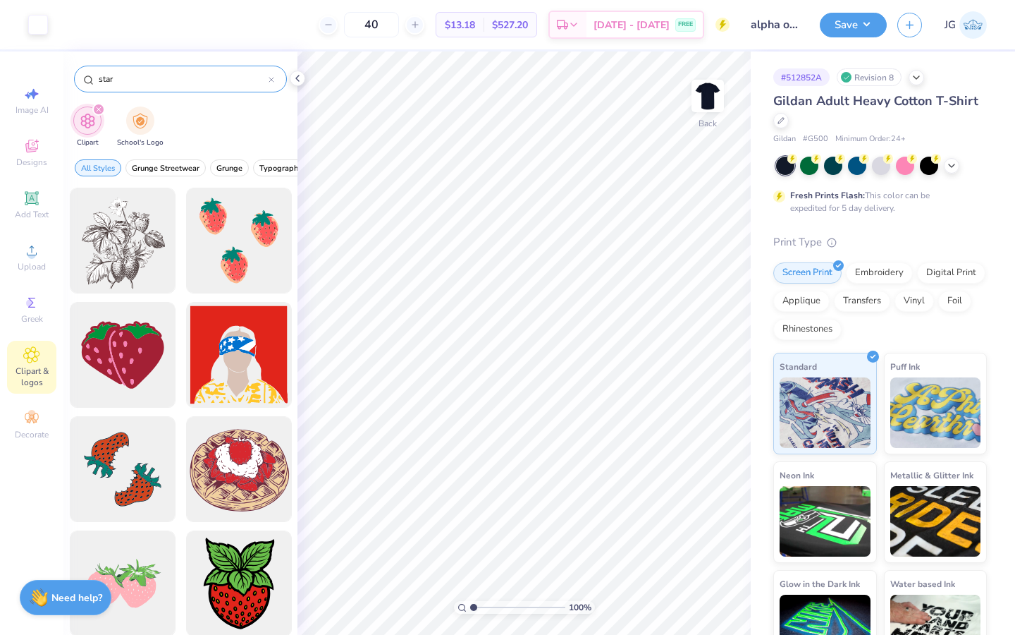
type input "star"
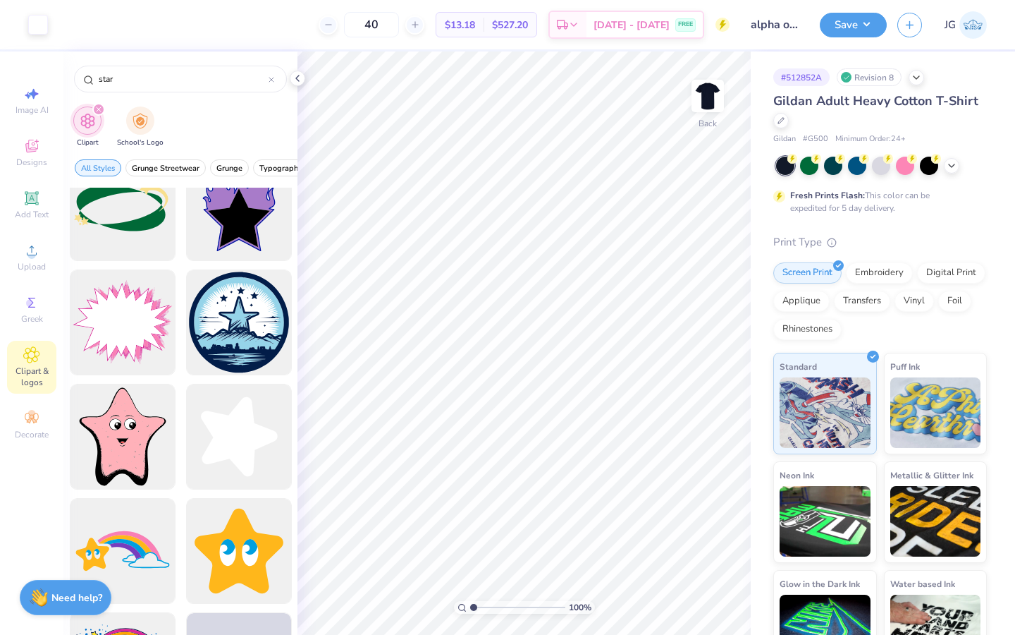
scroll to position [834, 0]
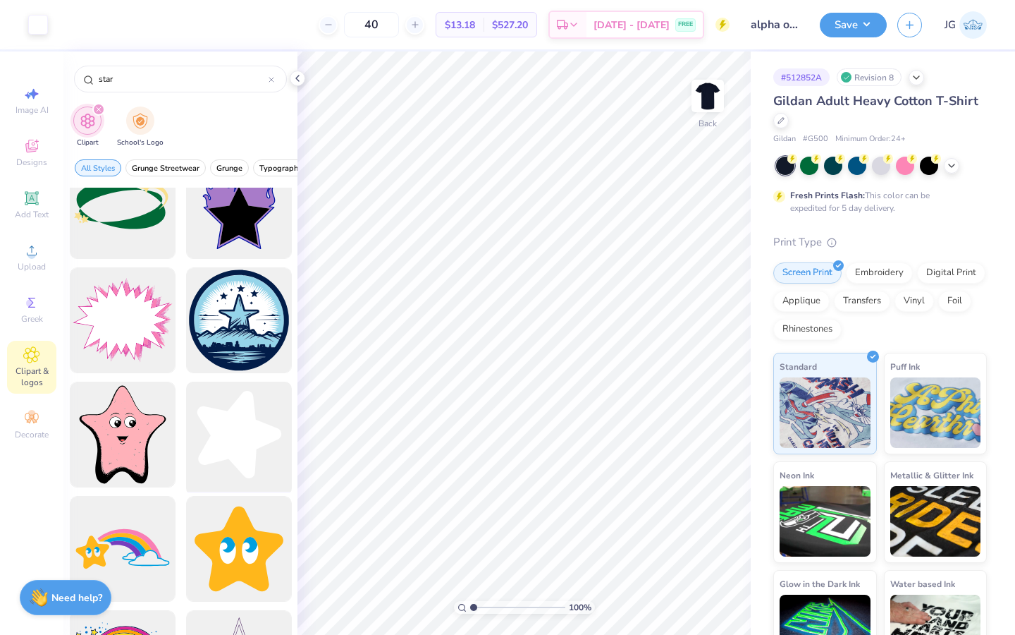
click at [251, 450] on div at bounding box center [239, 435] width 116 height 116
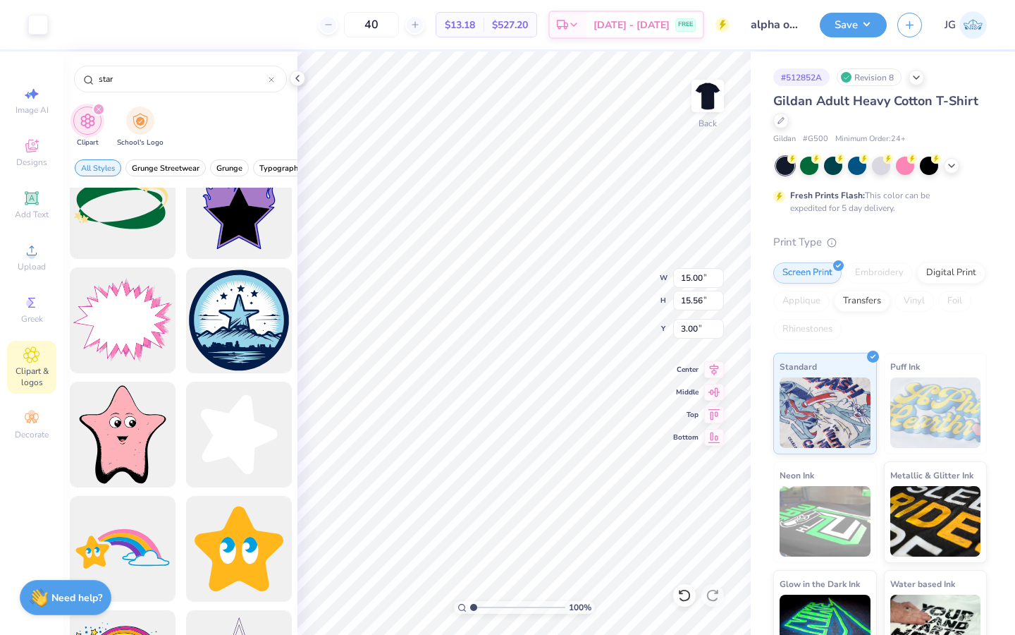
type input "0.99"
type input "1.03"
type input "3.00"
type input "6.14"
click at [522, 609] on input "range" at bounding box center [517, 607] width 95 height 13
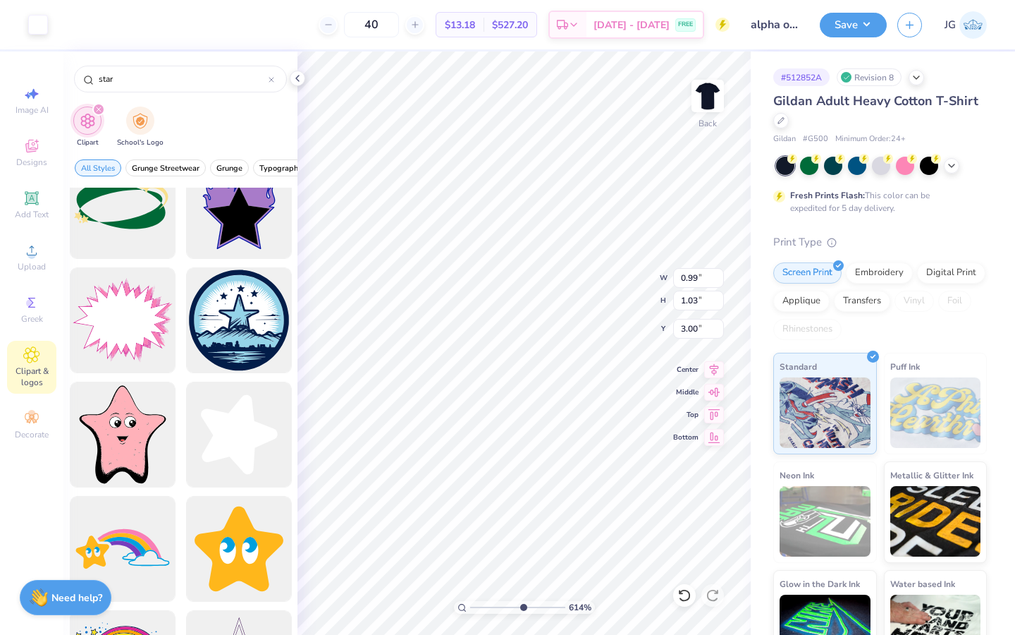
type input "0.76"
type input "0.79"
type input "3.19"
drag, startPoint x: 513, startPoint y: 611, endPoint x: 477, endPoint y: 614, distance: 35.4
type input "1.44"
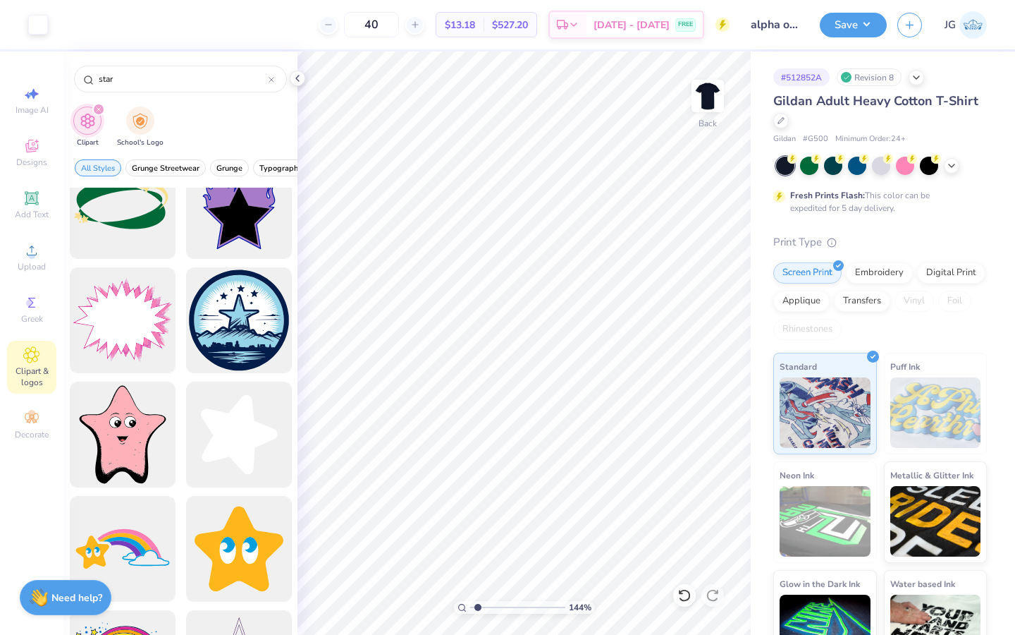
click at [477, 613] on input "range" at bounding box center [517, 607] width 95 height 13
type input "3.99"
type input "0.92"
type input "3.15"
type input "4.19"
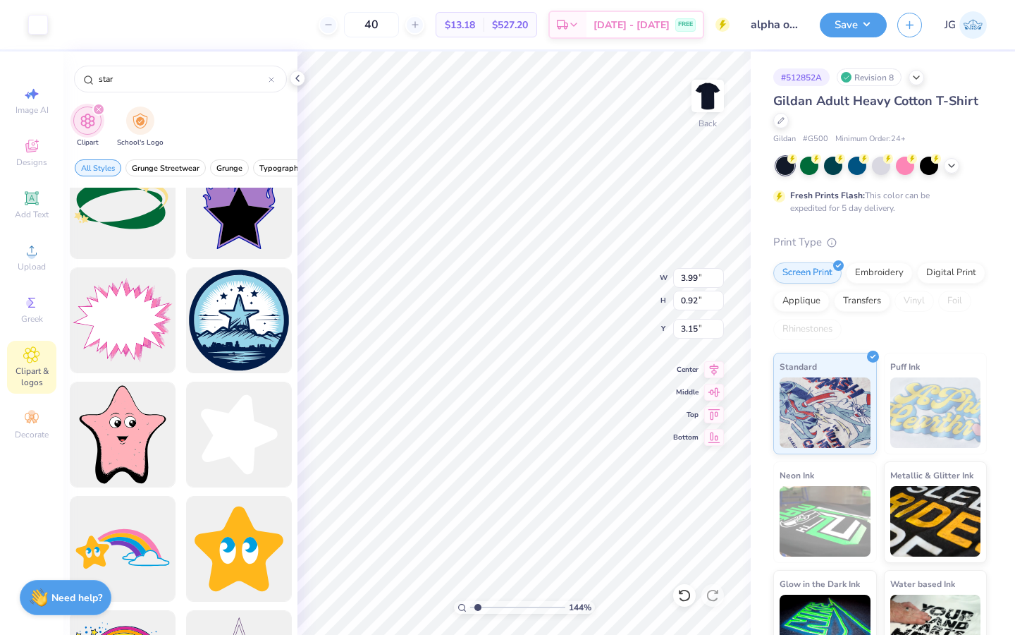
type input "0.97"
type input "3.11"
drag, startPoint x: 477, startPoint y: 604, endPoint x: 424, endPoint y: 604, distance: 52.9
type input "1"
click at [470, 604] on input "range" at bounding box center [517, 607] width 95 height 13
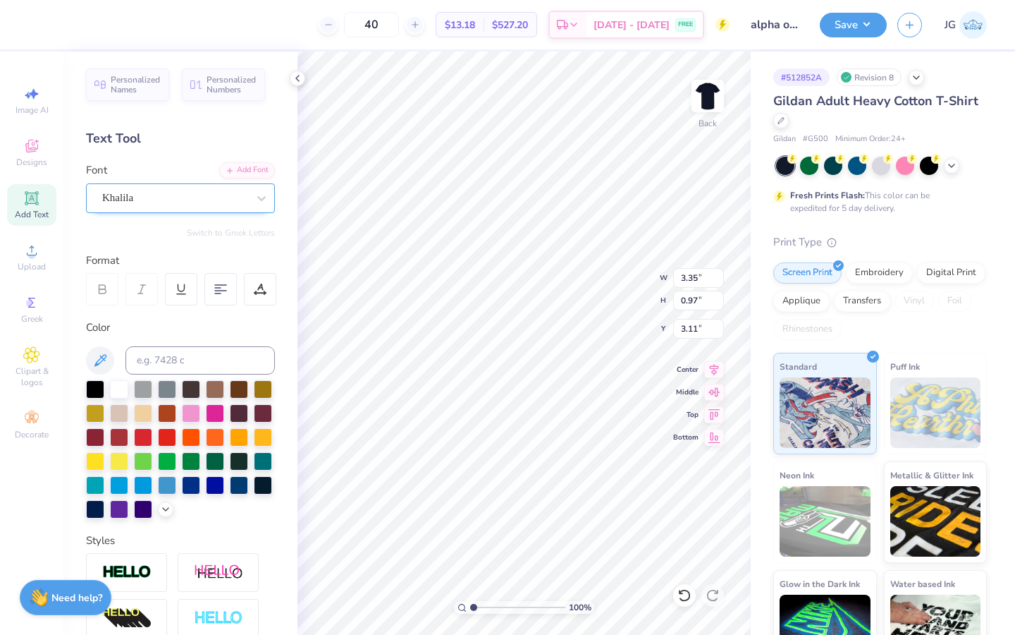
click at [119, 193] on div "Khalila" at bounding box center [175, 198] width 148 height 22
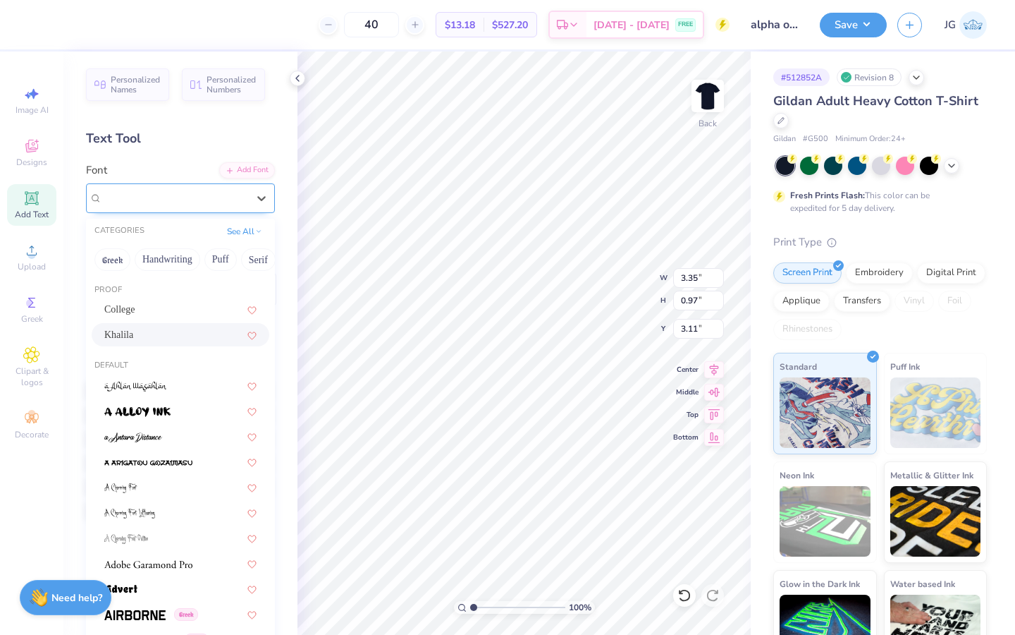
click at [119, 193] on span "Khalila" at bounding box center [117, 198] width 31 height 16
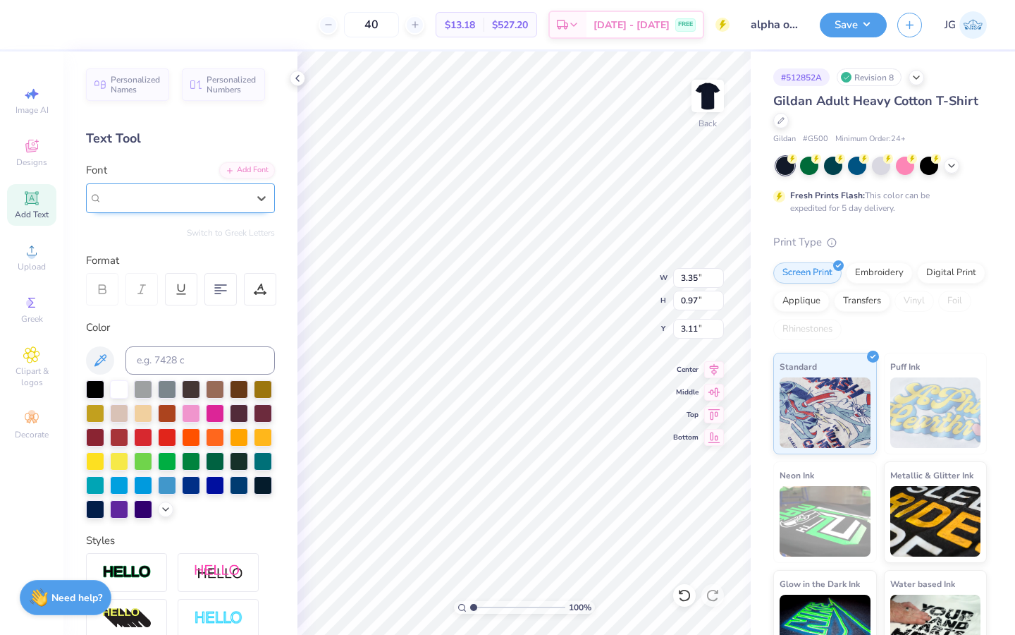
click at [128, 195] on span "Khalila" at bounding box center [117, 198] width 31 height 16
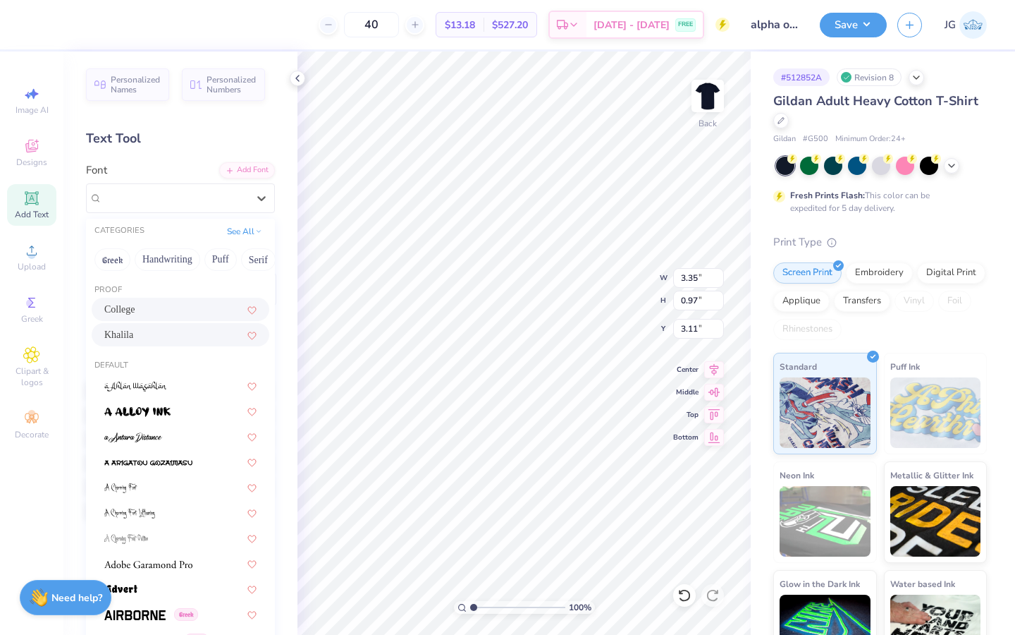
scroll to position [0, 203]
click at [197, 255] on button "Retro" at bounding box center [200, 259] width 37 height 23
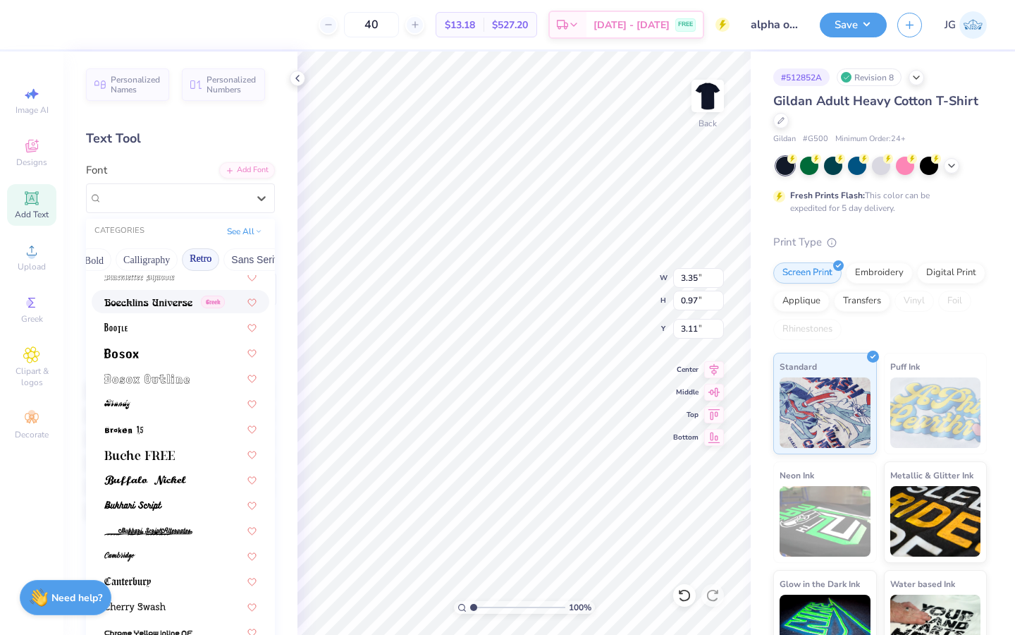
scroll to position [166, 0]
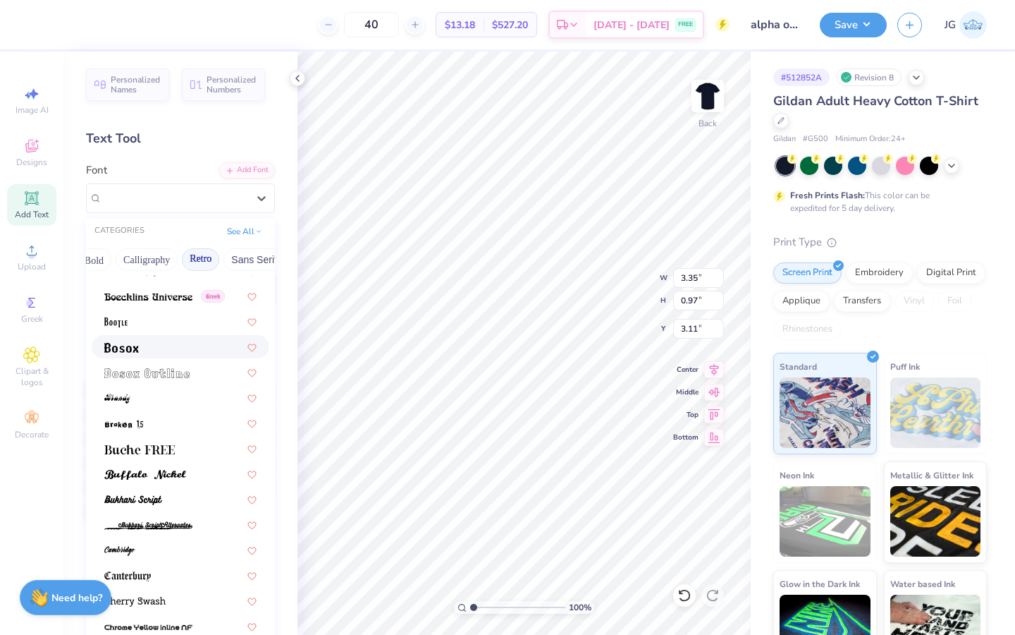
click at [169, 348] on div at bounding box center [180, 346] width 152 height 15
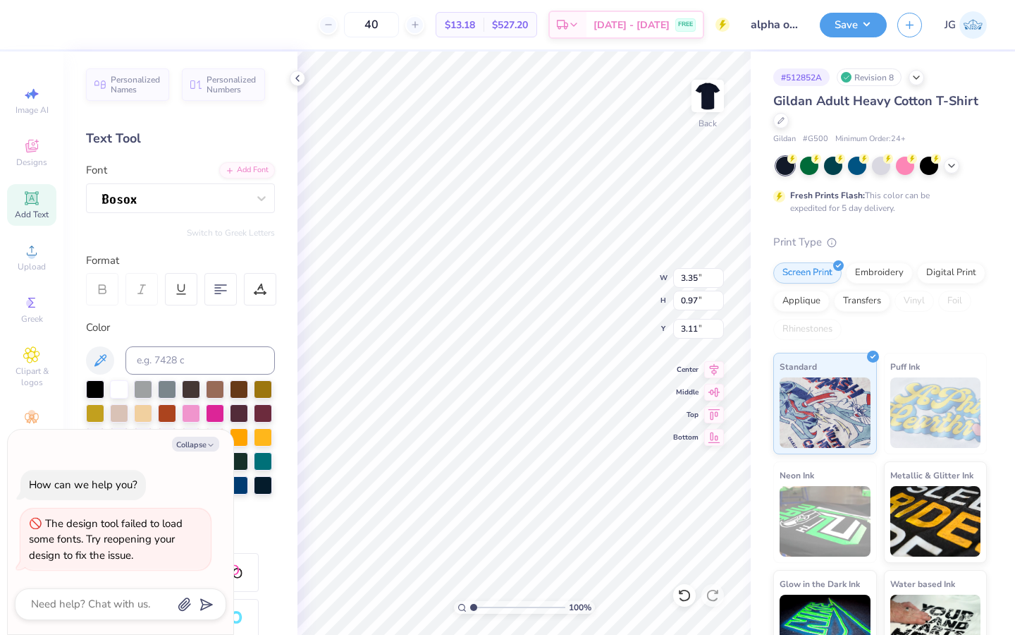
type textarea "x"
type input "2.81"
type input "0.90"
type input "3.18"
click at [212, 196] on div at bounding box center [175, 198] width 148 height 22
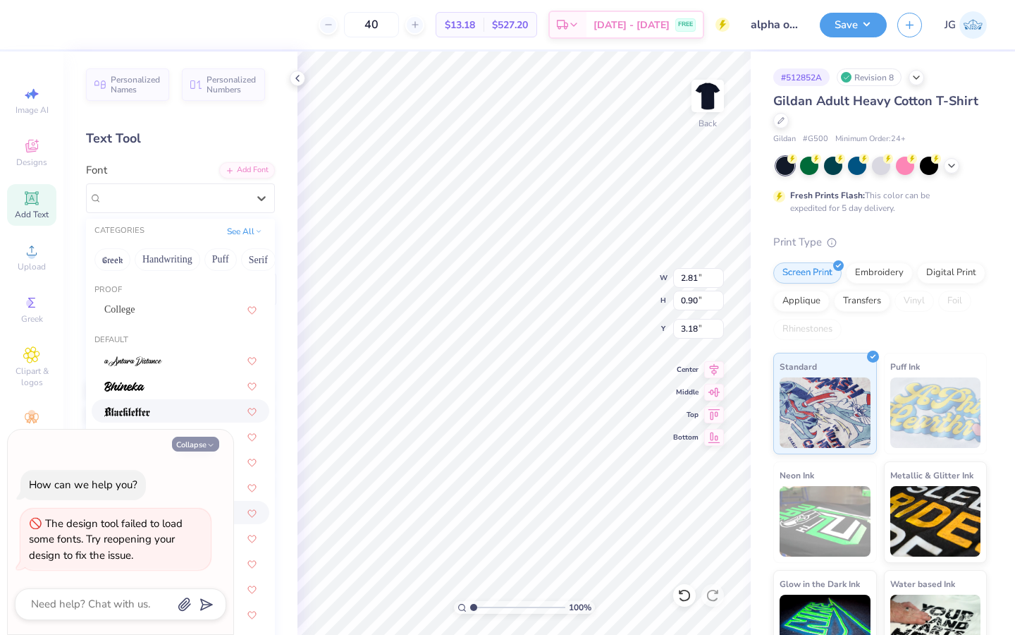
click at [200, 444] on button "Collapse" at bounding box center [195, 443] width 47 height 15
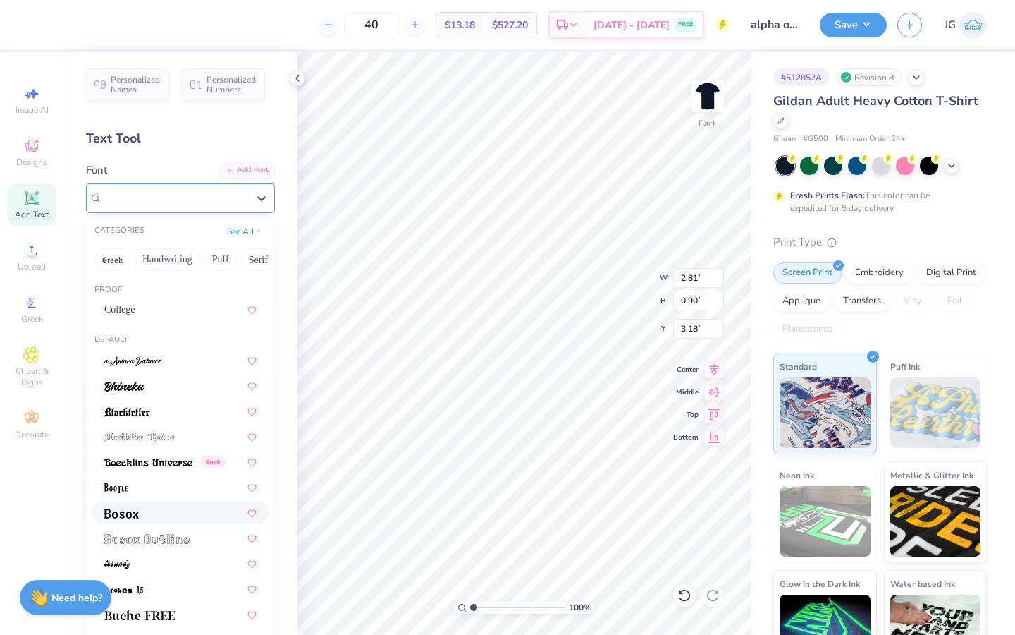
click at [214, 186] on div at bounding box center [180, 198] width 189 height 30
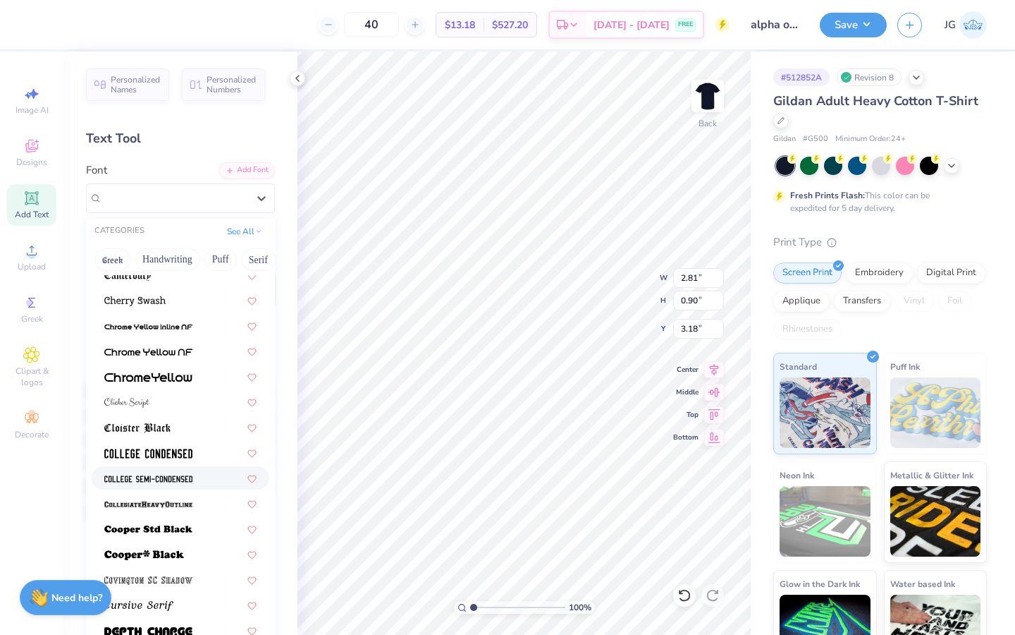
scroll to position [467, 0]
click at [172, 508] on img at bounding box center [148, 504] width 88 height 10
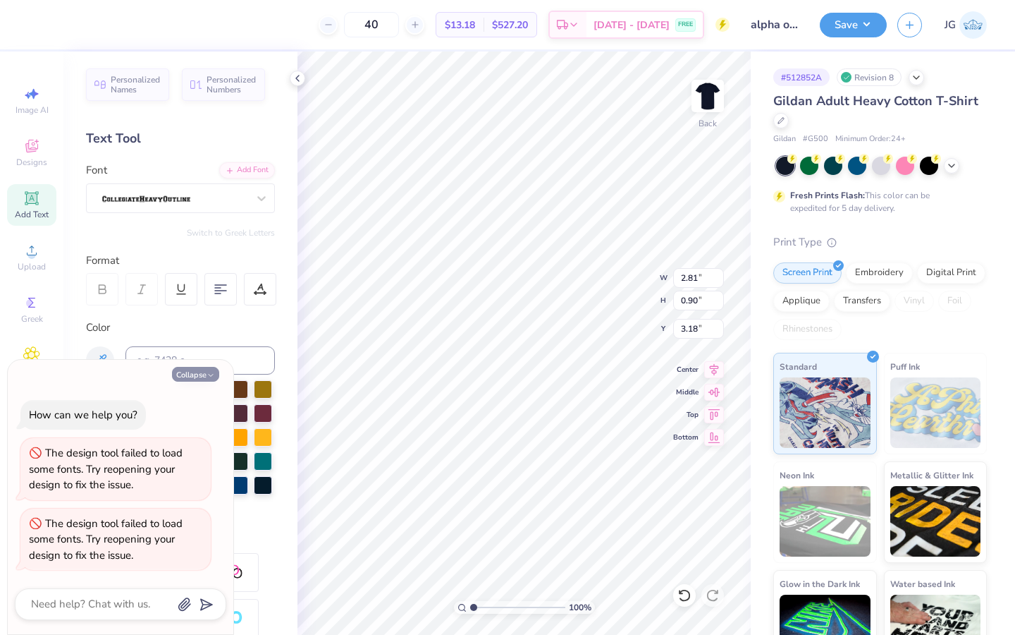
click at [191, 377] on button "Collapse" at bounding box center [195, 374] width 47 height 15
type textarea "x"
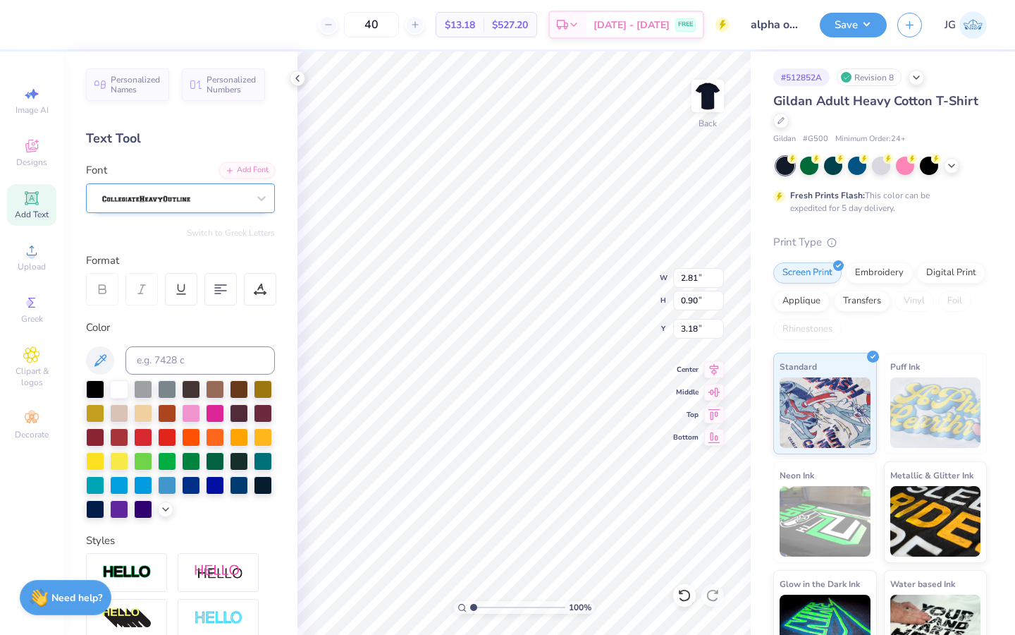
click at [222, 204] on div at bounding box center [175, 198] width 148 height 22
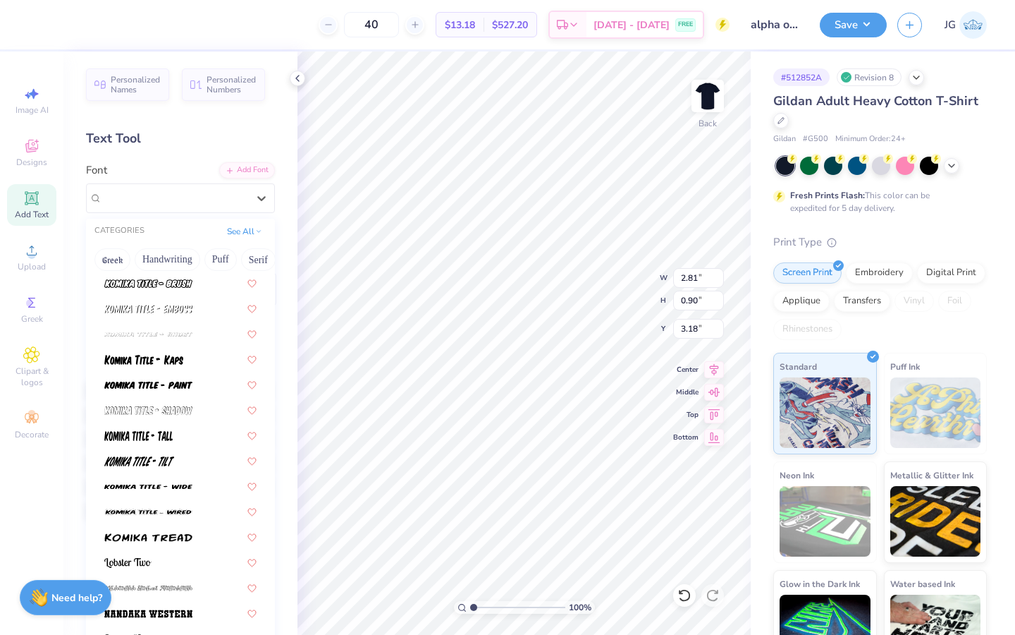
scroll to position [1818, 0]
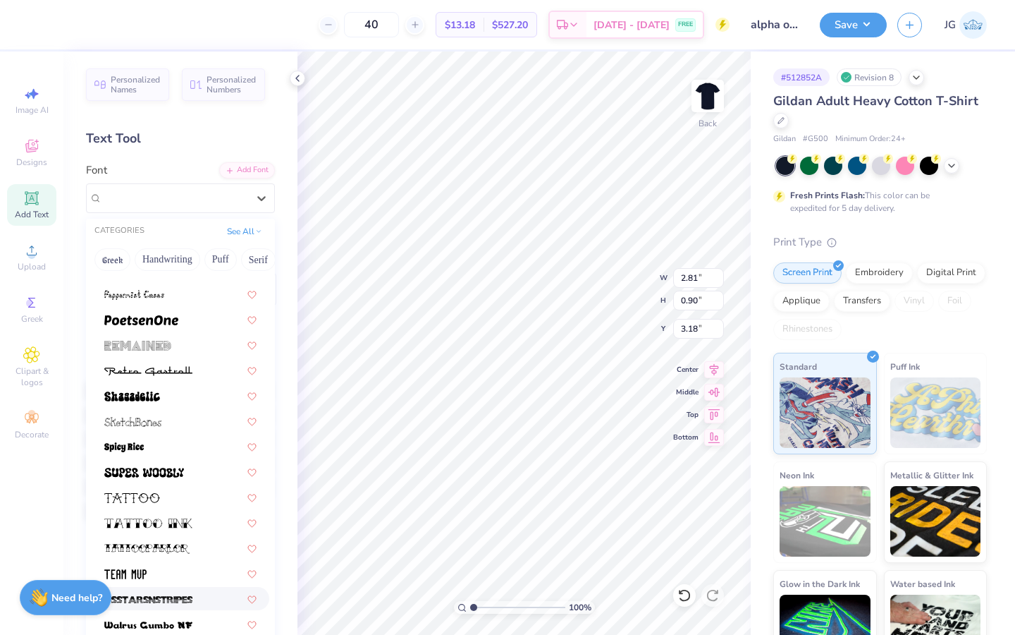
click at [176, 597] on img at bounding box center [148, 599] width 88 height 10
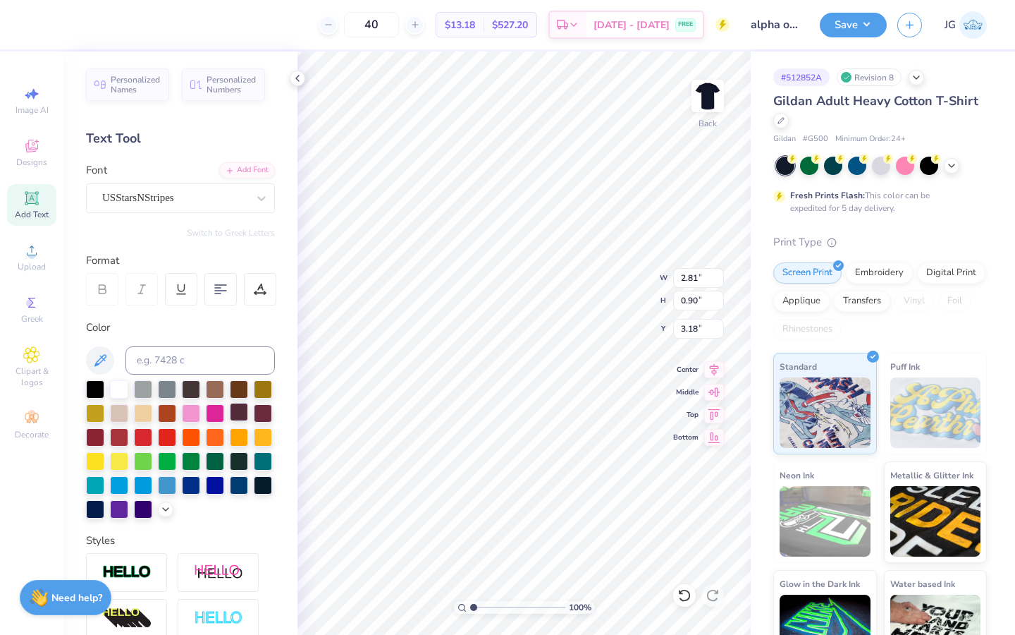
type input "5.44"
type input "0.84"
type input "3.17"
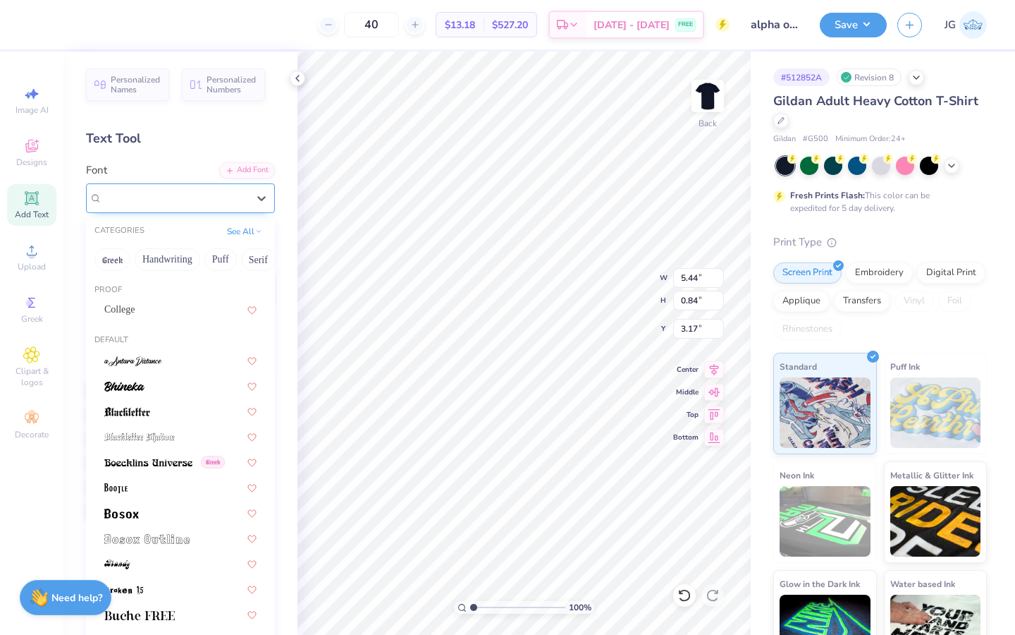
click at [202, 204] on div "USStarsNStripes" at bounding box center [175, 198] width 148 height 22
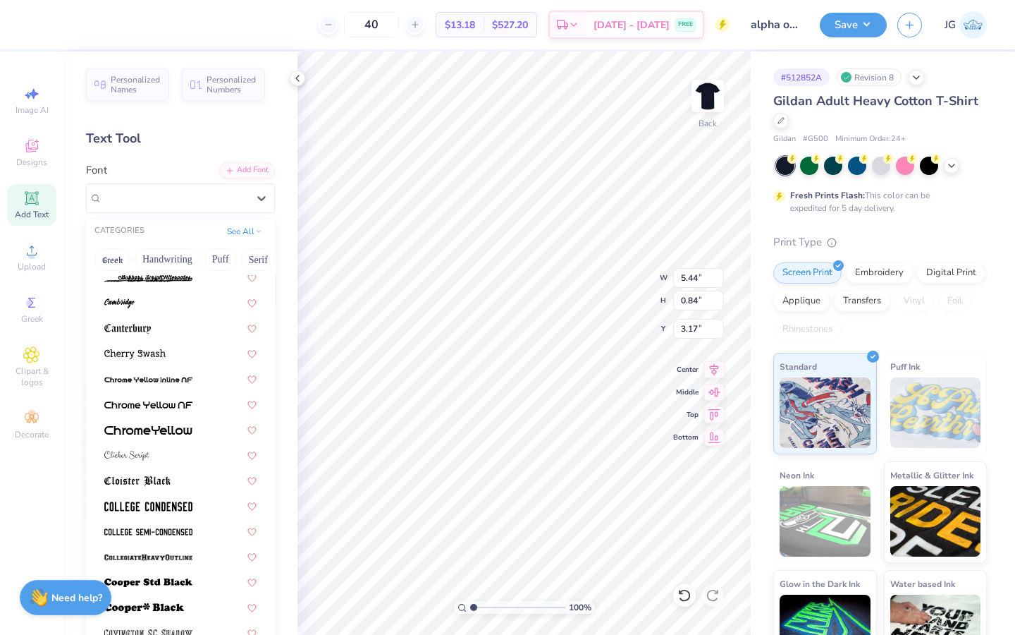
scroll to position [419, 0]
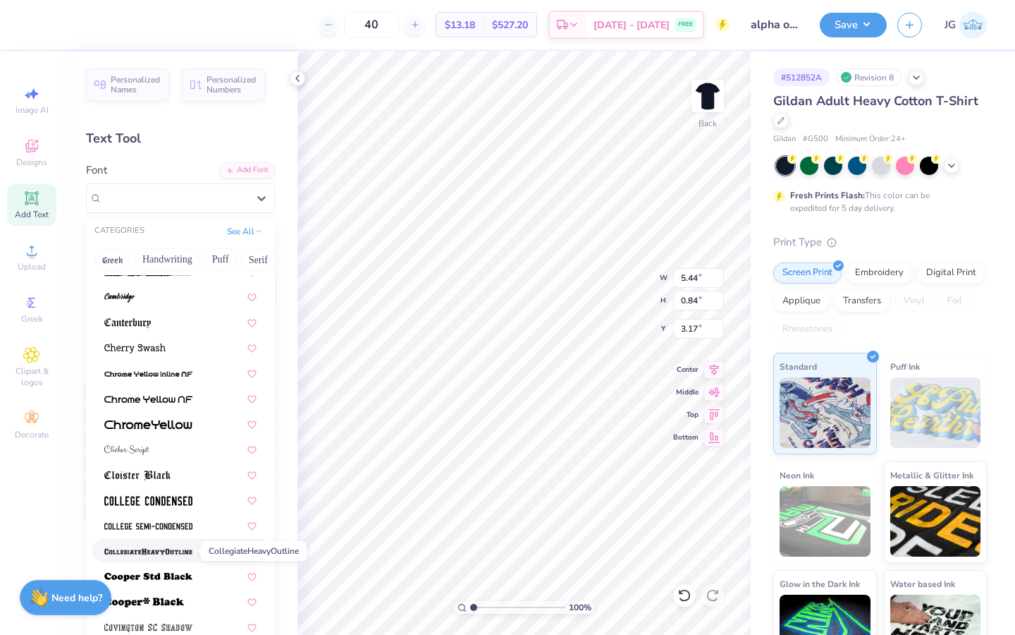
click at [172, 554] on img at bounding box center [148, 551] width 88 height 10
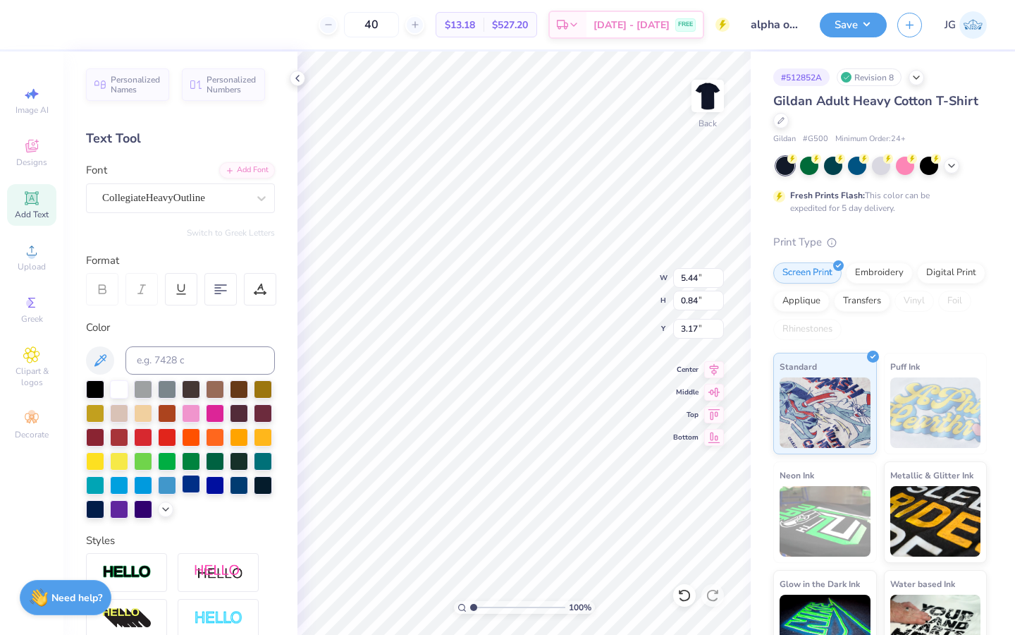
type input "3.42"
type input "0.58"
type input "3.30"
click at [232, 207] on div "CollegiateHeavyOutline" at bounding box center [175, 198] width 148 height 22
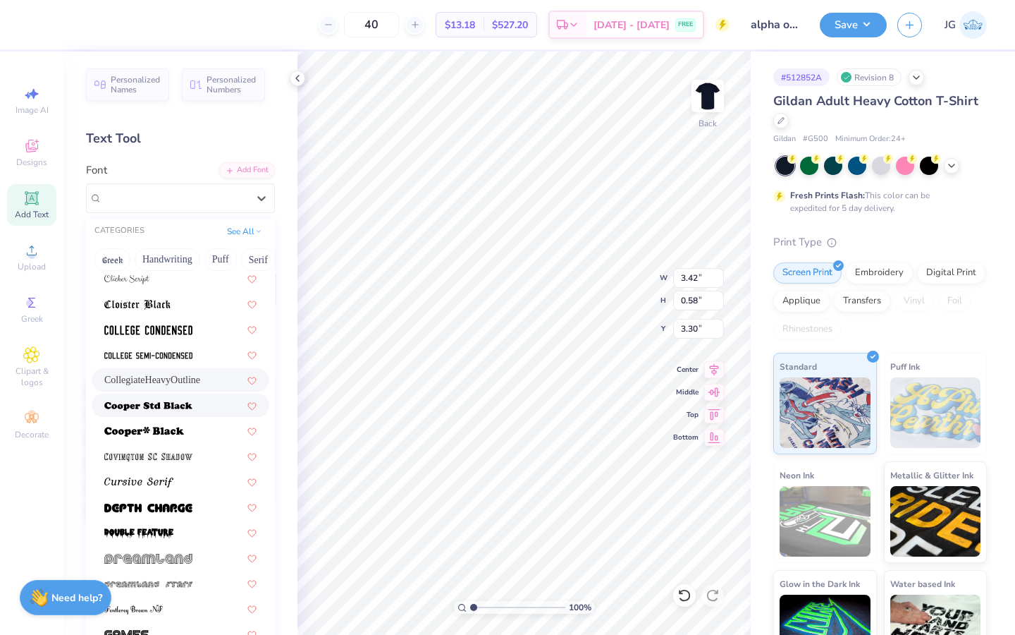
scroll to position [594, 0]
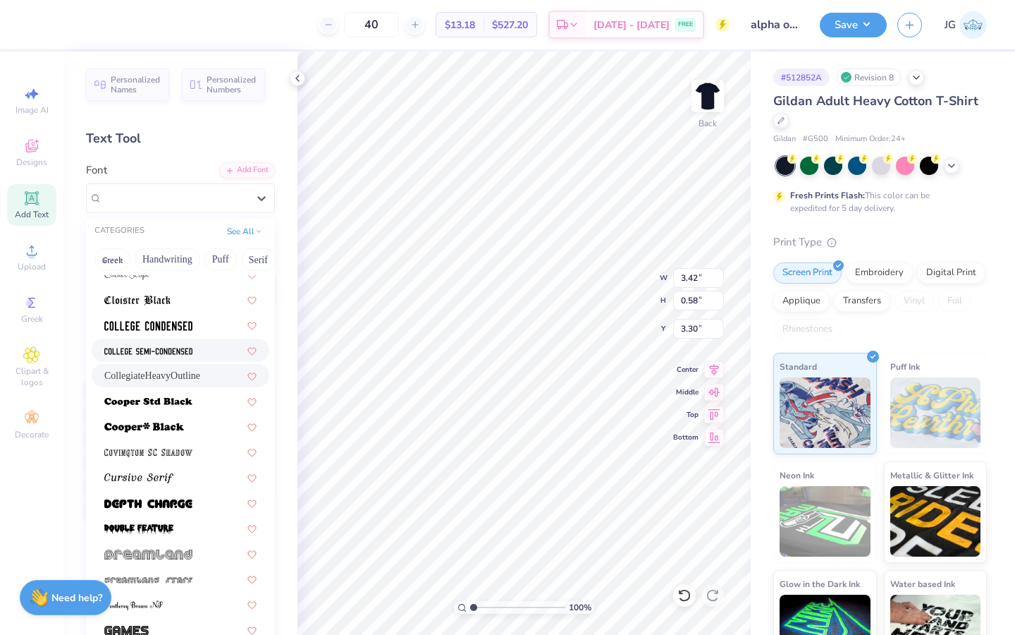
click at [202, 353] on div at bounding box center [180, 350] width 152 height 15
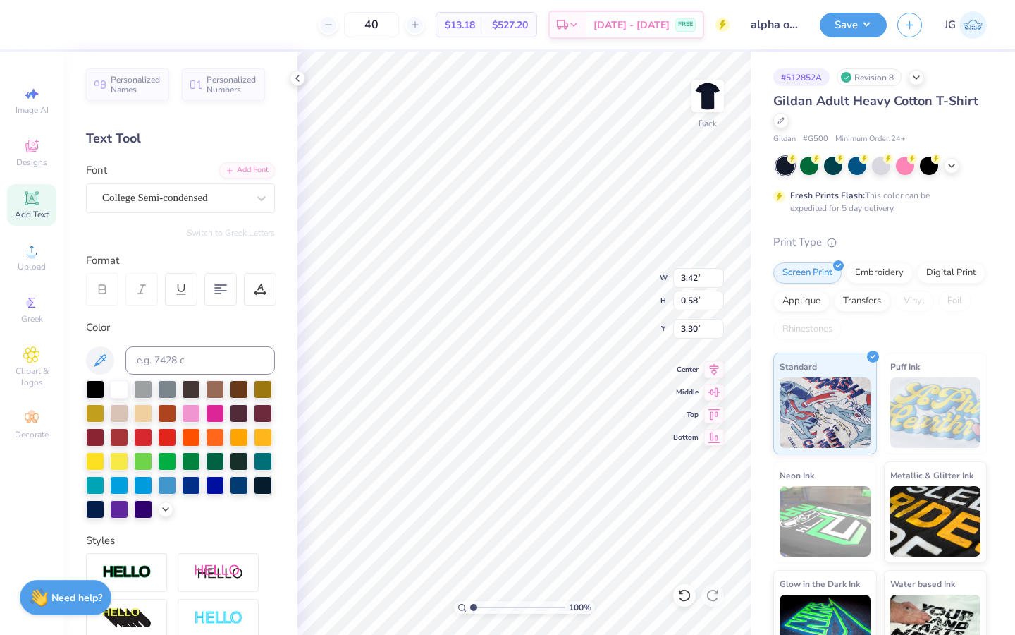
type input "2.90"
type input "0.67"
type input "3.26"
type input "3.34"
type input "0.77"
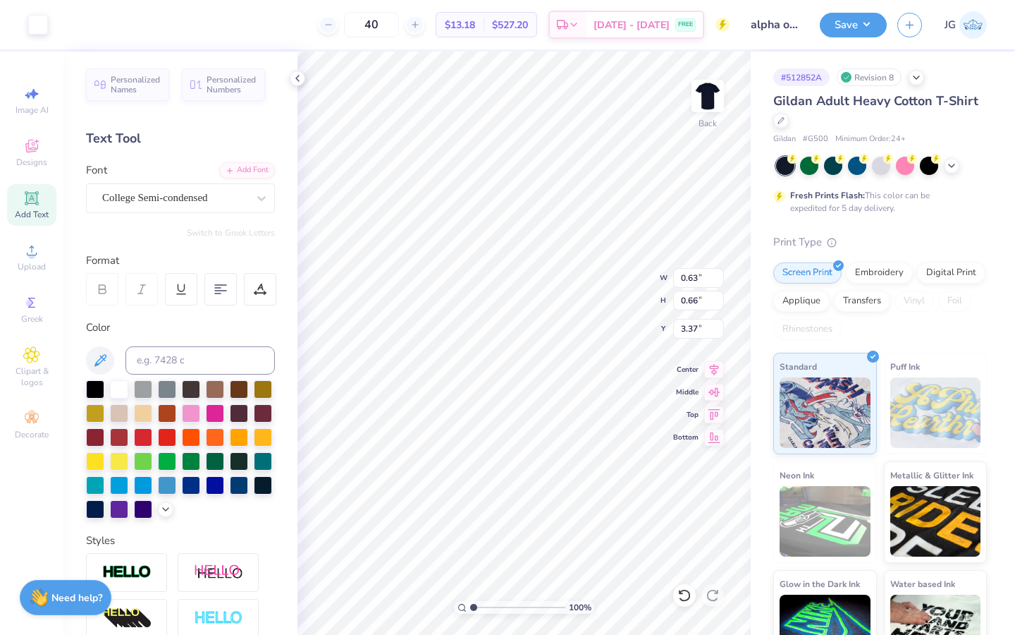
type input "3.37"
type input "0.68"
type input "0.71"
type input "3.31"
type input "0.79"
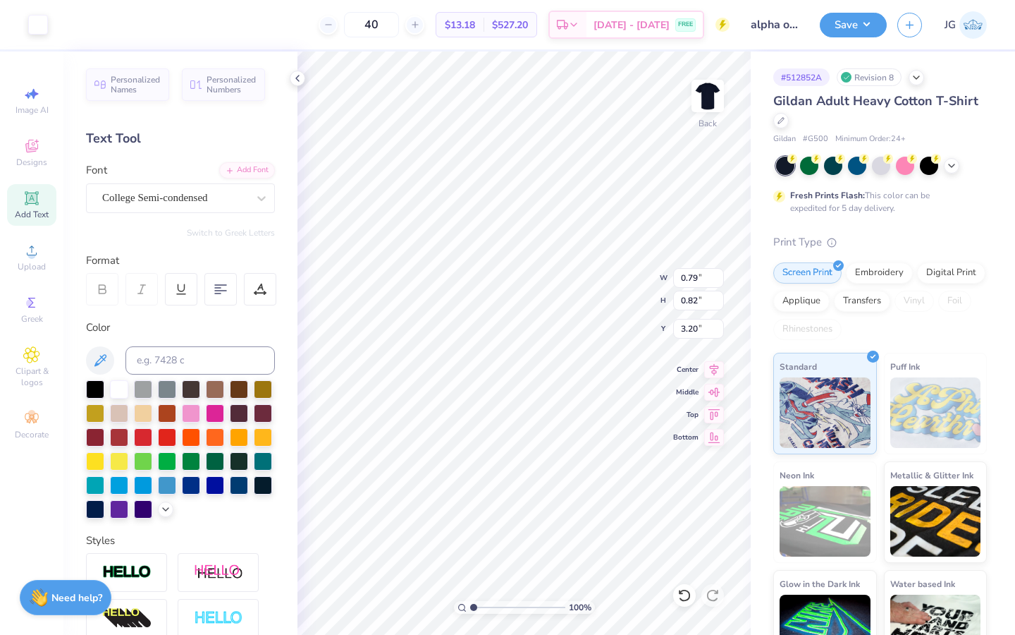
type input "0.82"
type input "3.20"
type input "9.49"
type input "7.07"
type input "4.25"
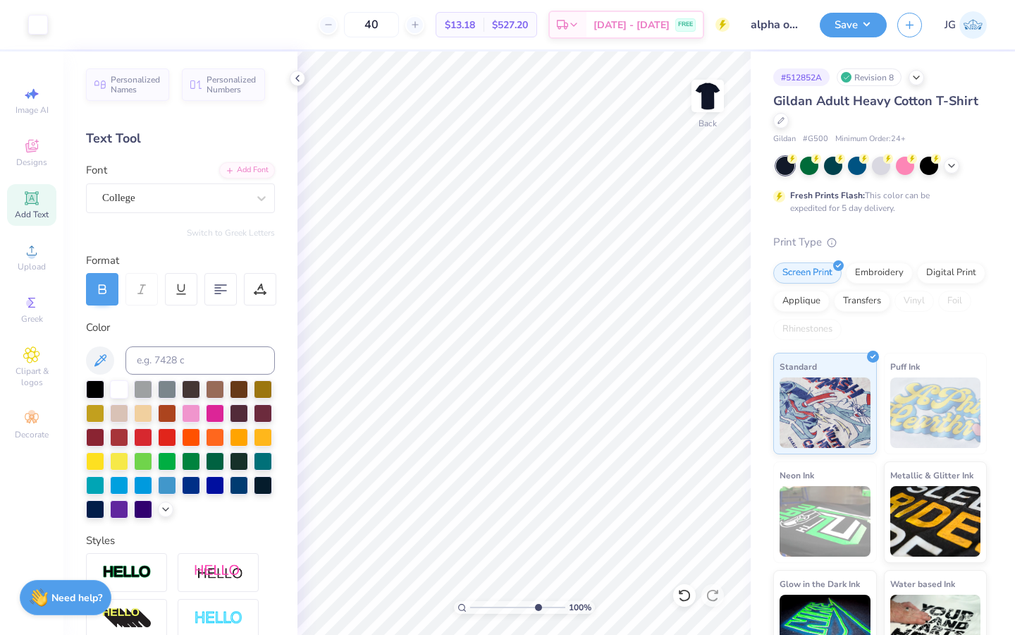
type input "7.63"
click at [536, 611] on input "range" at bounding box center [517, 607] width 95 height 13
type input "3.23"
type input "0.82"
type input "0.80"
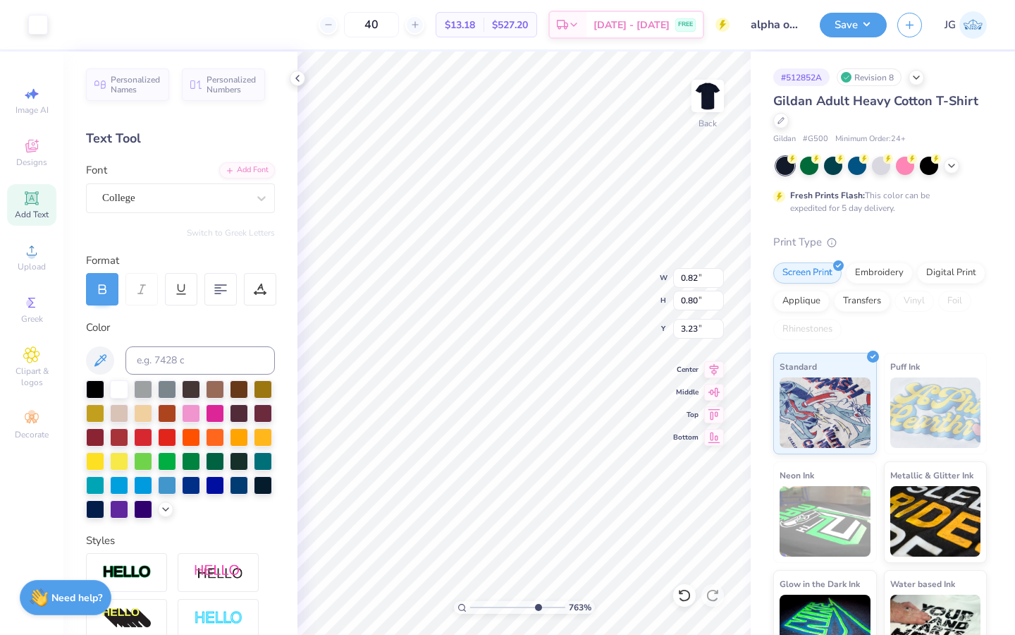
type input "3.22"
click at [489, 600] on div "763 %" at bounding box center [524, 342] width 583 height 583
drag, startPoint x: 528, startPoint y: 608, endPoint x: 462, endPoint y: 610, distance: 66.3
type input "1"
click at [470, 612] on input "range" at bounding box center [517, 607] width 95 height 13
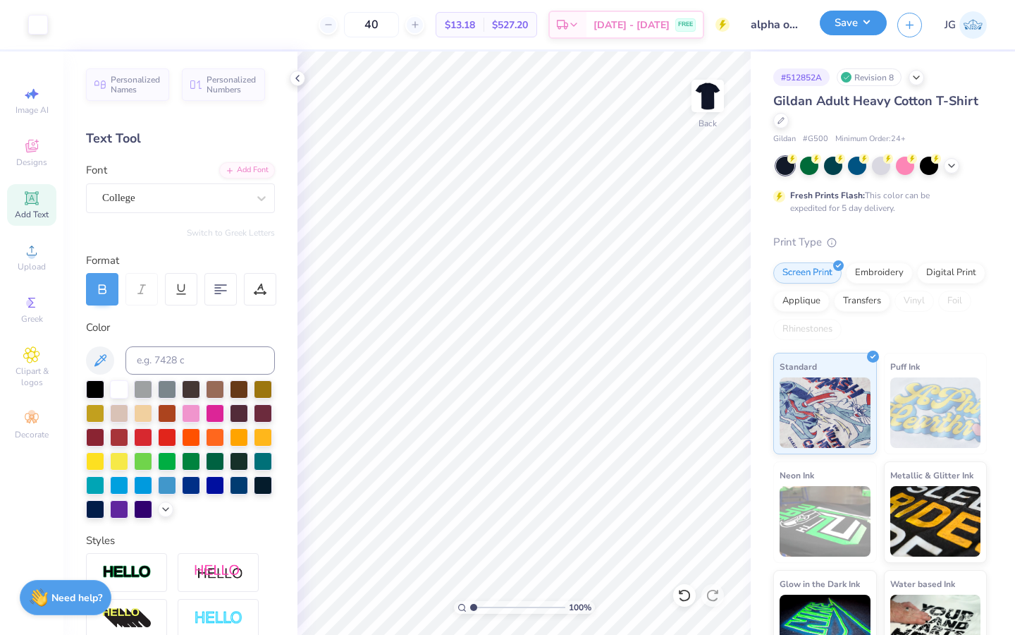
click at [842, 28] on button "Save" at bounding box center [853, 23] width 67 height 25
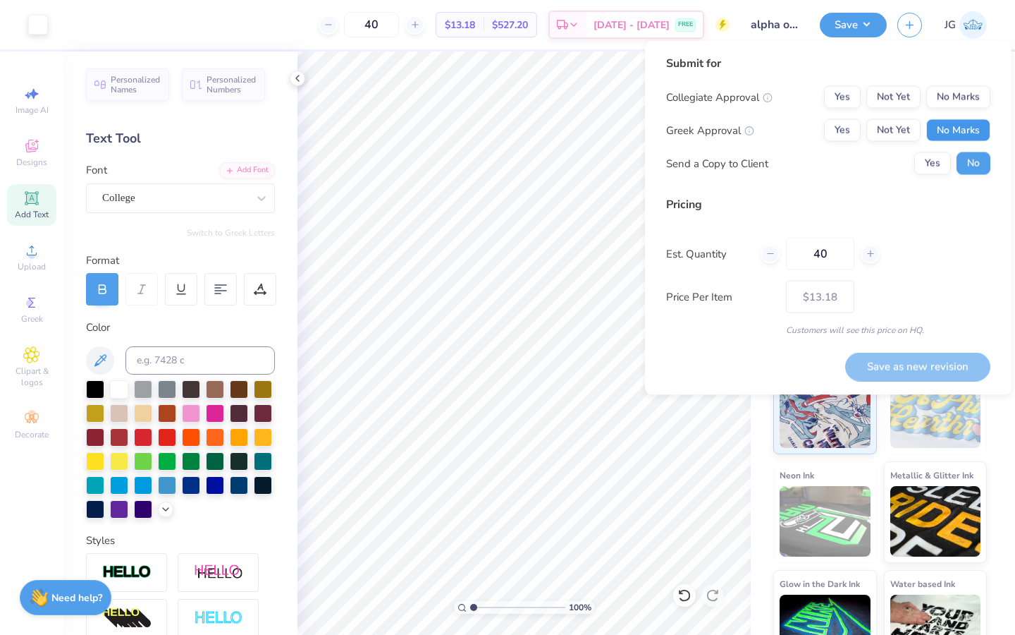
click at [984, 133] on button "No Marks" at bounding box center [959, 130] width 64 height 23
click at [978, 102] on button "No Marks" at bounding box center [959, 97] width 64 height 23
click at [920, 365] on button "Save as new revision" at bounding box center [917, 366] width 145 height 29
type input "$13.18"
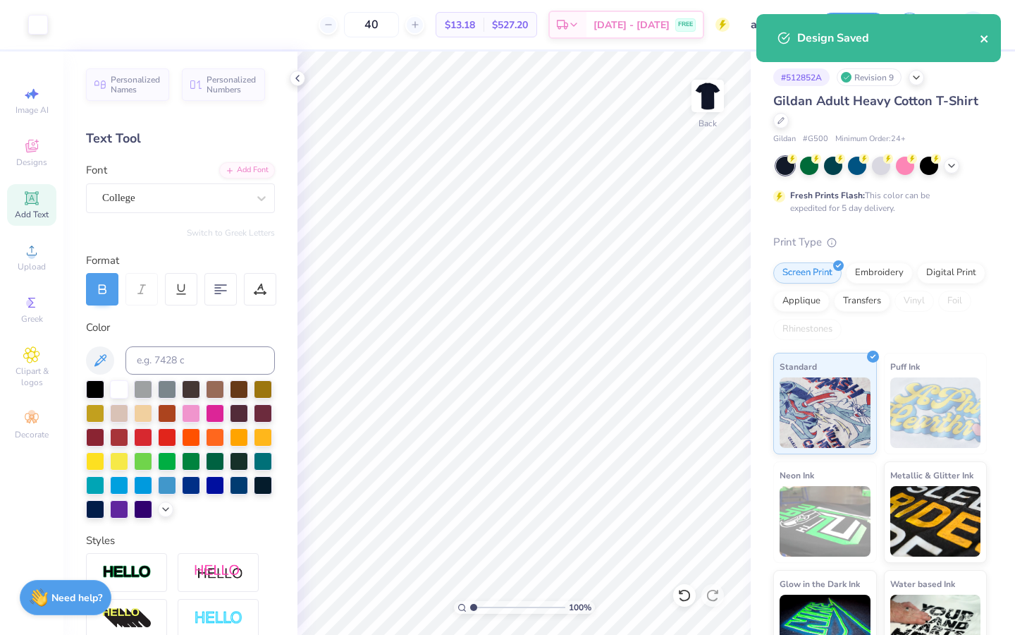
click at [984, 39] on icon "close" at bounding box center [984, 38] width 7 height 7
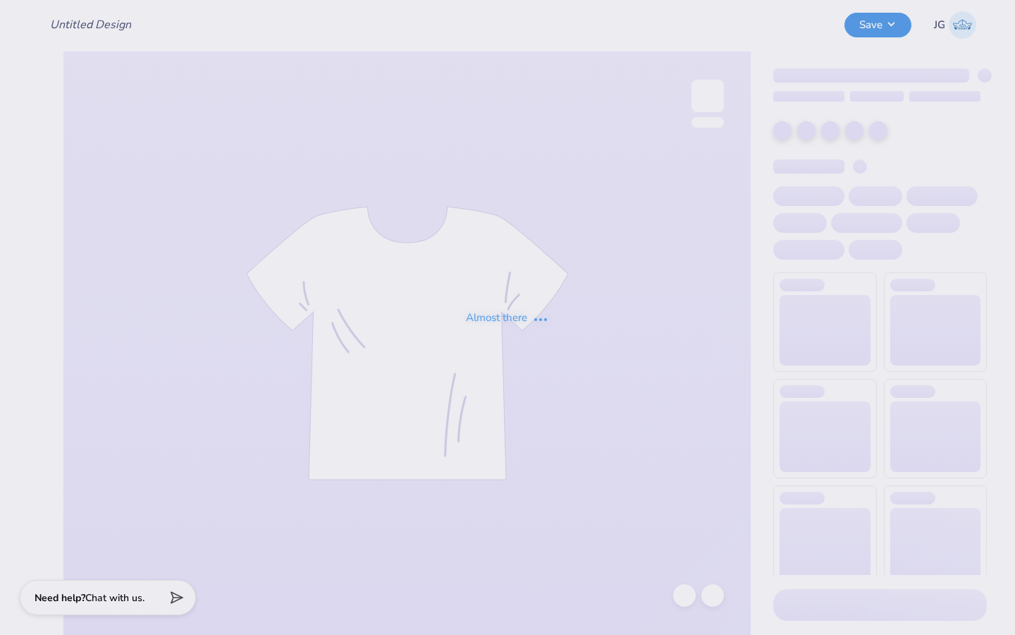
type input "alpha o minimalist"
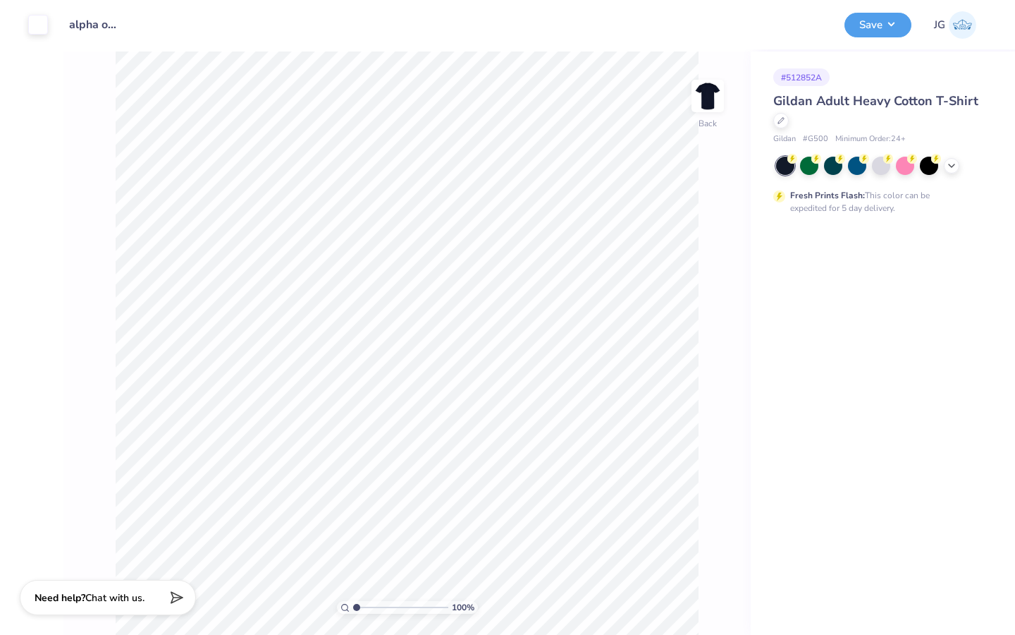
click at [947, 171] on div at bounding box center [881, 166] width 211 height 18
click at [952, 161] on icon at bounding box center [951, 164] width 11 height 11
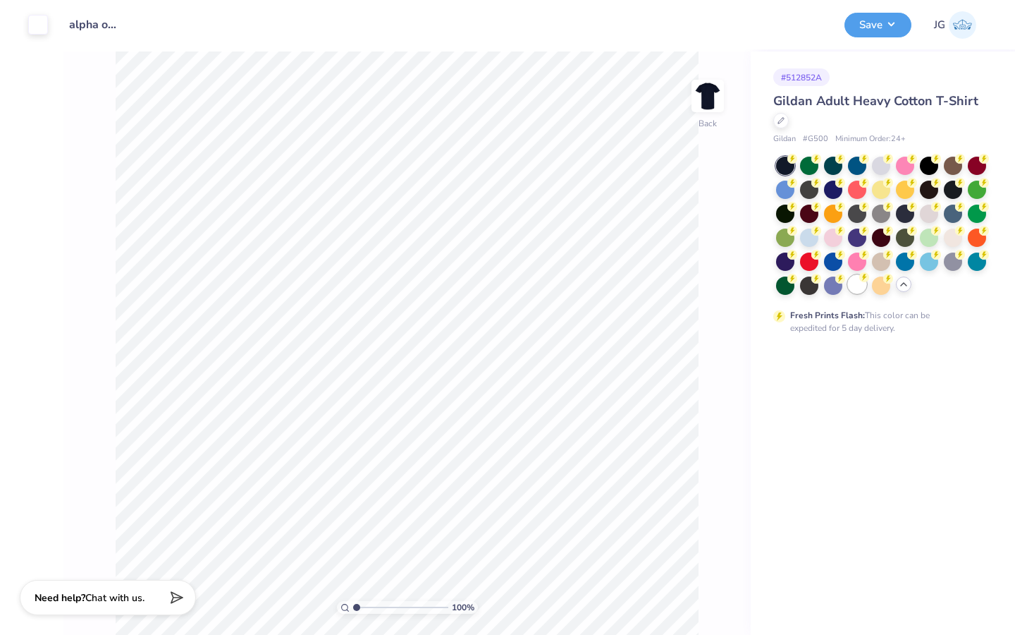
click at [857, 283] on div at bounding box center [857, 284] width 18 height 18
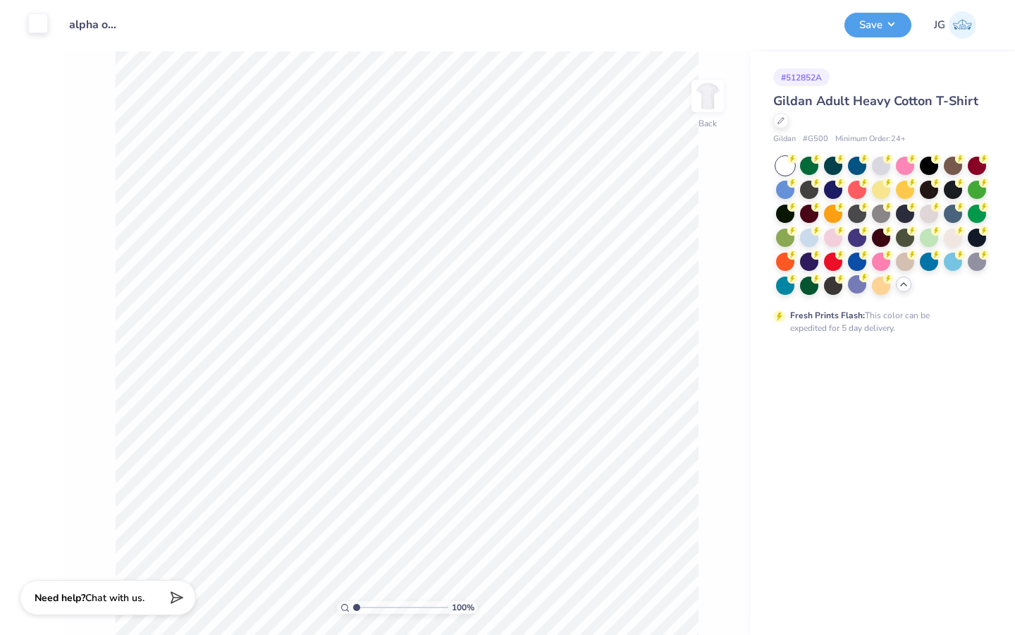
click at [37, 23] on div at bounding box center [38, 23] width 20 height 20
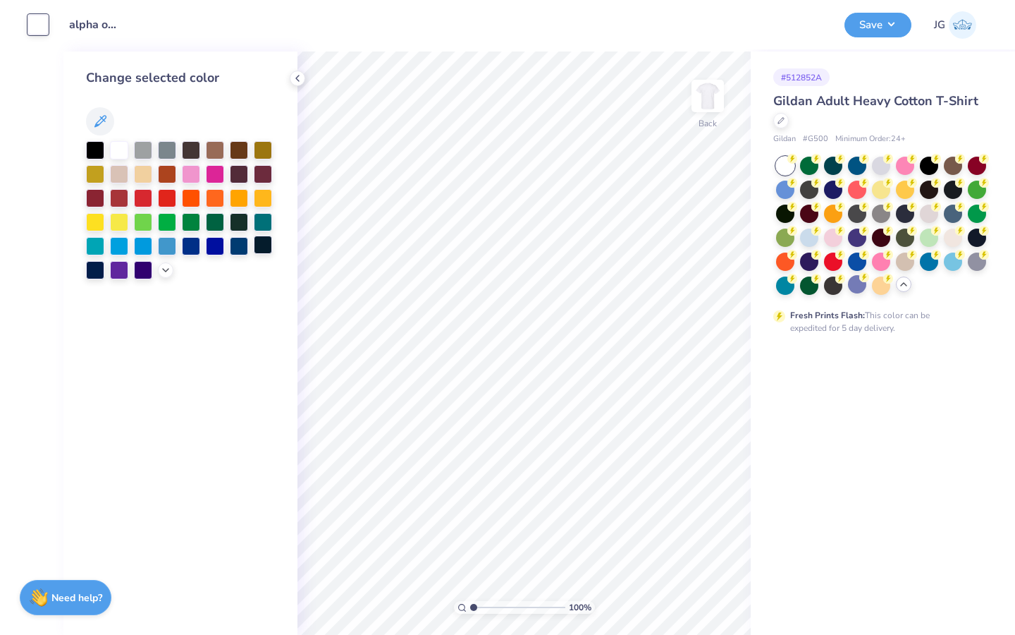
click at [267, 248] on div at bounding box center [263, 245] width 18 height 18
click at [873, 30] on button "Save" at bounding box center [878, 23] width 67 height 25
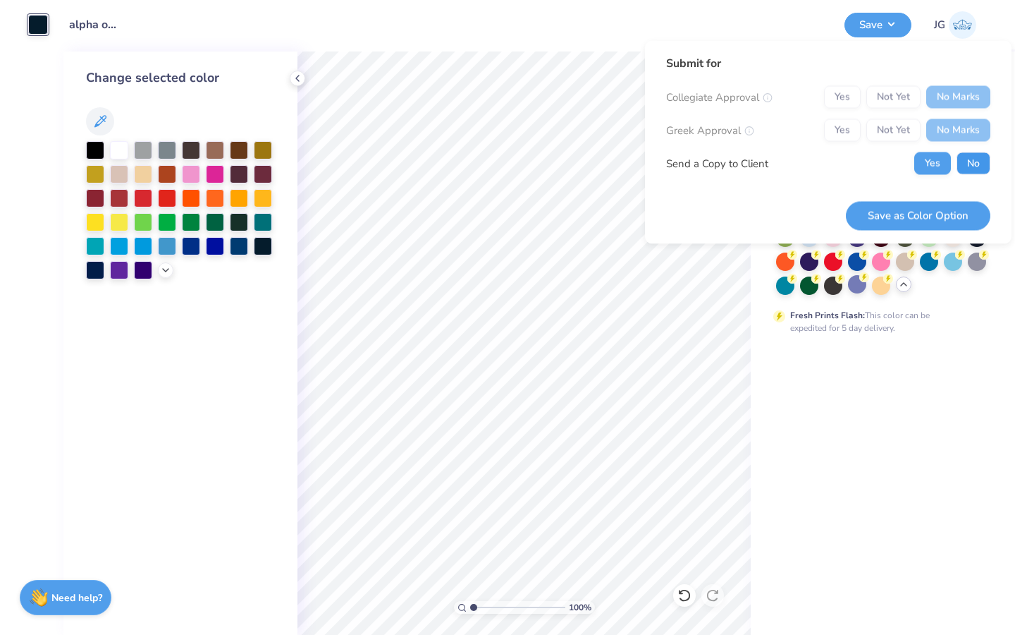
click at [967, 161] on button "No" at bounding box center [974, 163] width 34 height 23
click at [942, 213] on button "Save as Color Option" at bounding box center [918, 215] width 145 height 29
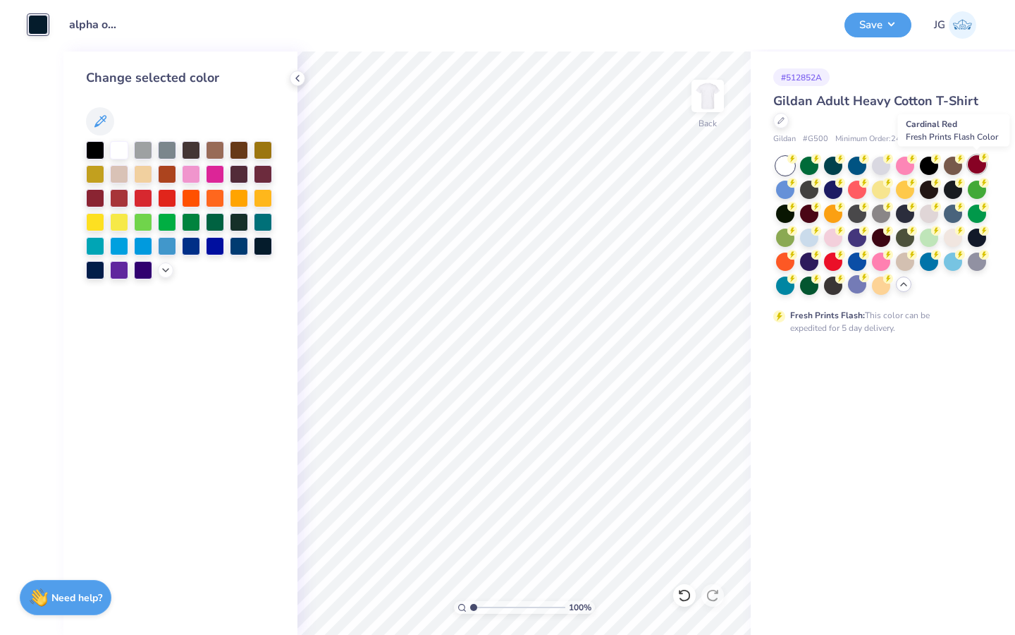
click at [979, 161] on div at bounding box center [977, 164] width 18 height 18
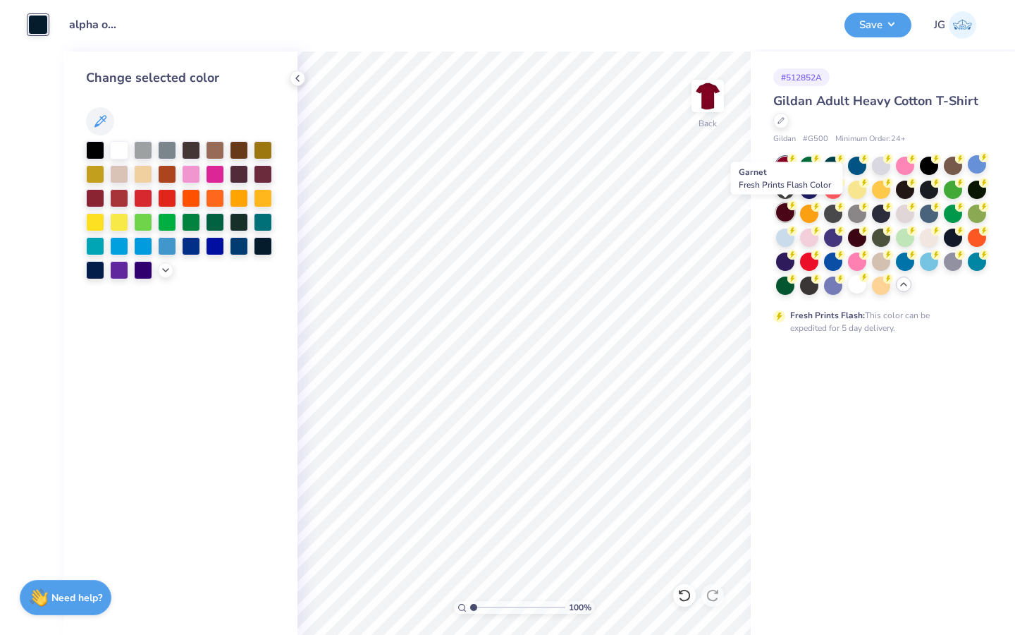
click at [778, 212] on div at bounding box center [785, 212] width 18 height 18
click at [195, 246] on div at bounding box center [191, 245] width 18 height 18
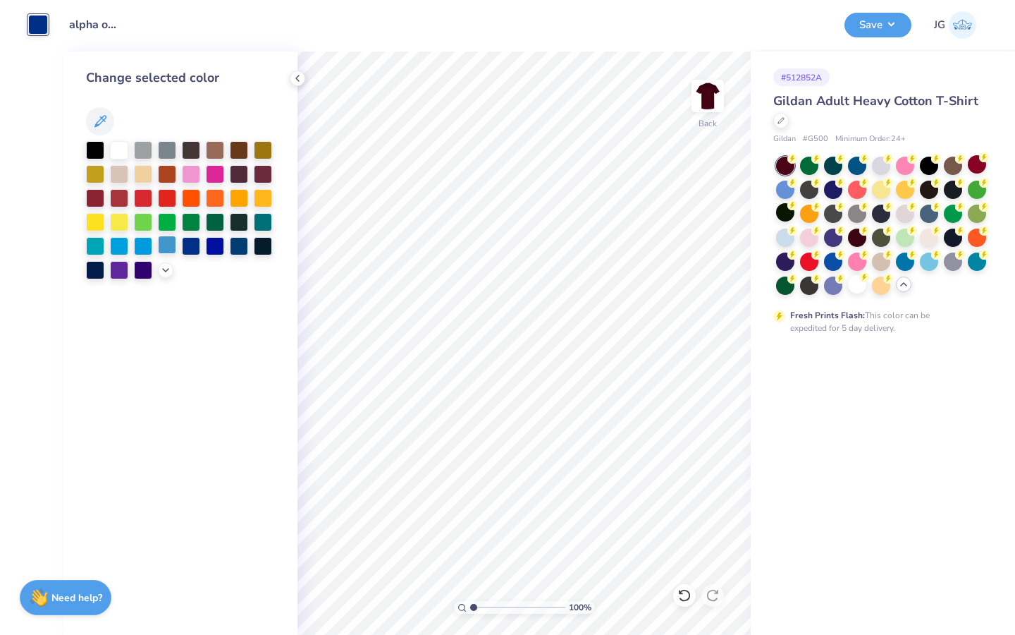
click at [166, 248] on div at bounding box center [167, 245] width 18 height 18
click at [86, 272] on div at bounding box center [95, 268] width 18 height 18
click at [856, 237] on div at bounding box center [857, 236] width 18 height 18
click at [115, 156] on div at bounding box center [119, 149] width 18 height 18
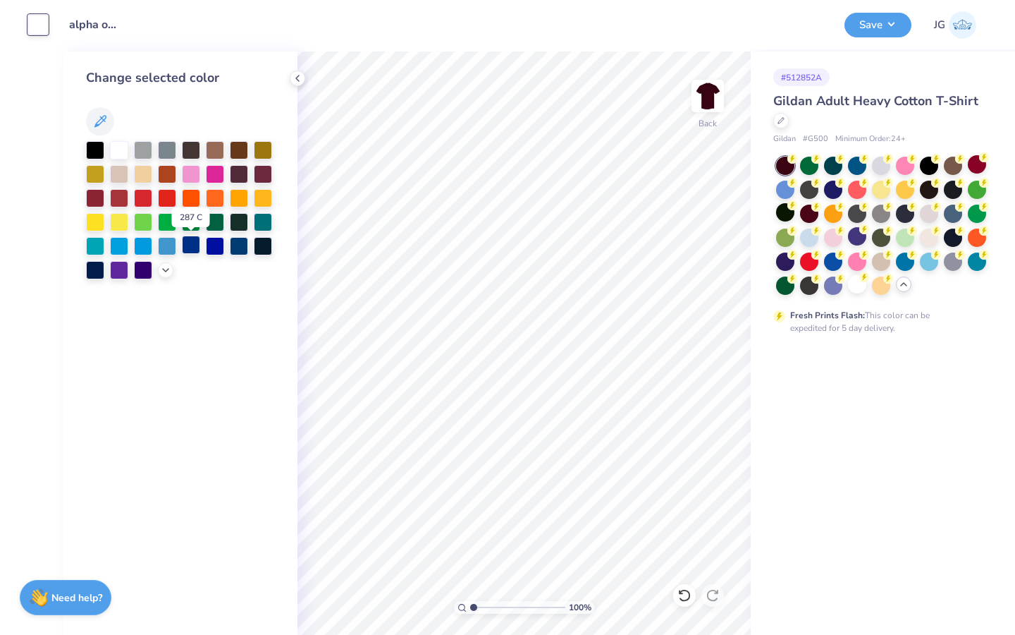
click at [189, 247] on div at bounding box center [191, 245] width 18 height 18
click at [165, 273] on icon at bounding box center [165, 268] width 11 height 11
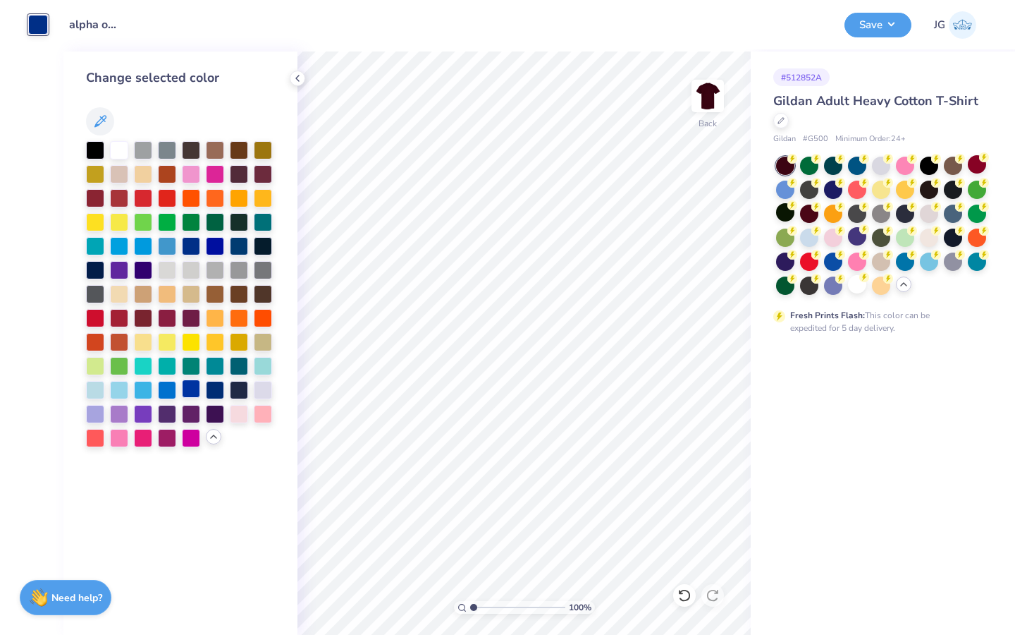
click at [187, 390] on div at bounding box center [191, 388] width 18 height 18
click at [217, 392] on div at bounding box center [215, 388] width 18 height 18
click at [116, 149] on div at bounding box center [119, 149] width 18 height 18
click at [892, 24] on button "Save" at bounding box center [878, 23] width 67 height 25
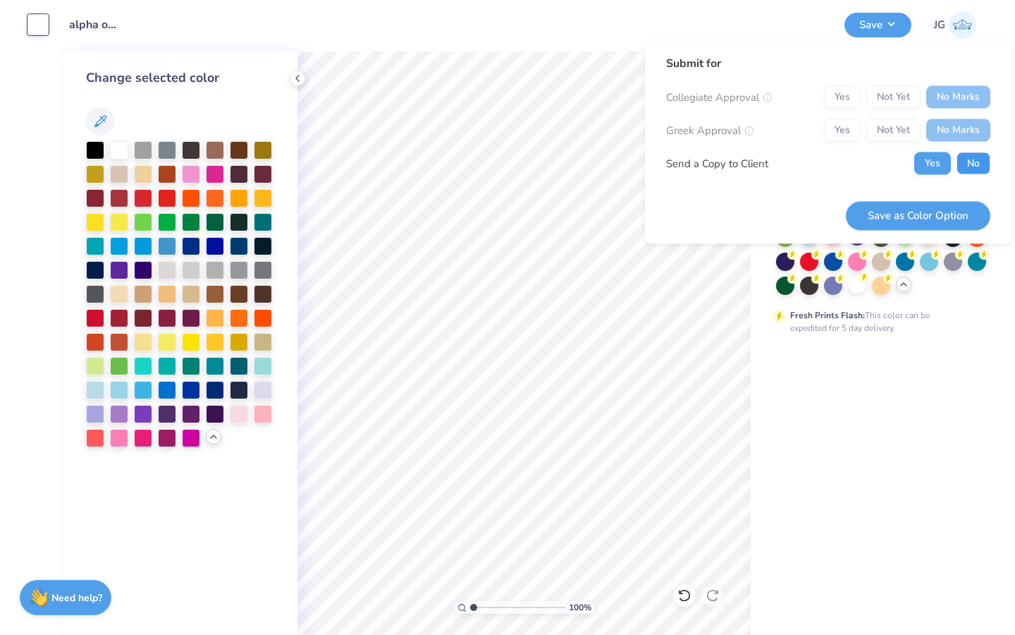
click at [977, 168] on button "No" at bounding box center [974, 163] width 34 height 23
click at [953, 212] on button "Save as Color Option" at bounding box center [918, 215] width 145 height 29
click at [943, 289] on div at bounding box center [881, 226] width 211 height 138
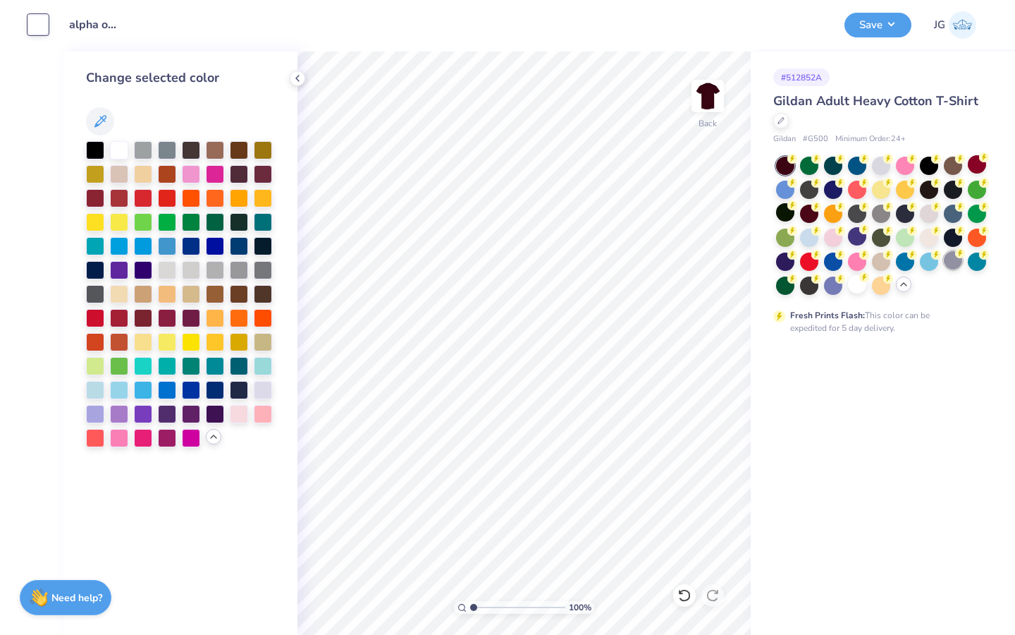
click at [950, 261] on div at bounding box center [953, 260] width 18 height 18
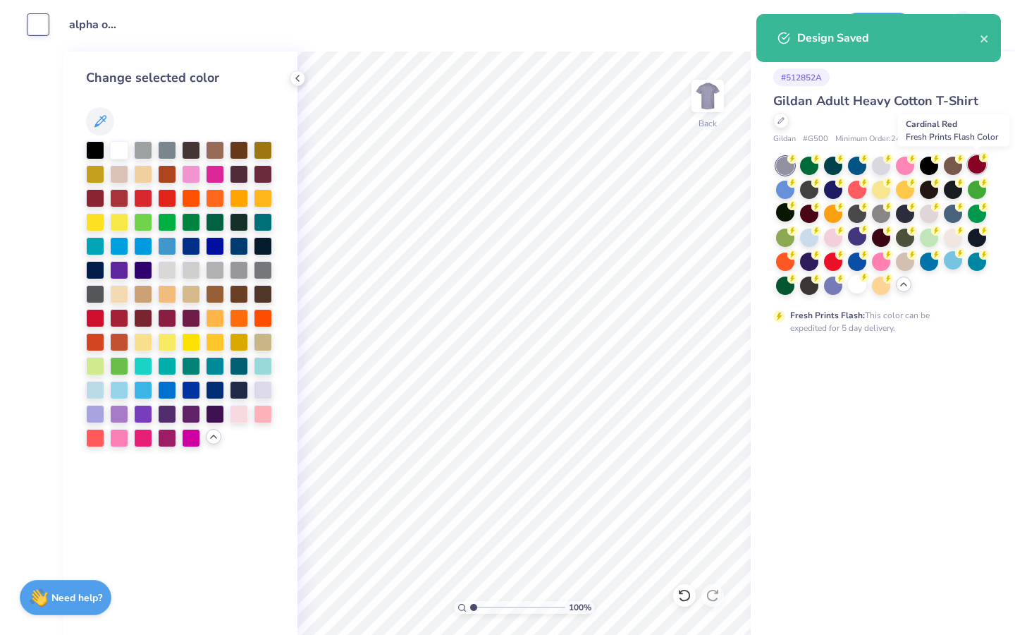
click at [978, 161] on div at bounding box center [977, 164] width 18 height 18
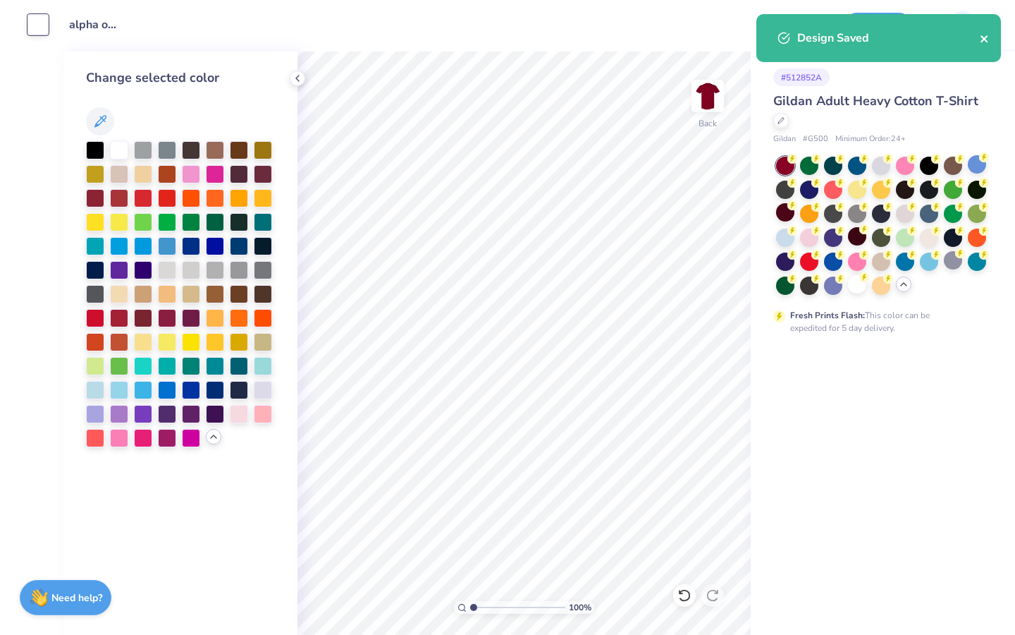
click at [986, 41] on icon "close" at bounding box center [984, 38] width 7 height 7
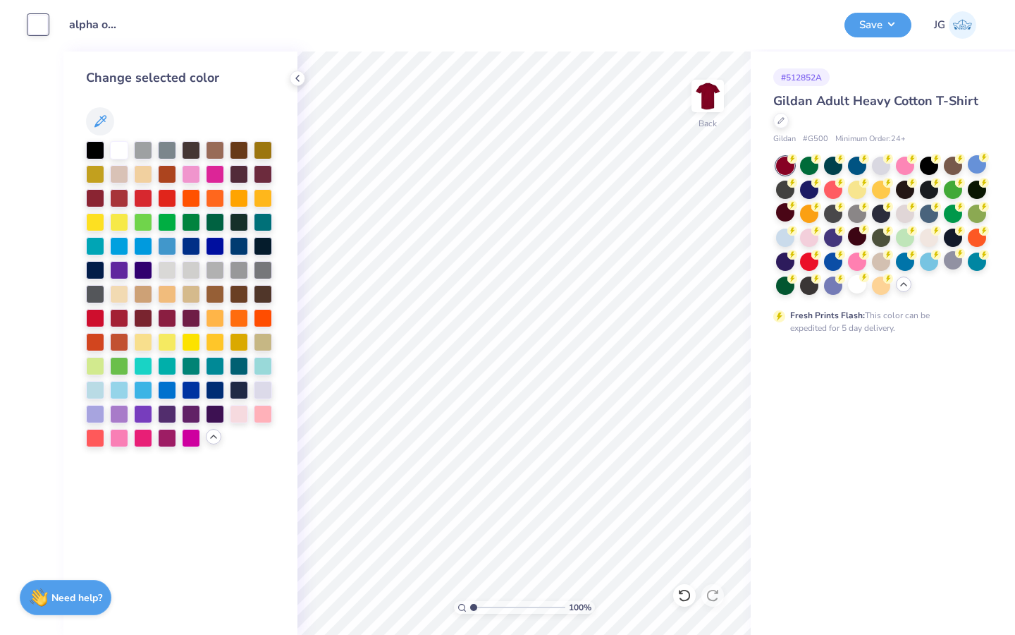
click at [881, 17] on div "Design Saved" at bounding box center [879, 14] width 250 height 6
click at [879, 21] on button "Save" at bounding box center [878, 23] width 67 height 25
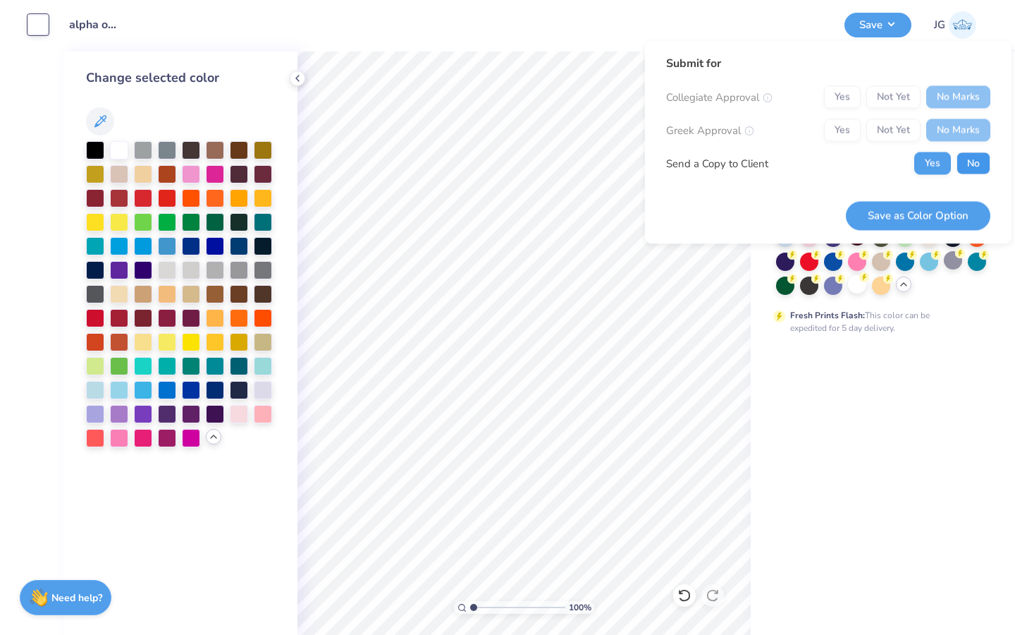
click at [958, 153] on button "No" at bounding box center [974, 163] width 34 height 23
click at [923, 214] on button "Save as Color Option" at bounding box center [918, 215] width 145 height 29
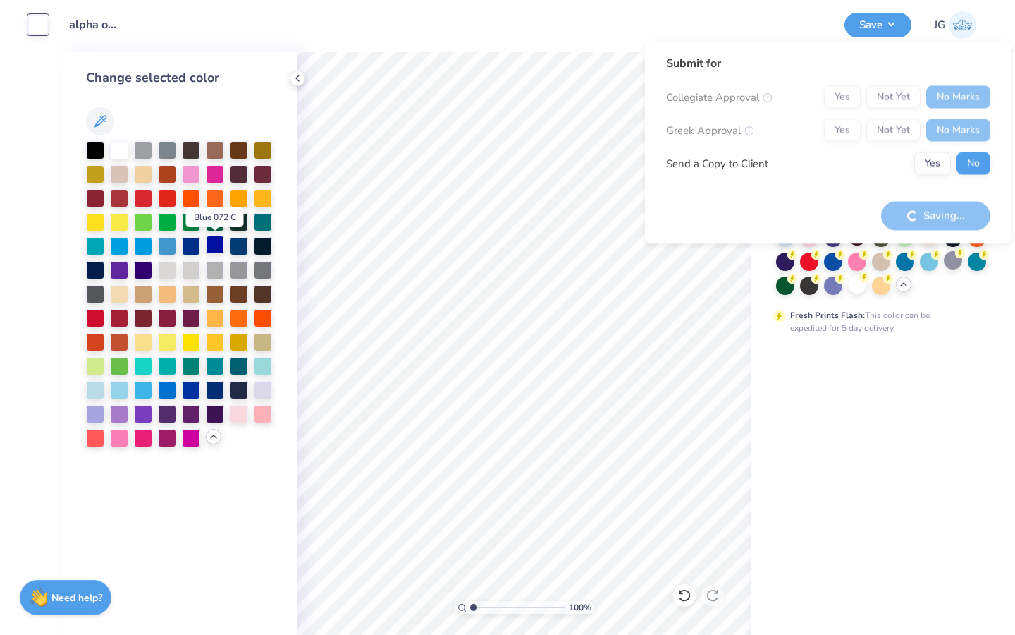
click at [209, 245] on div at bounding box center [215, 245] width 18 height 18
click at [239, 244] on div at bounding box center [239, 245] width 18 height 18
click at [262, 245] on div at bounding box center [263, 245] width 18 height 18
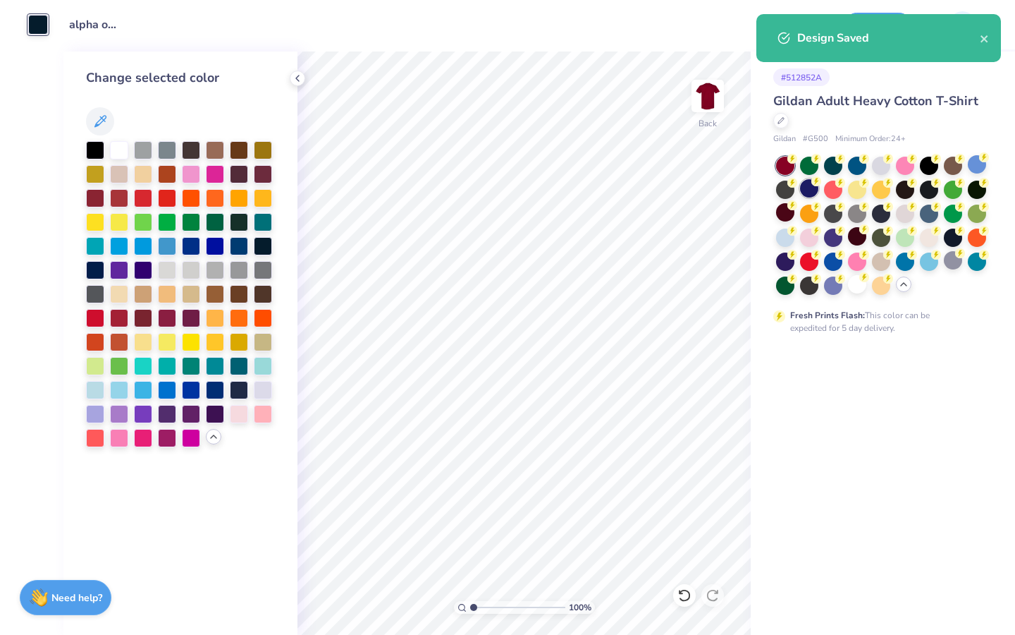
click at [814, 188] on div at bounding box center [809, 188] width 18 height 18
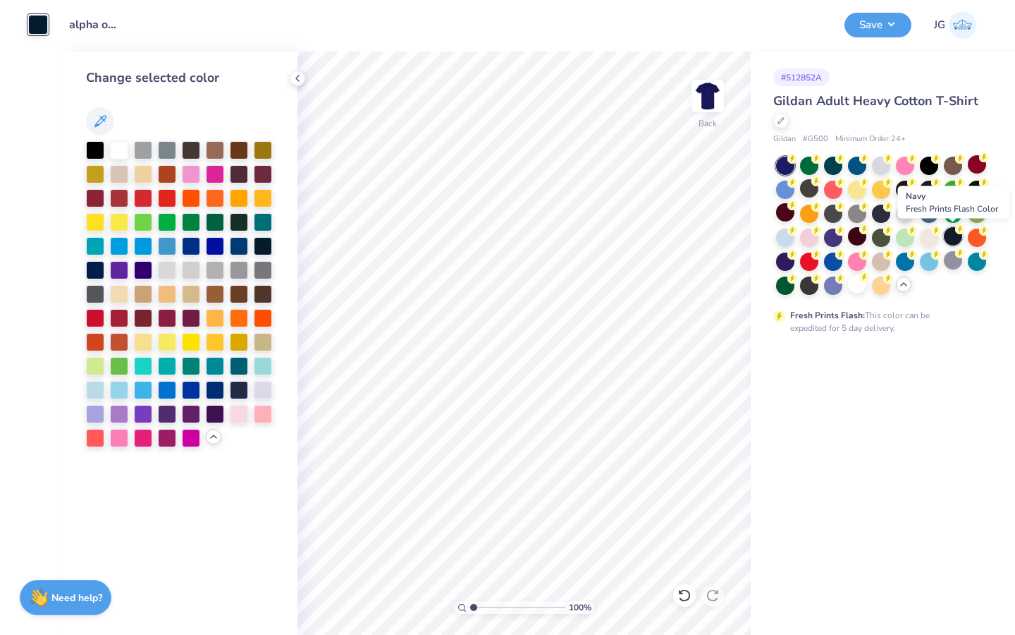
click at [944, 234] on div at bounding box center [953, 236] width 18 height 18
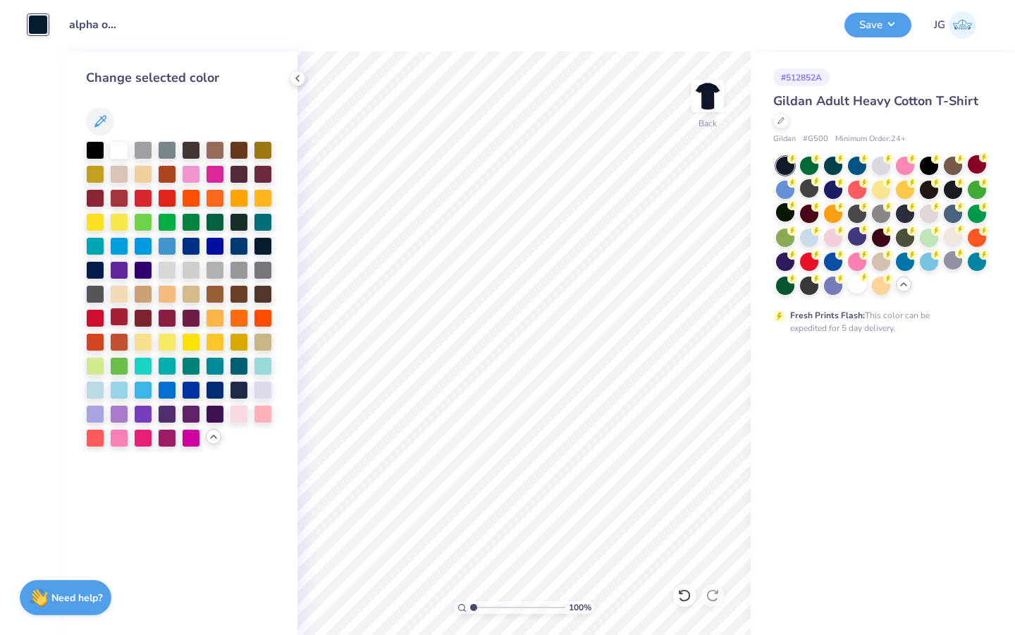
click at [121, 321] on div at bounding box center [119, 316] width 18 height 18
click at [152, 322] on div at bounding box center [143, 316] width 18 height 18
click at [172, 322] on div at bounding box center [167, 316] width 18 height 18
click at [190, 322] on div at bounding box center [191, 316] width 18 height 18
click at [117, 323] on div at bounding box center [119, 316] width 18 height 18
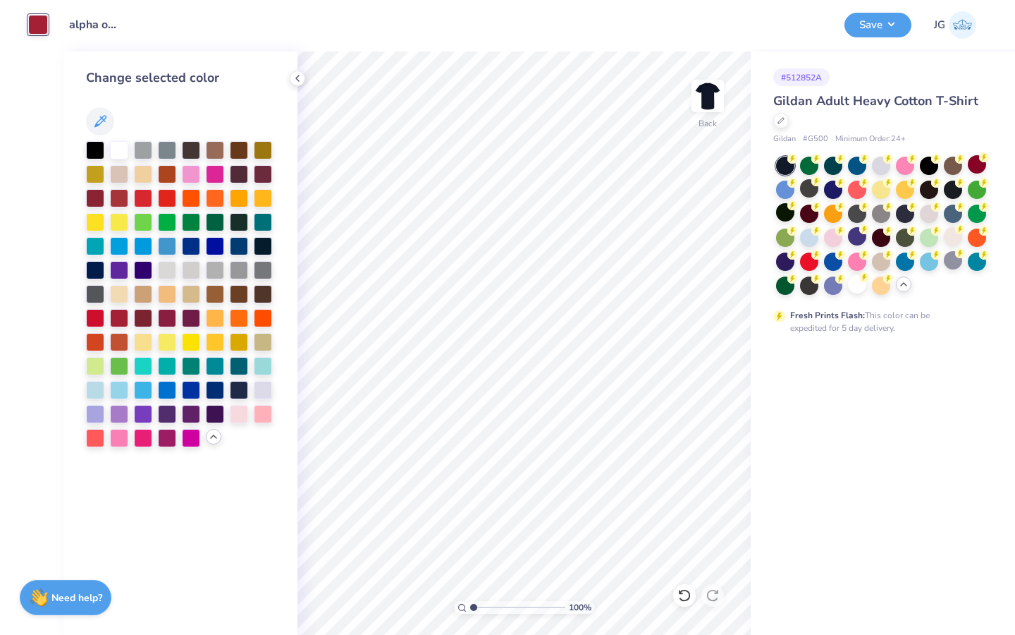
click at [296, 513] on div "Change selected color" at bounding box center [180, 342] width 234 height 583
click at [142, 322] on div at bounding box center [143, 316] width 18 height 18
click at [884, 28] on button "Save" at bounding box center [878, 23] width 67 height 25
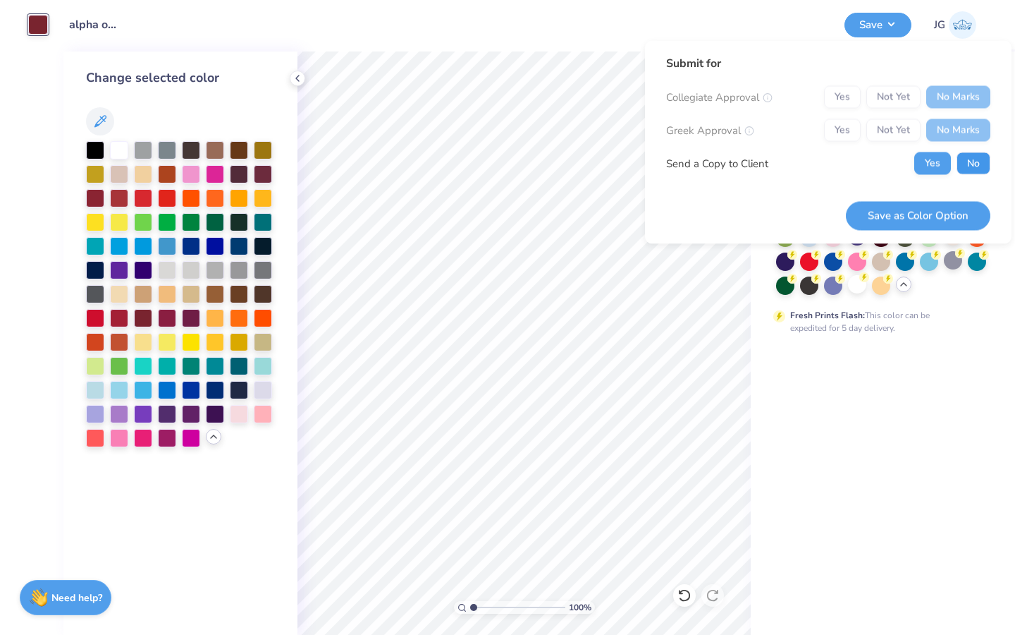
click at [983, 171] on button "No" at bounding box center [974, 163] width 34 height 23
click at [938, 215] on button "Save as Color Option" at bounding box center [918, 215] width 145 height 29
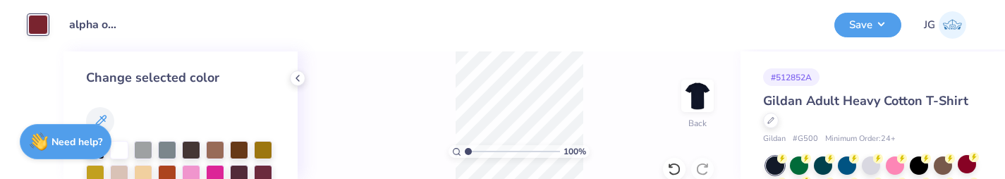
click at [619, 128] on div "100 % Back" at bounding box center [519, 115] width 443 height 128
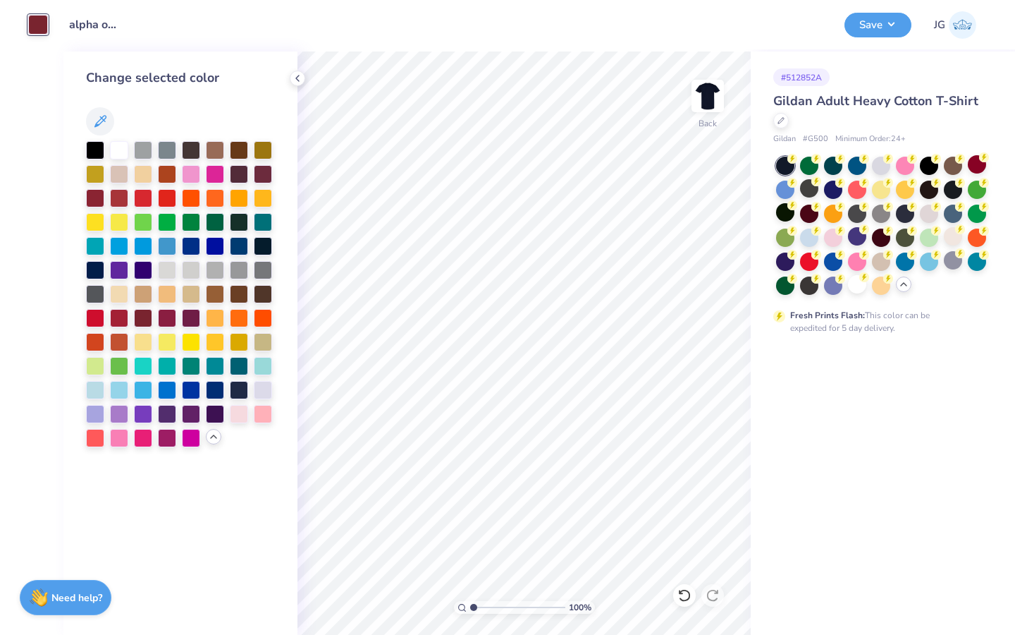
click at [662, 44] on div "Design Title alpha o minimalist" at bounding box center [447, 24] width 776 height 49
